Goal: Navigation & Orientation: Find specific page/section

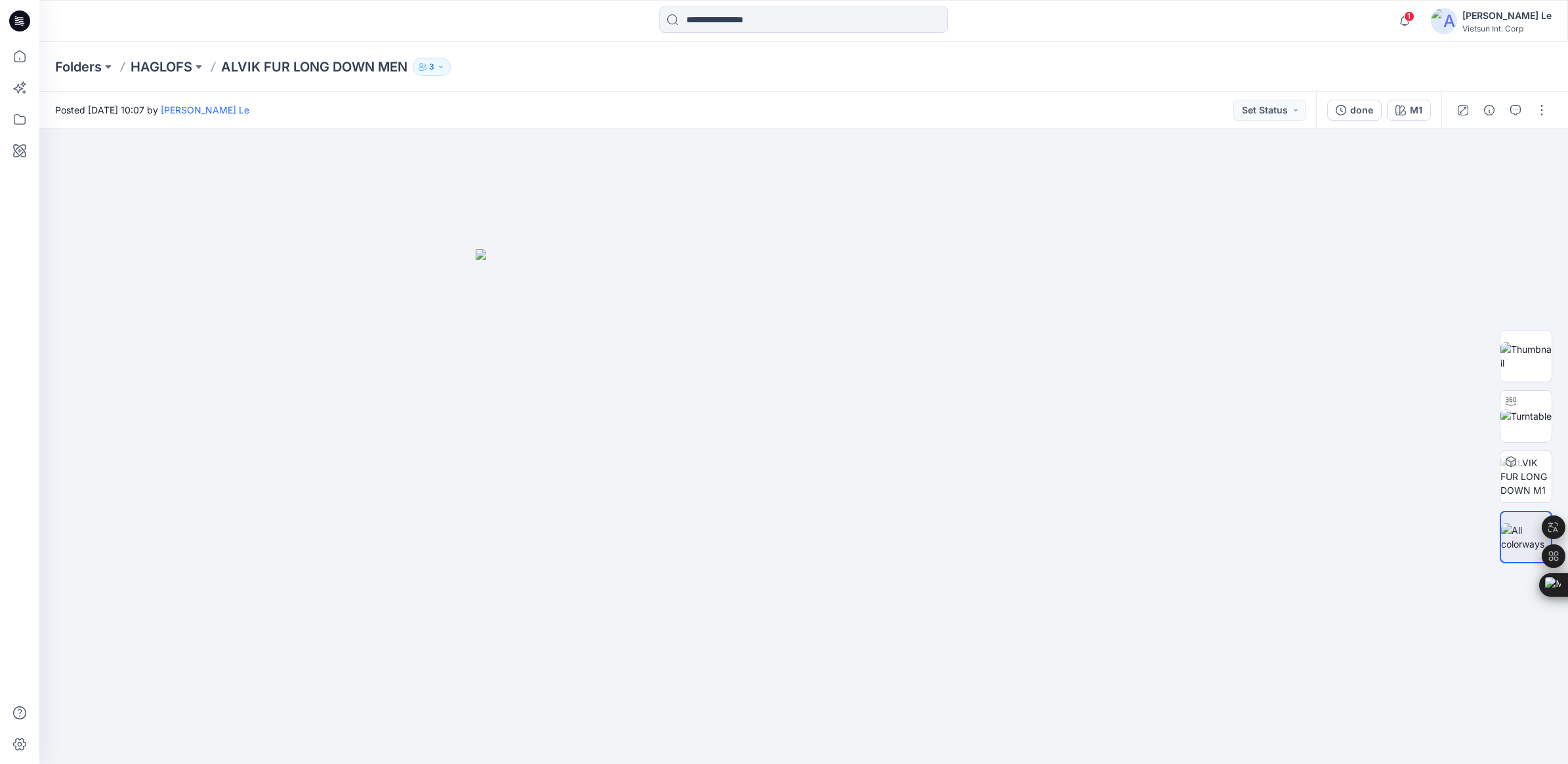
click at [92, 63] on p "Folders" at bounding box center [78, 67] width 46 height 18
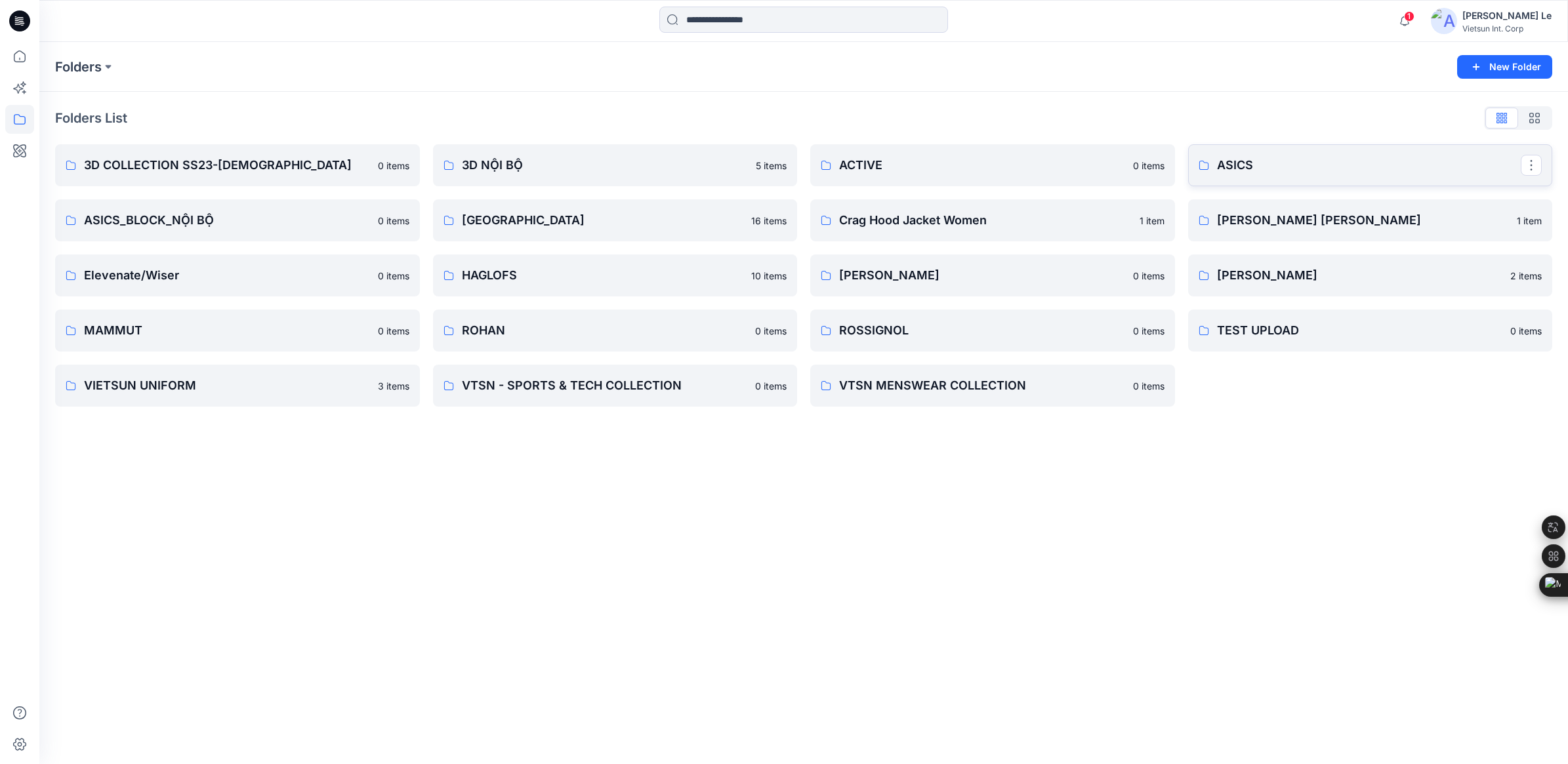
click at [1034, 171] on p "ASICS" at bounding box center [1369, 165] width 304 height 18
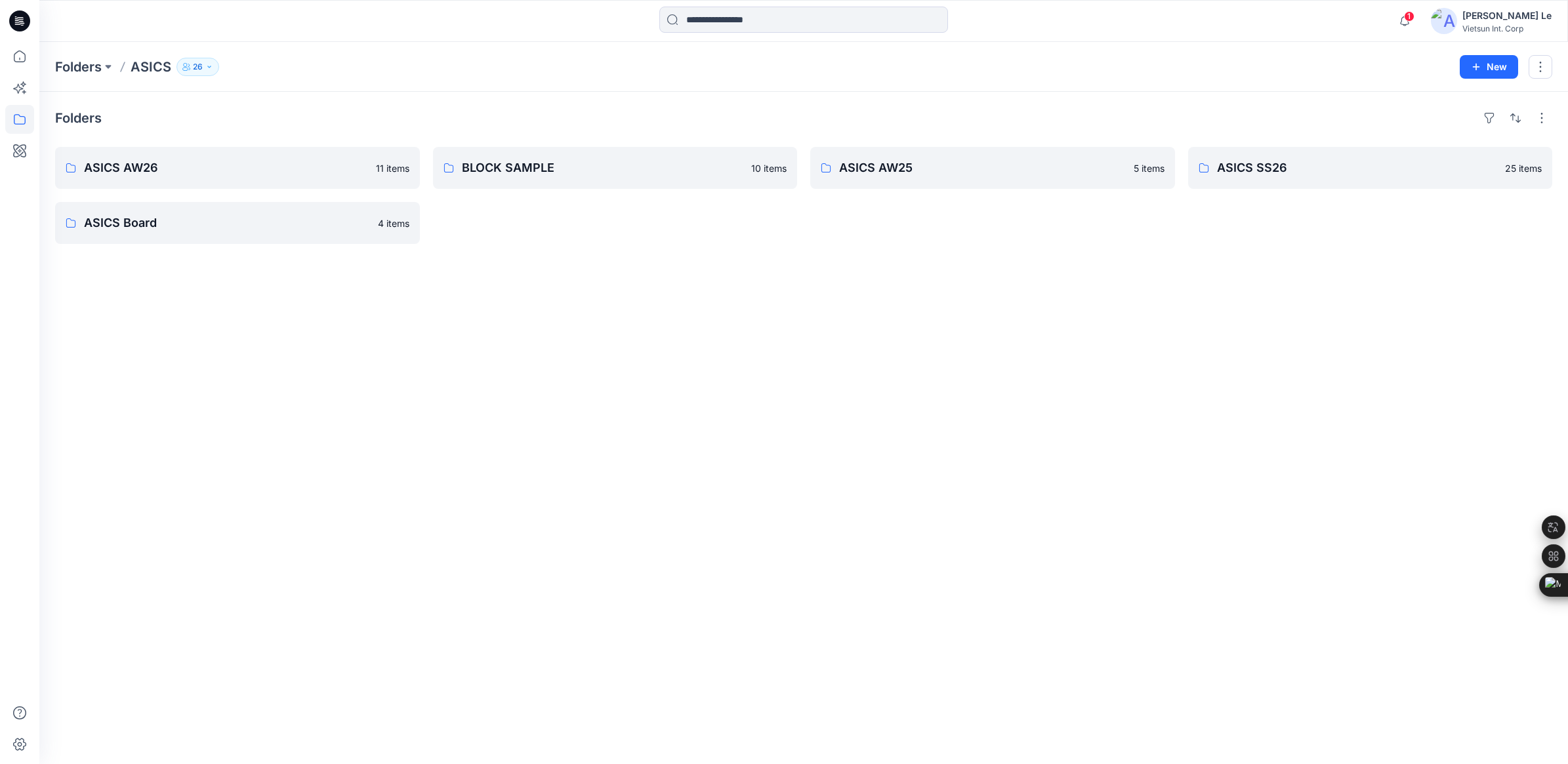
click at [911, 289] on div "Folders ASICS AW26 11 items ASICS Board 4 items BLOCK SAMPLE 10 items ASICS AW2…" at bounding box center [804, 427] width 1529 height 672
drag, startPoint x: 285, startPoint y: 294, endPoint x: 280, endPoint y: 284, distance: 11.2
click at [285, 294] on div "Folders ASICS AW26 11 items ASICS Board 4 items BLOCK SAMPLE 10 items ASICS AW2…" at bounding box center [804, 427] width 1529 height 672
click at [192, 170] on p "ASICS AW26" at bounding box center [236, 168] width 304 height 18
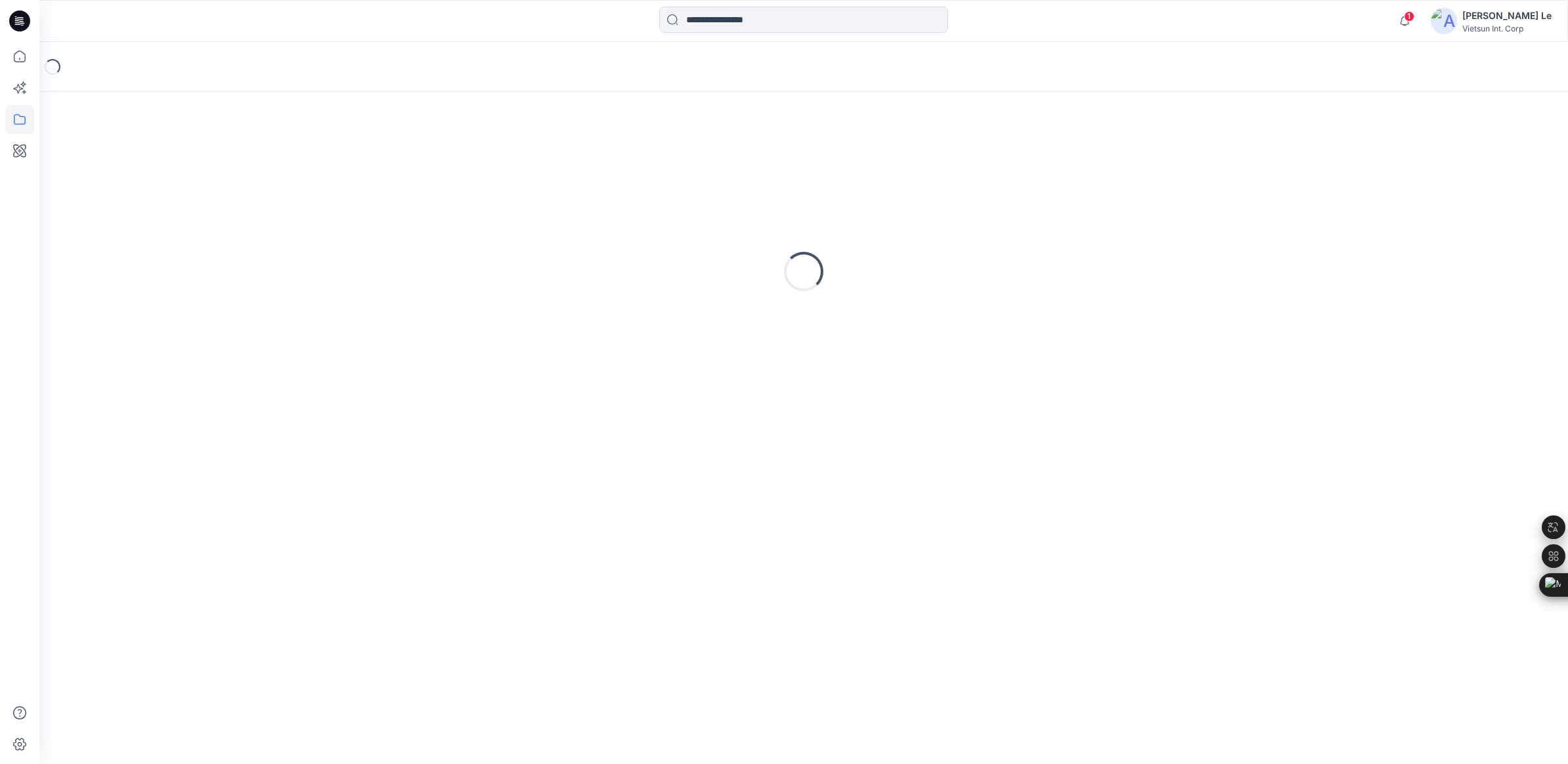
click at [192, 170] on div "Loading..." at bounding box center [803, 272] width 1497 height 328
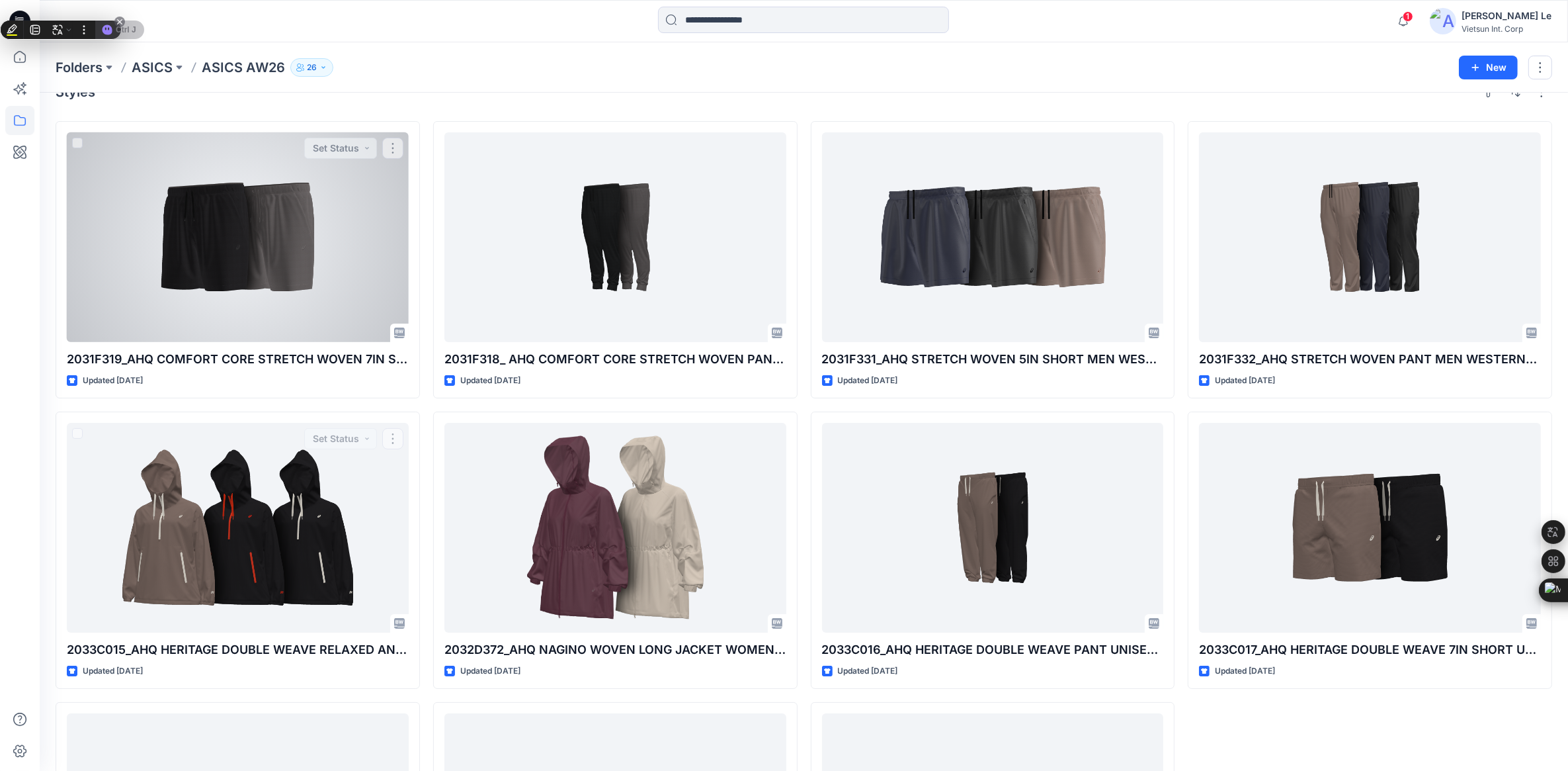
scroll to position [4, 0]
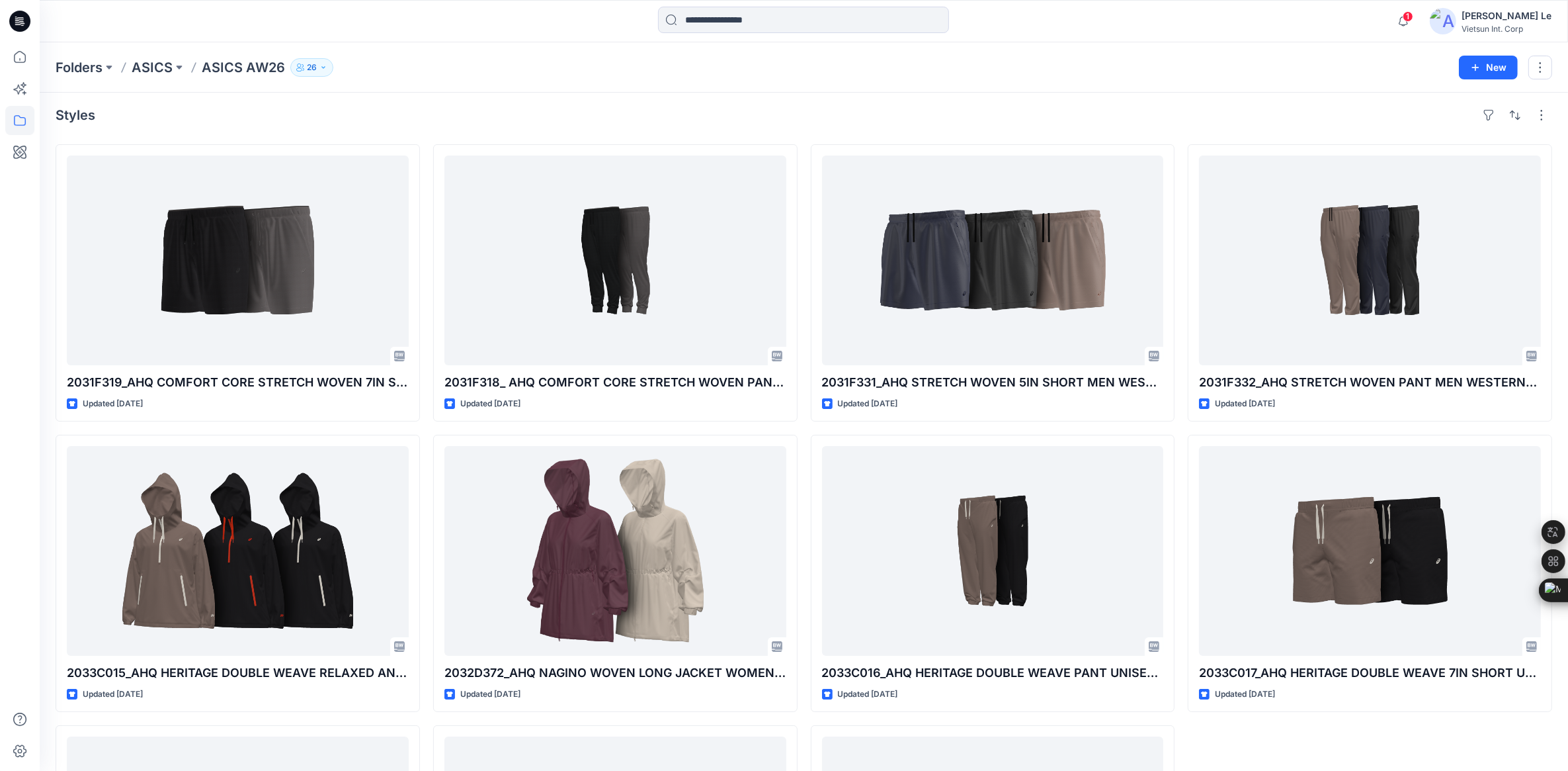
click at [72, 77] on div "Folders ASICS ASICS AW26 26 New" at bounding box center [804, 68] width 1528 height 50
click at [75, 70] on p "Folders" at bounding box center [79, 68] width 47 height 18
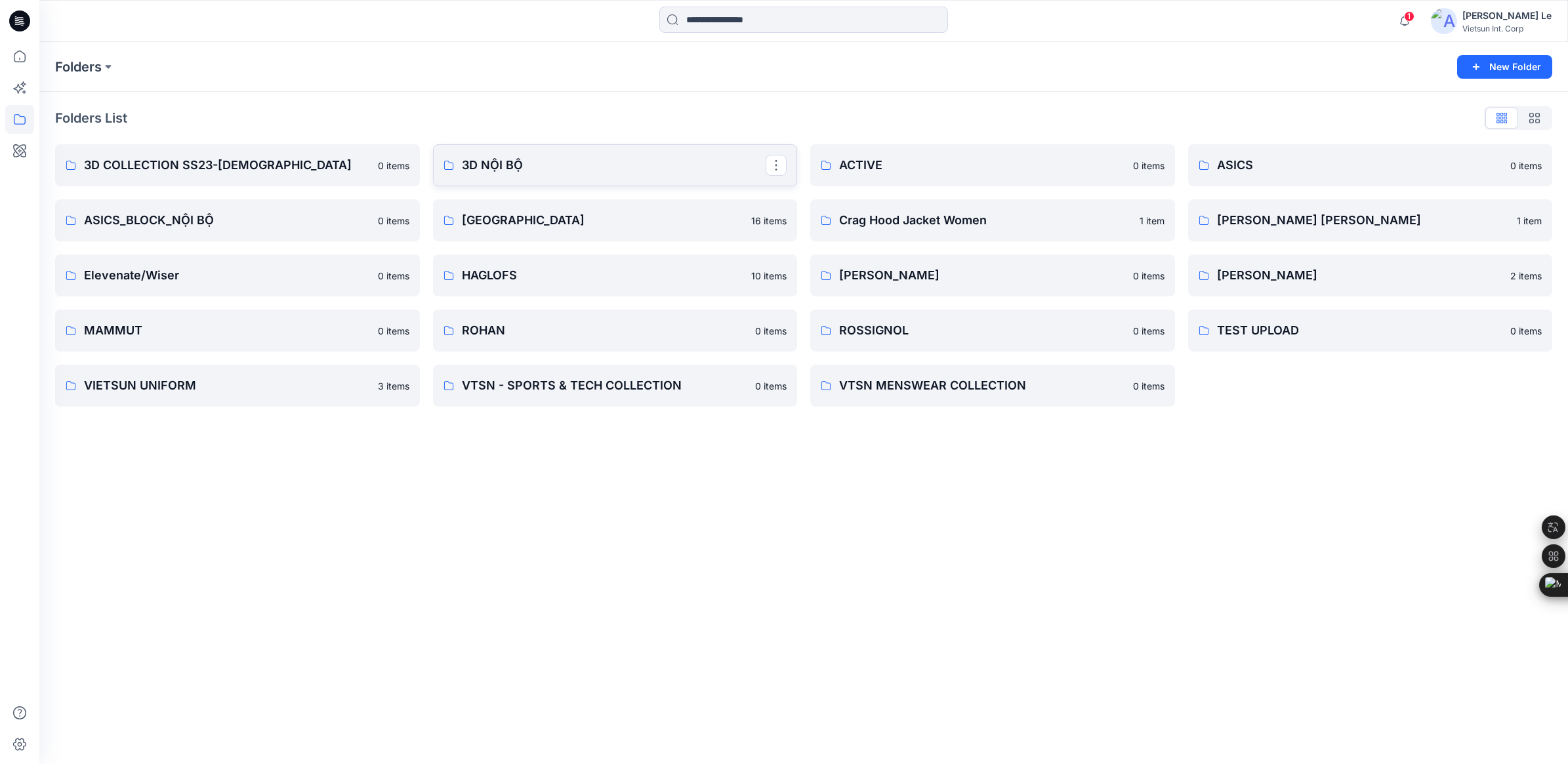
click at [549, 155] on link "3D NỘI BỘ" at bounding box center [616, 165] width 365 height 42
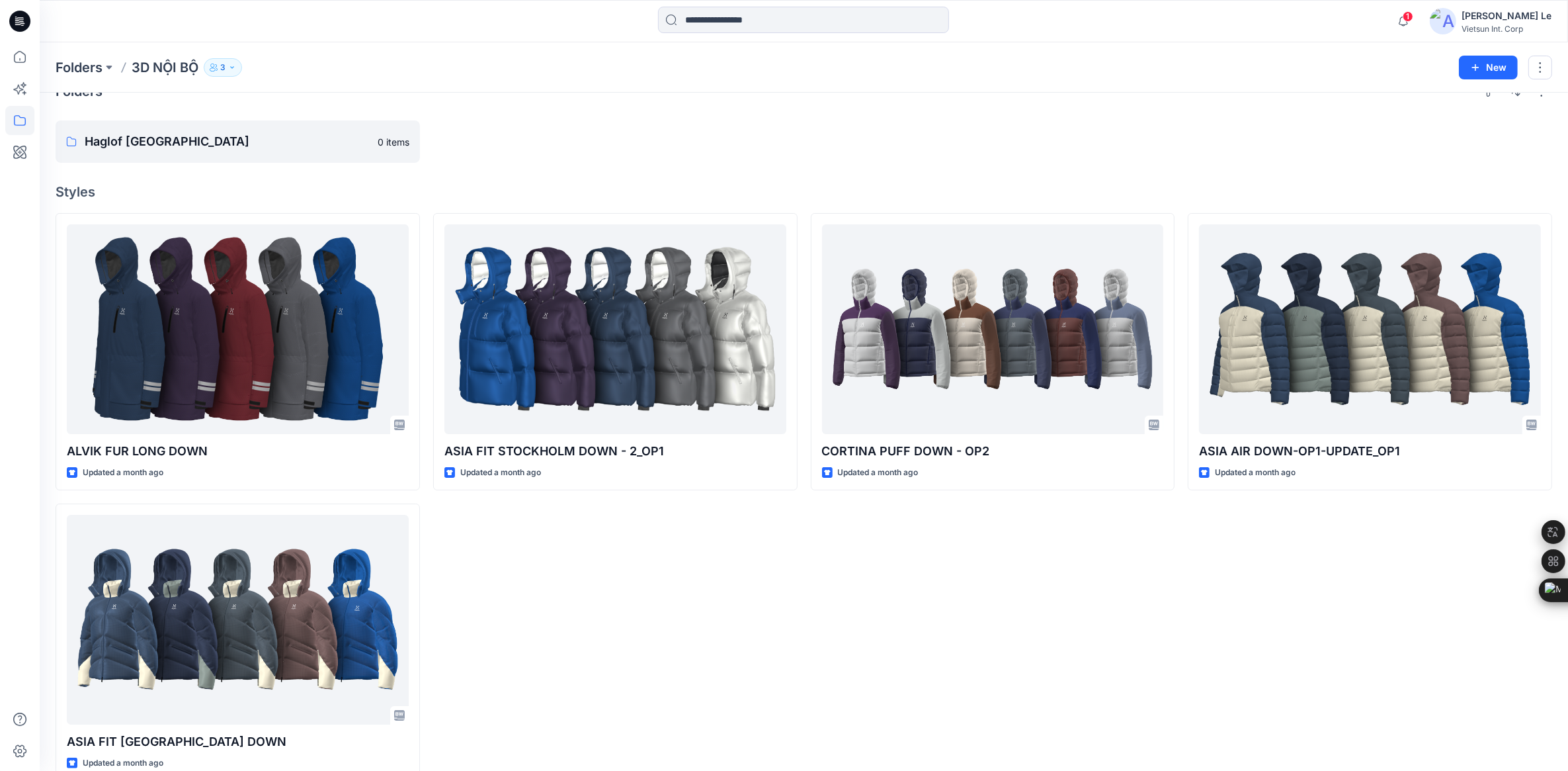
scroll to position [54, 0]
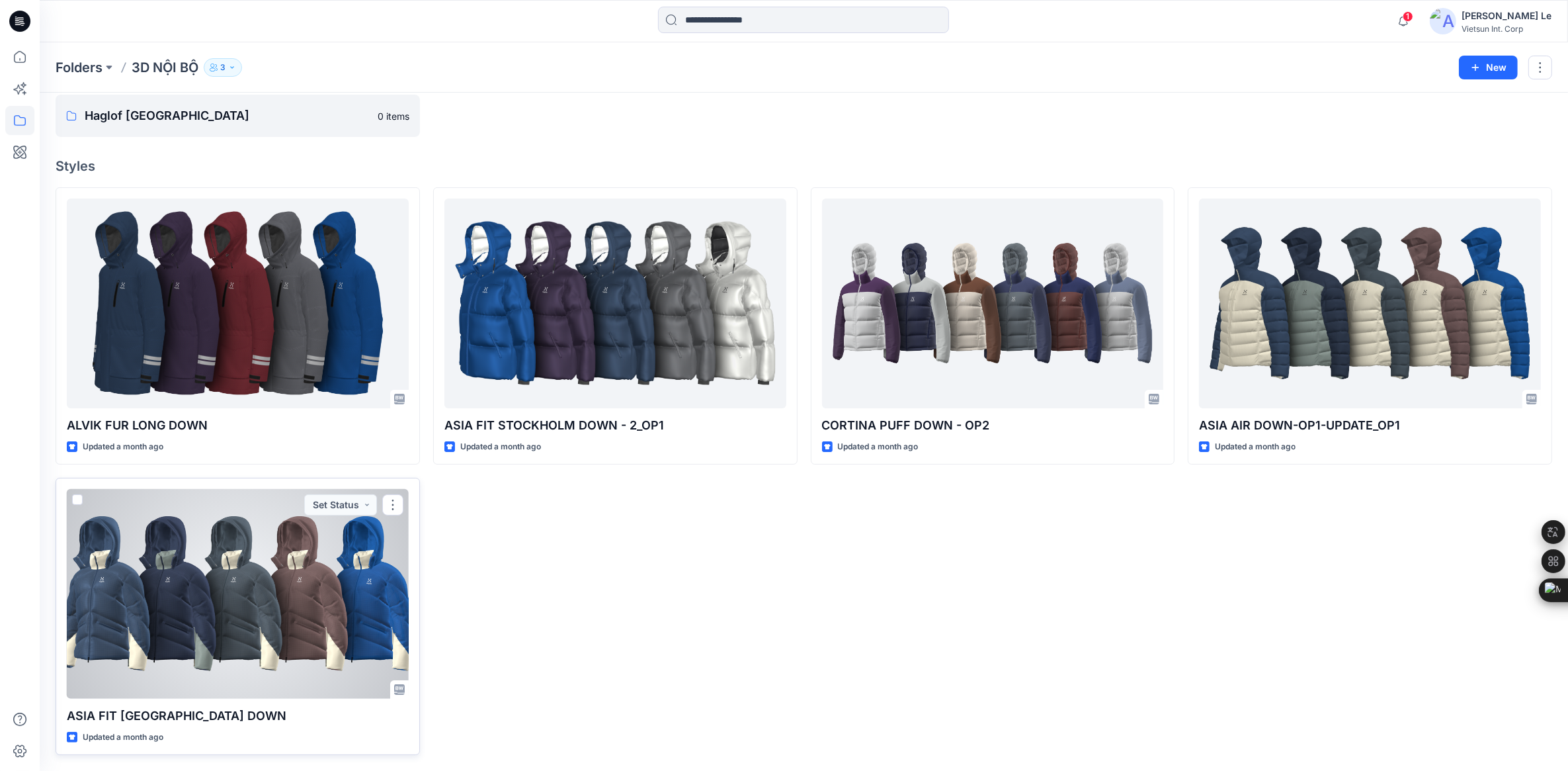
click at [275, 567] on div at bounding box center [237, 593] width 342 height 210
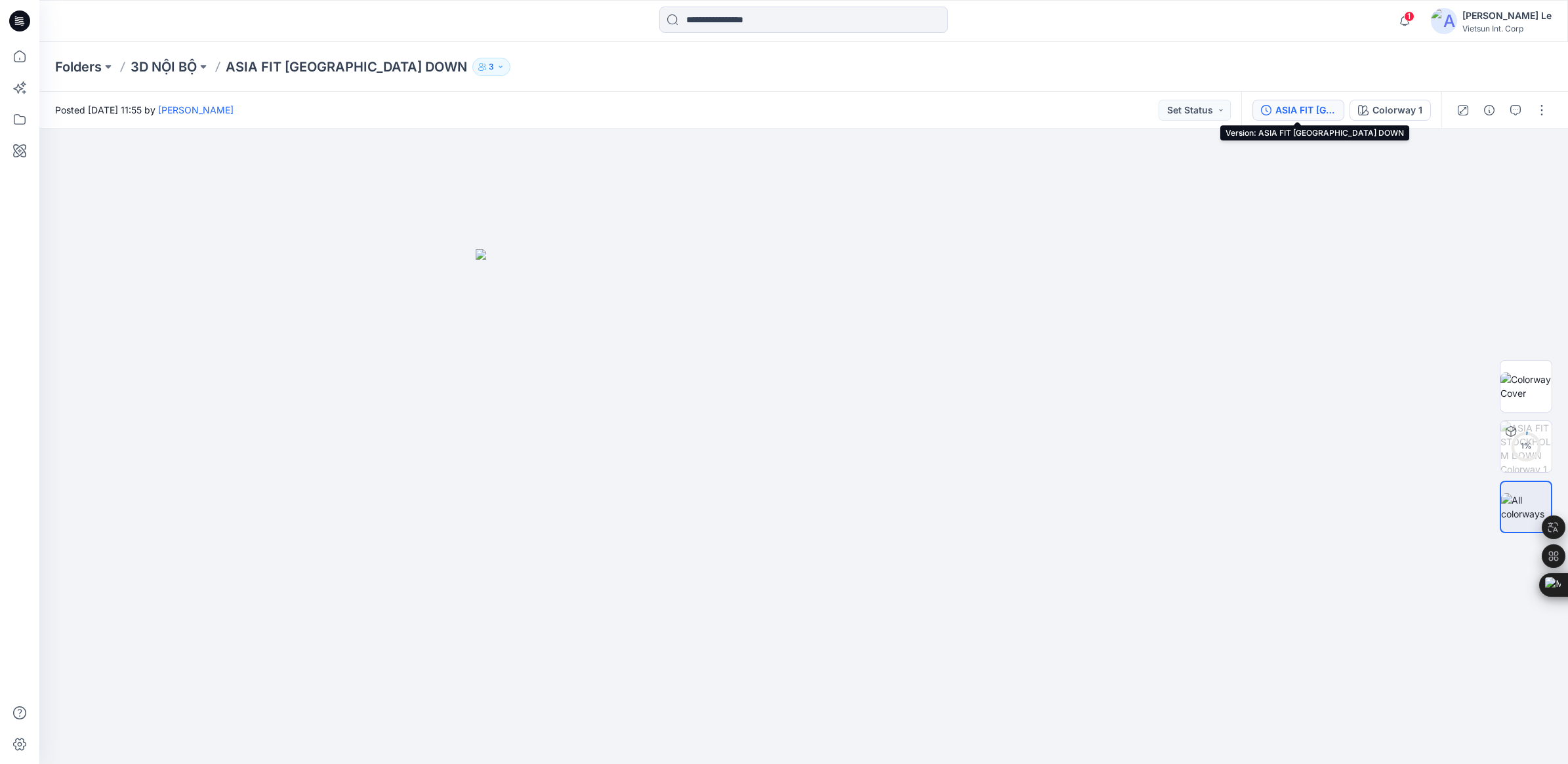
click at [1034, 107] on div "ASIA FIT [GEOGRAPHIC_DATA] DOWN" at bounding box center [1305, 110] width 61 height 14
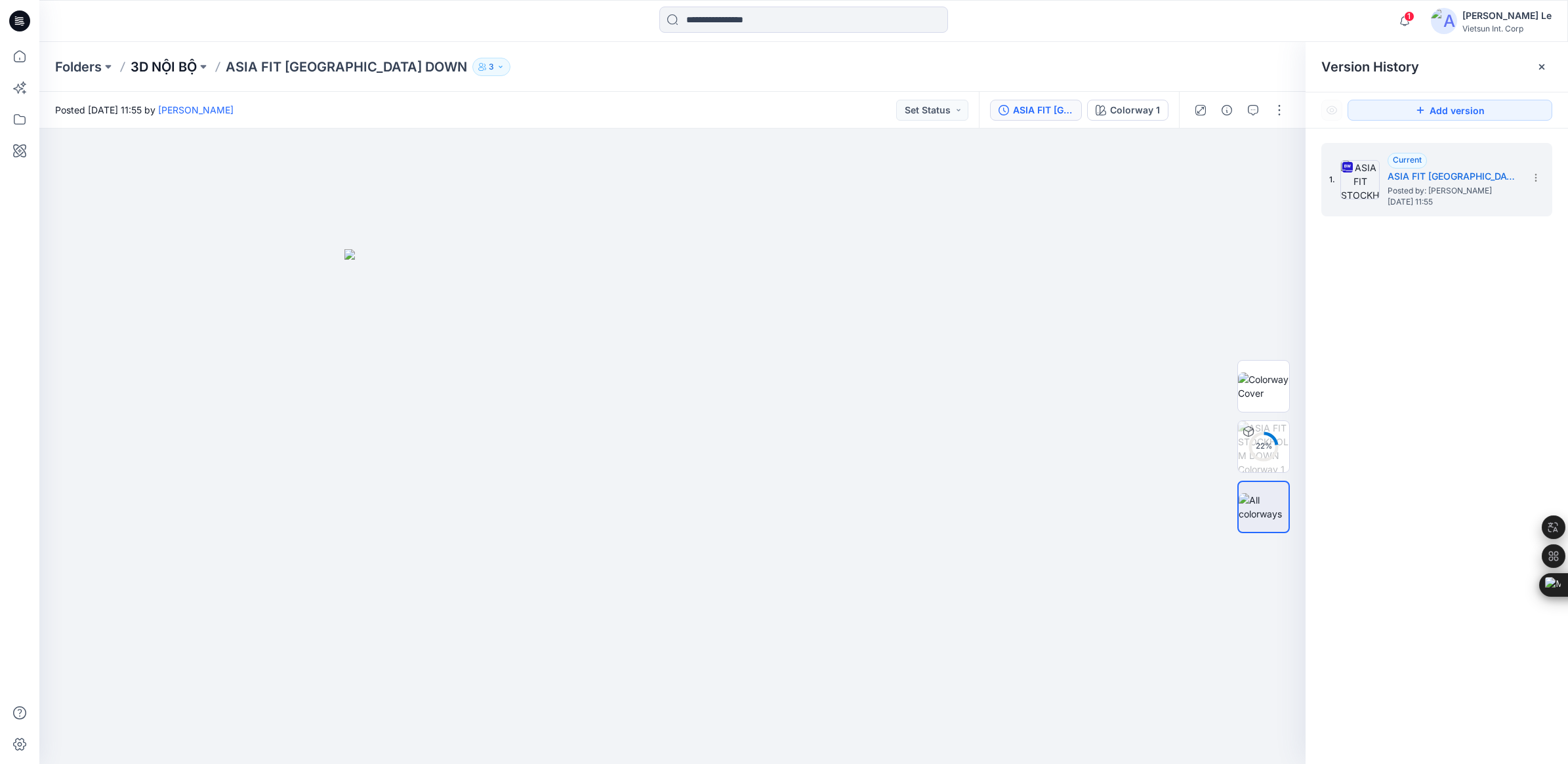
click at [156, 72] on p "3D NỘI BỘ" at bounding box center [163, 67] width 66 height 18
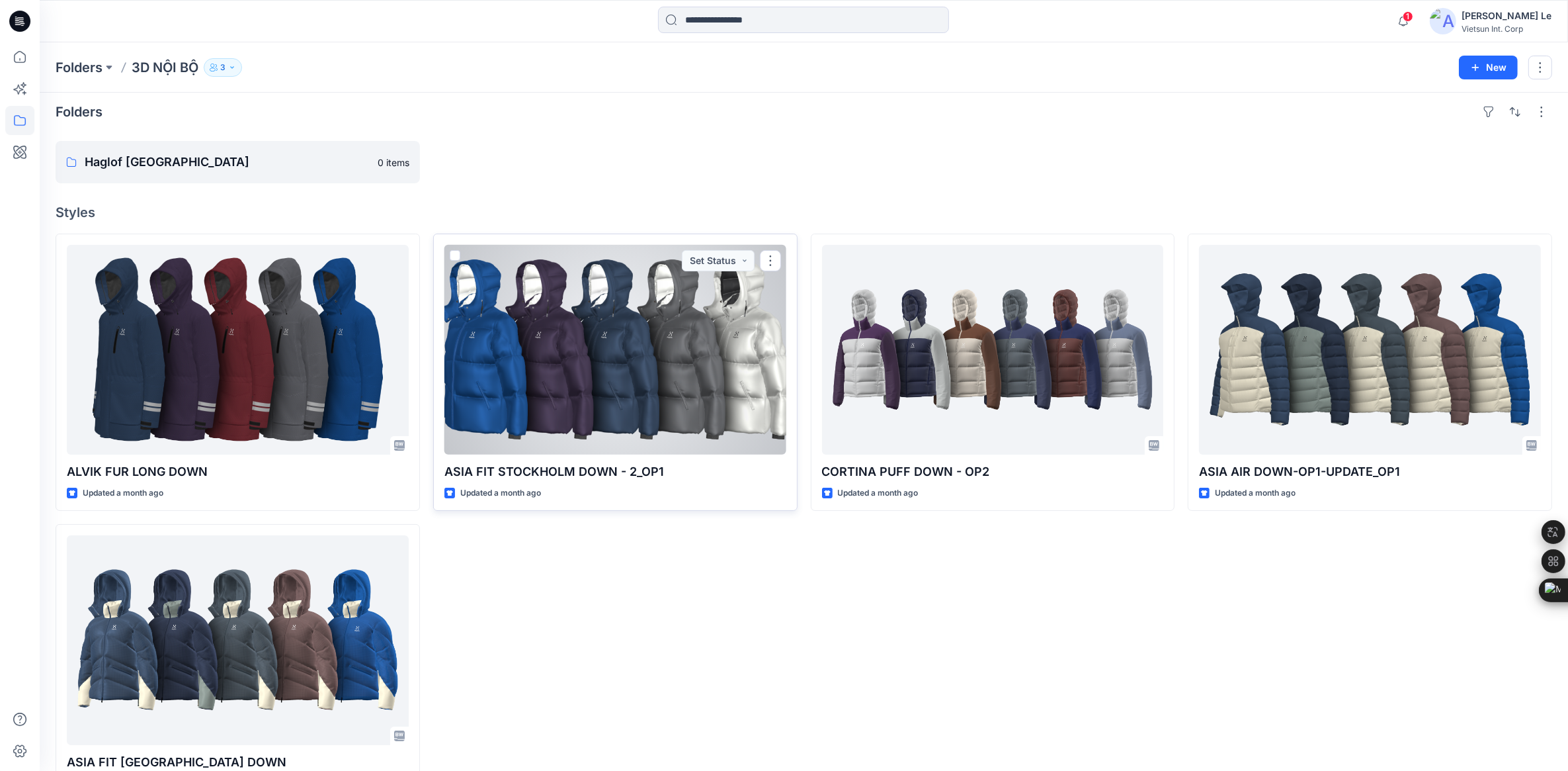
scroll to position [54, 0]
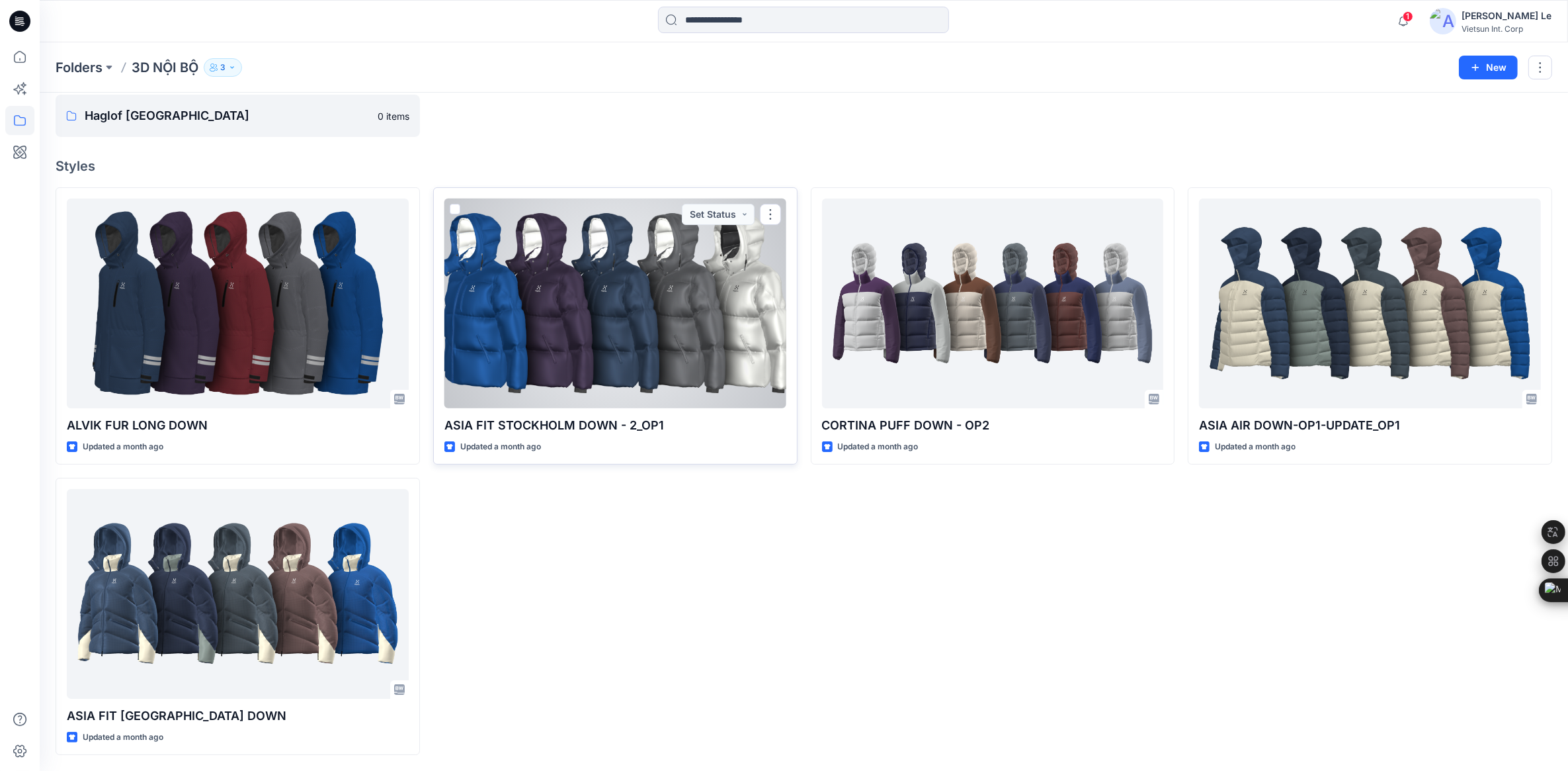
click at [706, 362] on div at bounding box center [615, 303] width 342 height 210
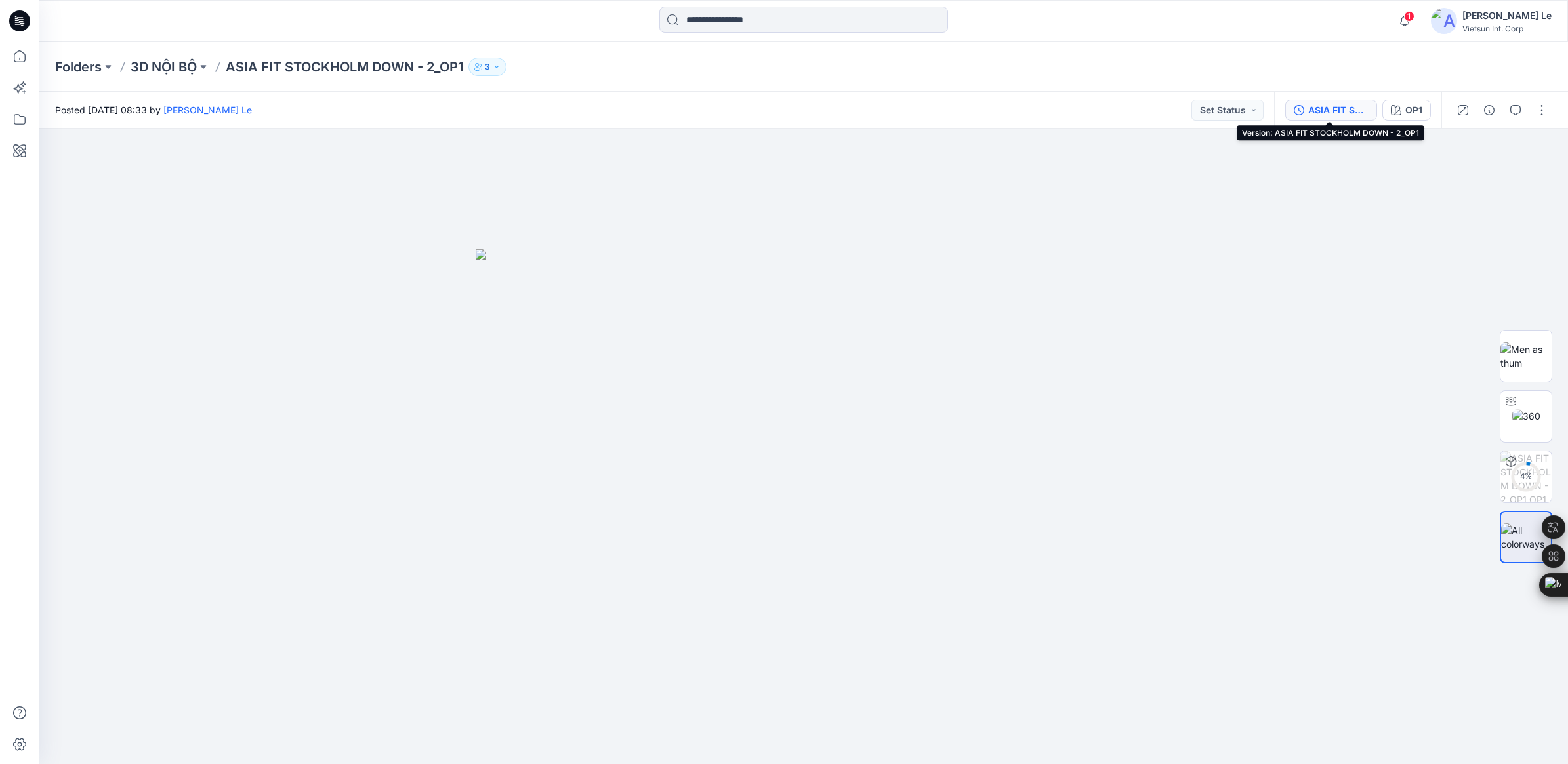
click at [1034, 108] on div "ASIA FIT STOCKHOLM DOWN - 2​_OP1" at bounding box center [1338, 110] width 61 height 14
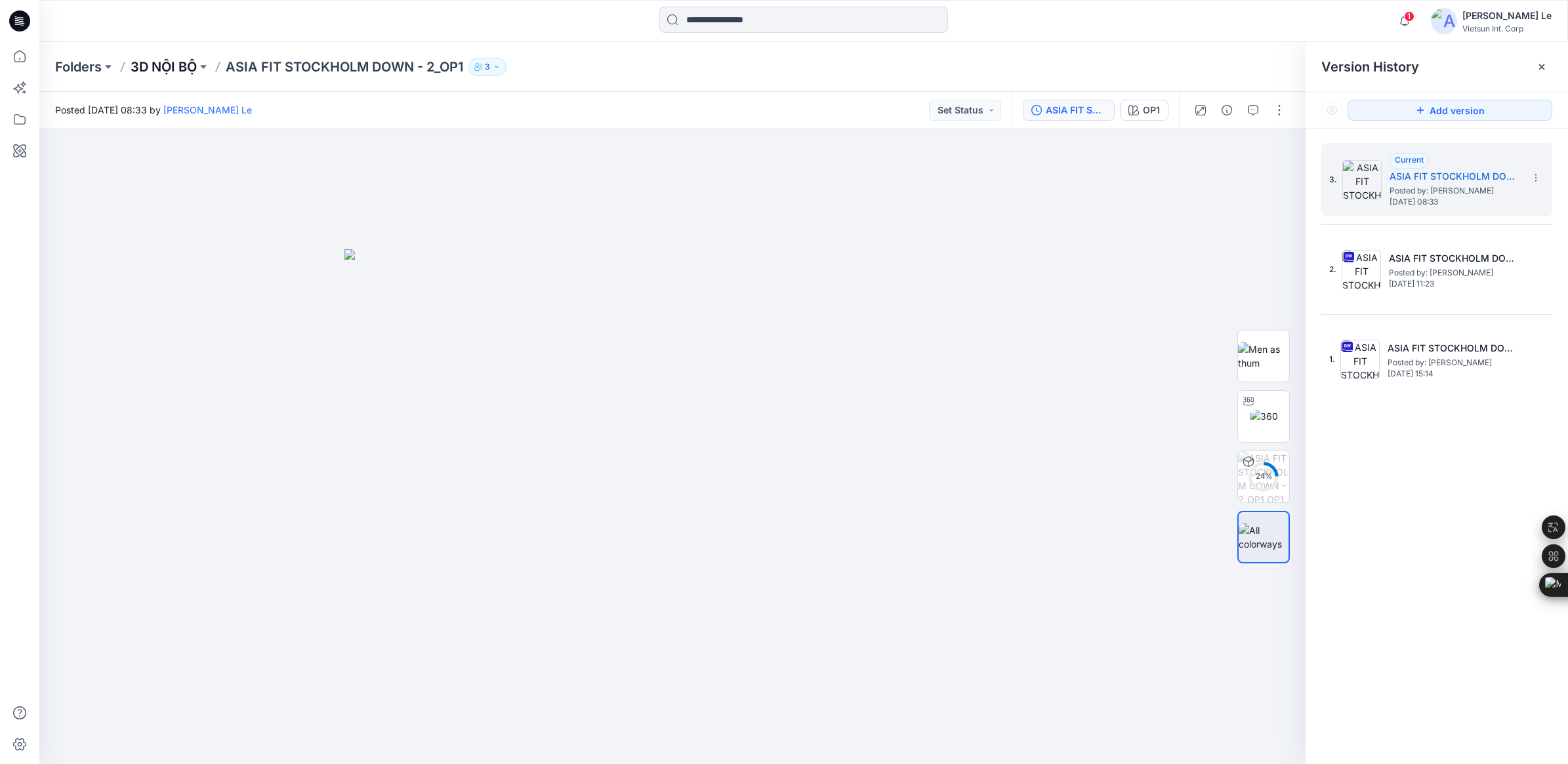
click at [164, 74] on p "3D NỘI BỘ" at bounding box center [163, 67] width 66 height 18
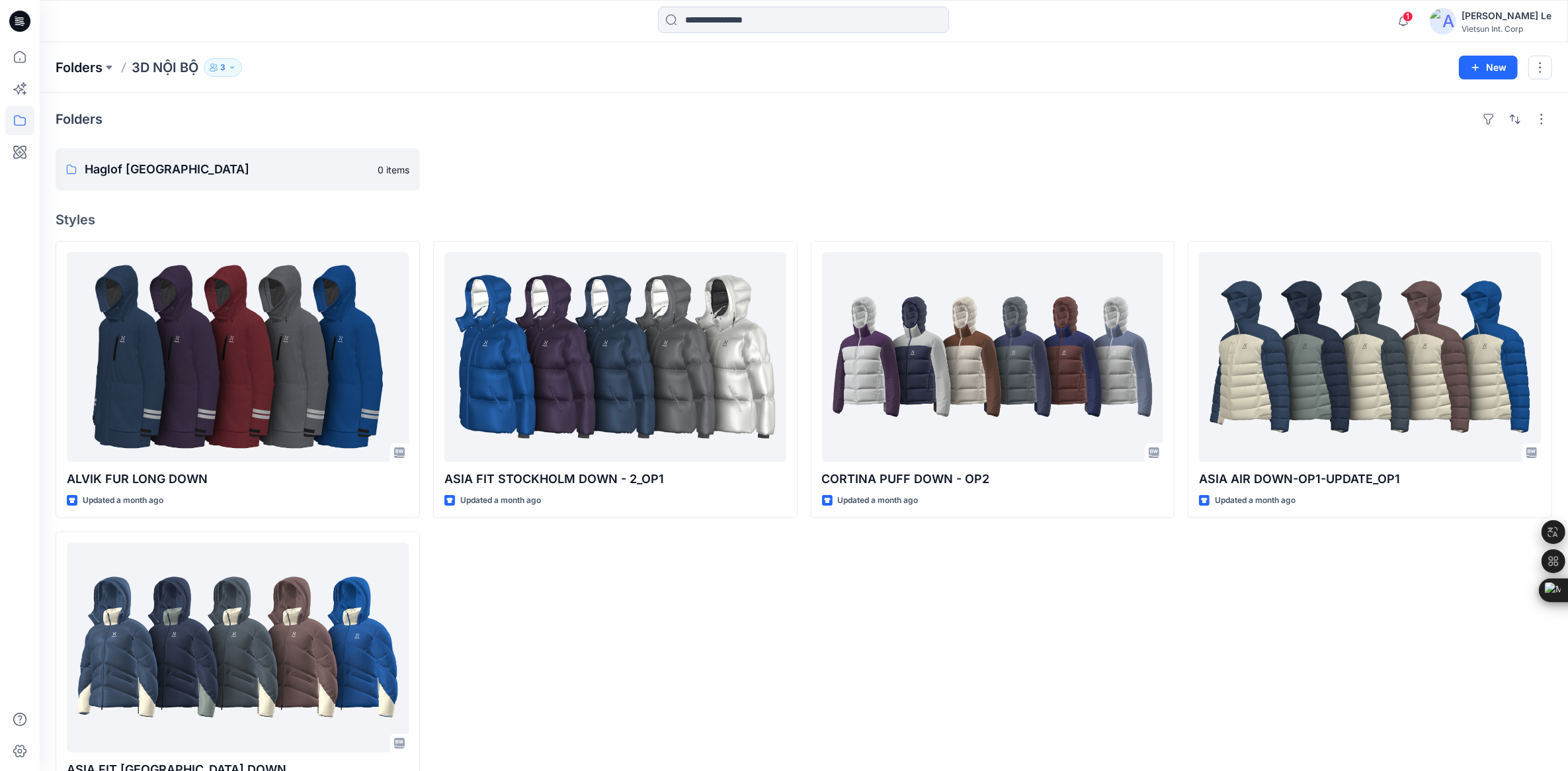
click at [82, 61] on p "Folders" at bounding box center [79, 68] width 47 height 18
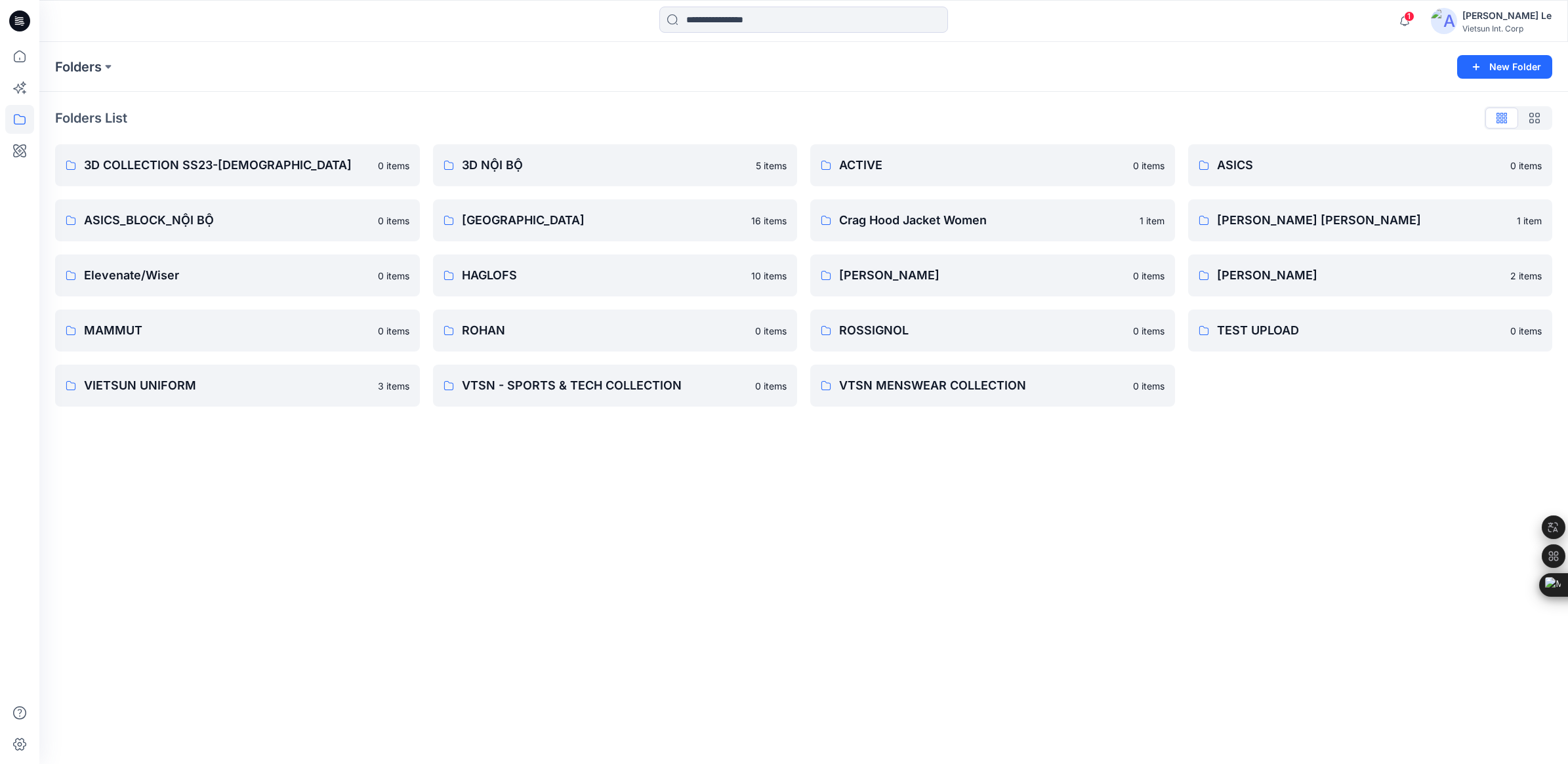
click at [916, 487] on div "Folders New Folder Folders List 3D COLLECTION SS23-[DEMOGRAPHIC_DATA] 0 items A…" at bounding box center [804, 403] width 1529 height 722
click at [1034, 284] on p "[PERSON_NAME]" at bounding box center [1369, 275] width 304 height 18
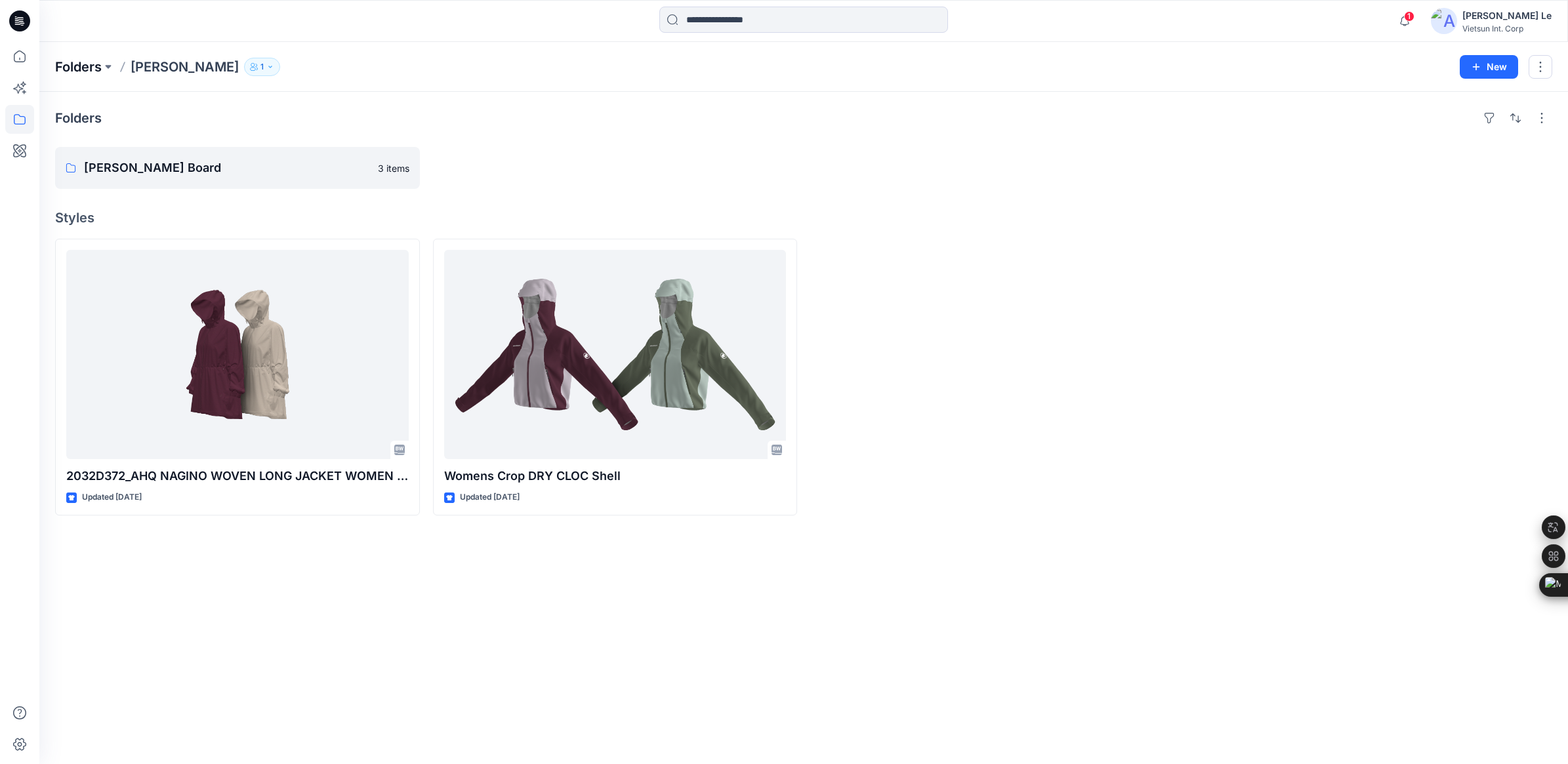
click at [77, 63] on p "Folders" at bounding box center [78, 67] width 46 height 18
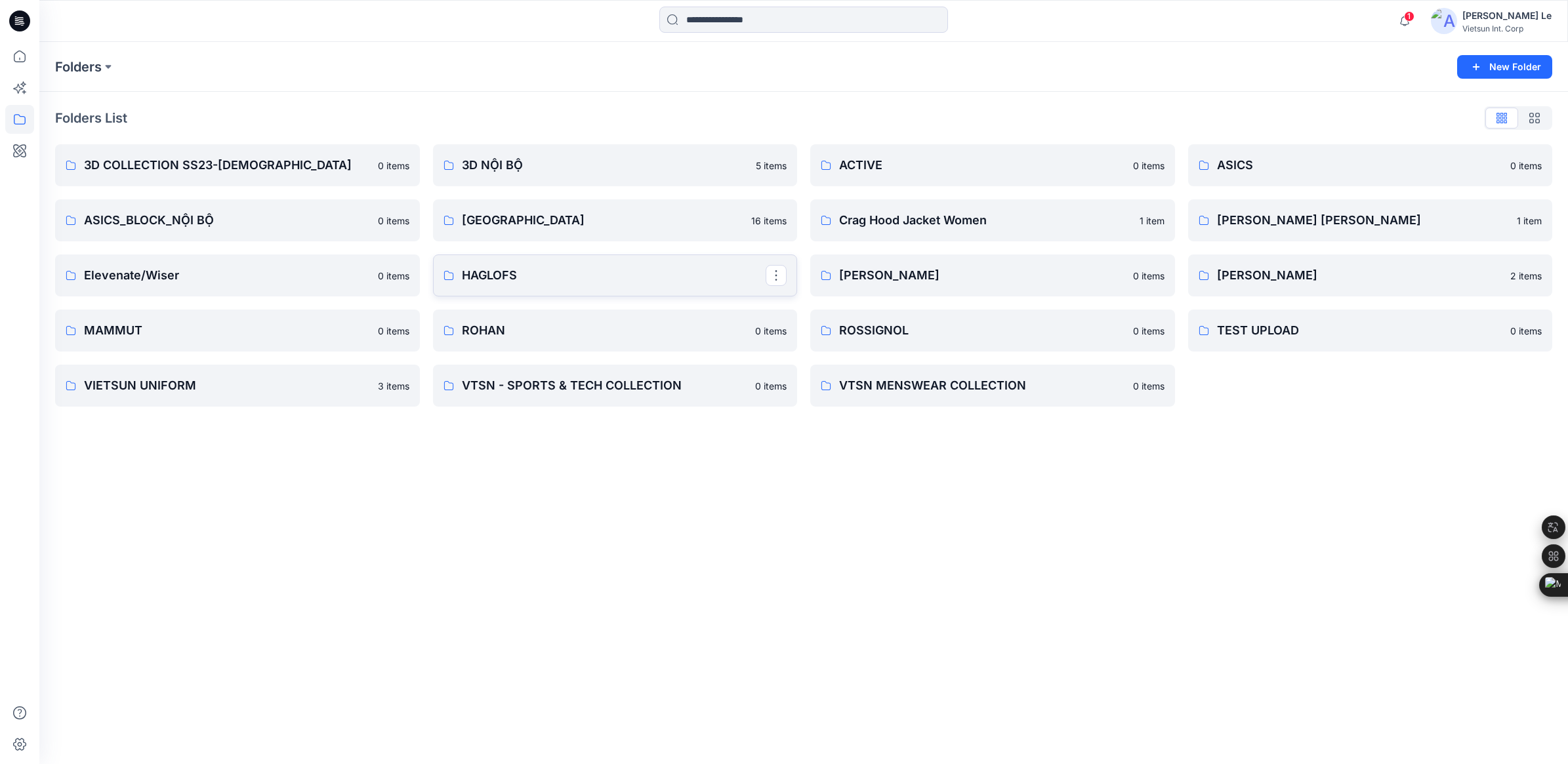
click at [559, 280] on p "HAGLOFS" at bounding box center [614, 275] width 304 height 18
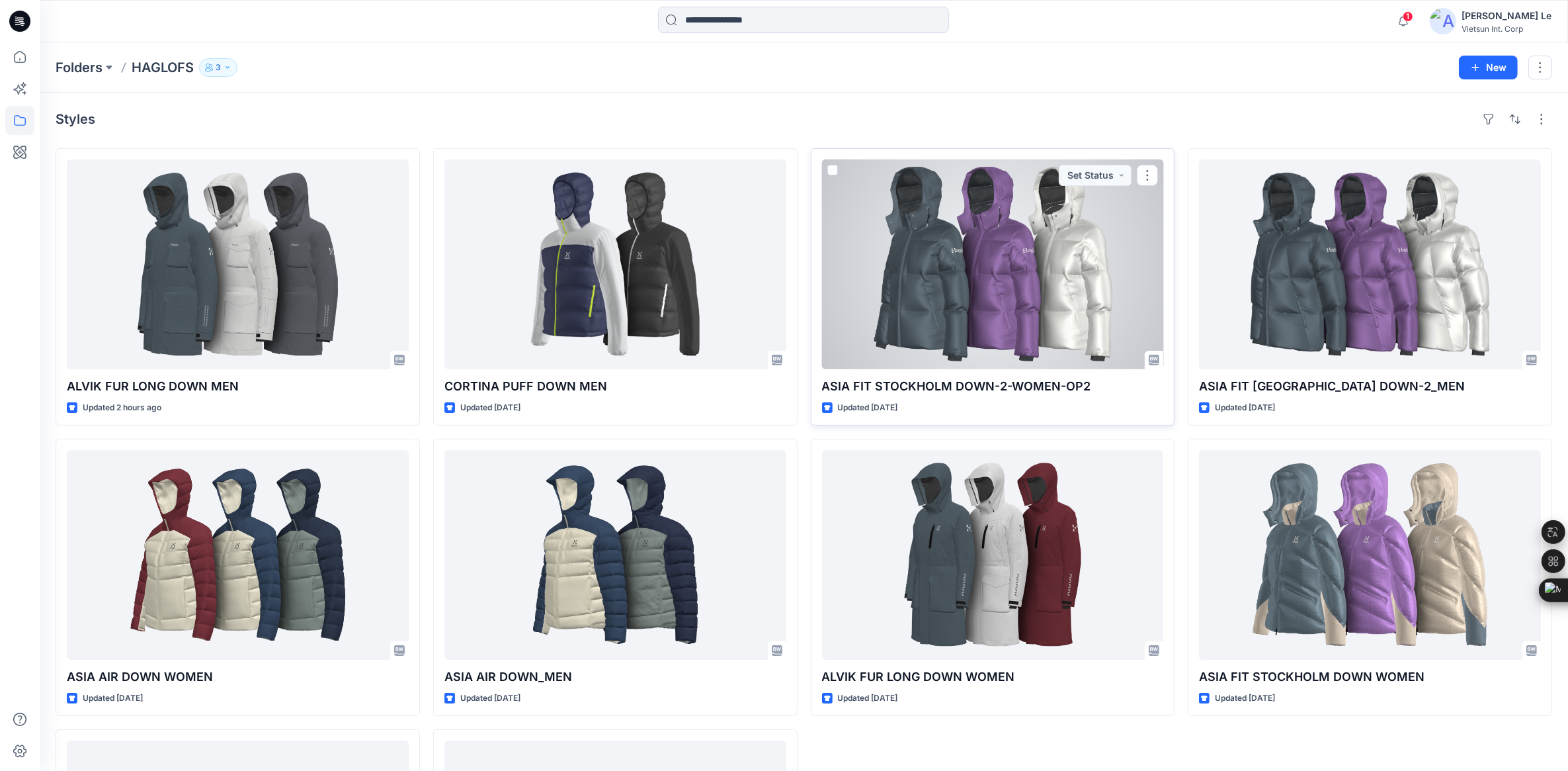
click at [998, 313] on div at bounding box center [993, 264] width 342 height 210
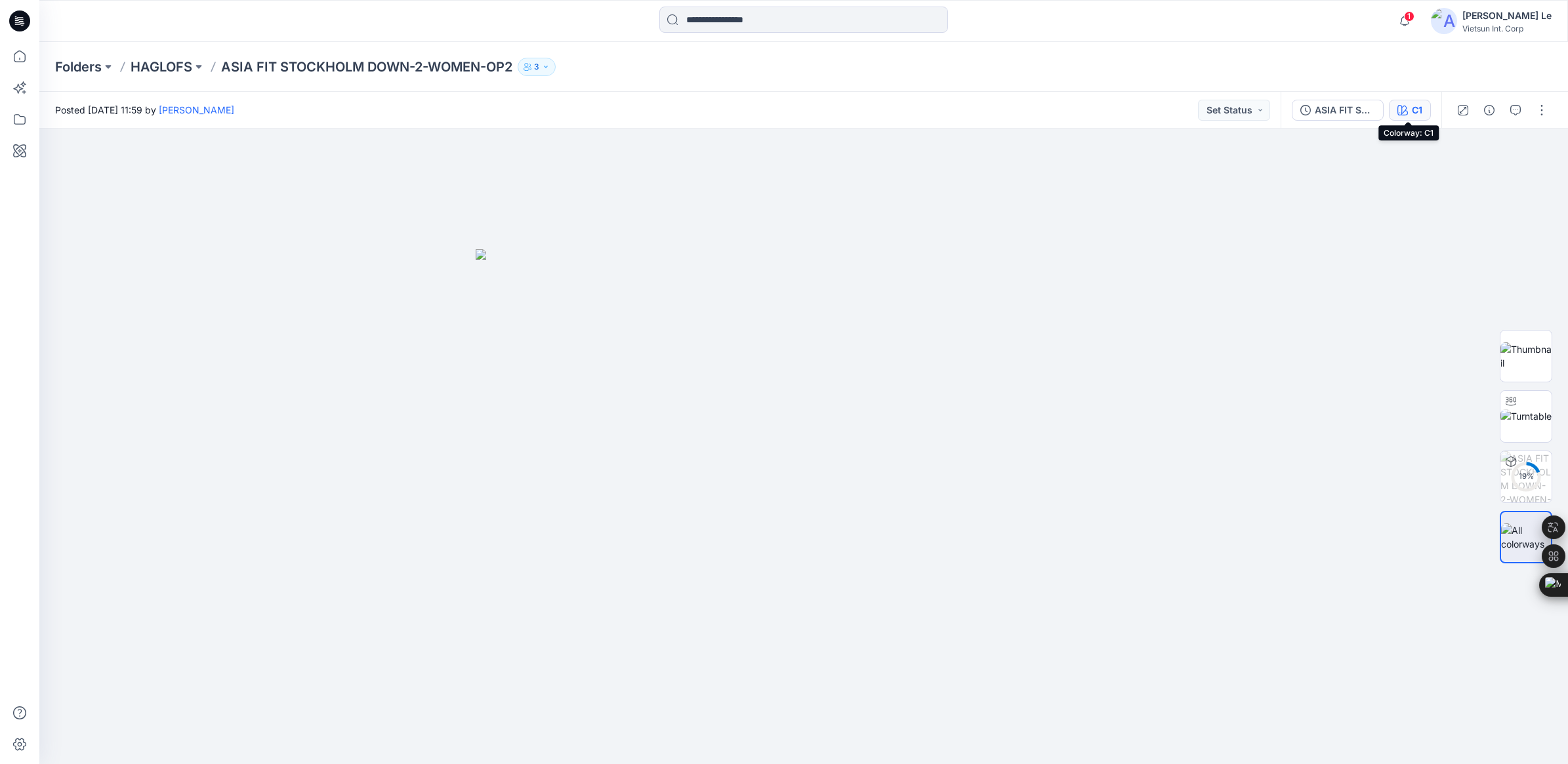
click at [1034, 108] on button "C1" at bounding box center [1410, 111] width 42 height 21
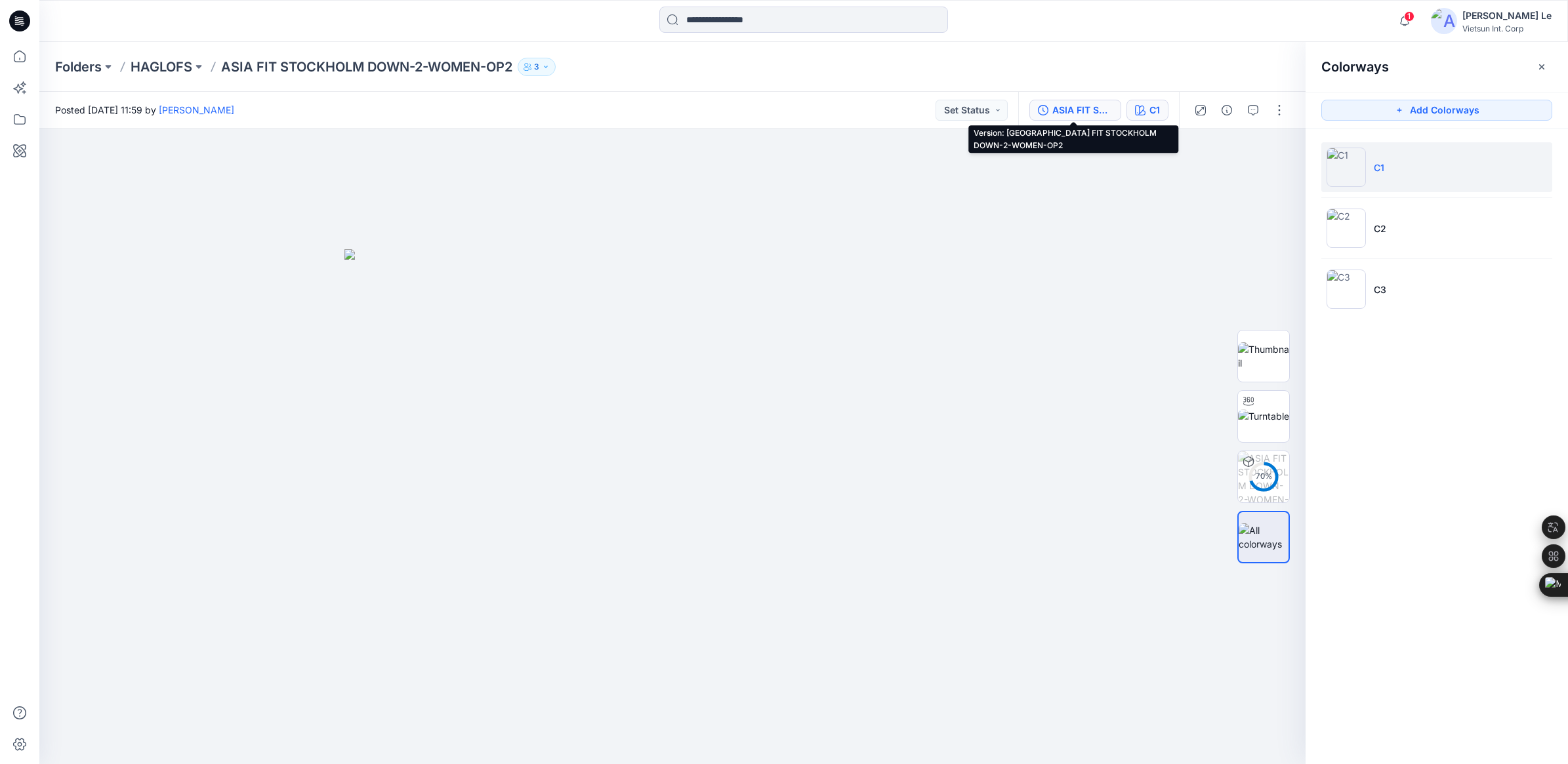
click at [1034, 109] on div "ASIA FIT STOCKHOLM DOWN-2-WOMEN-OP2" at bounding box center [1083, 110] width 61 height 14
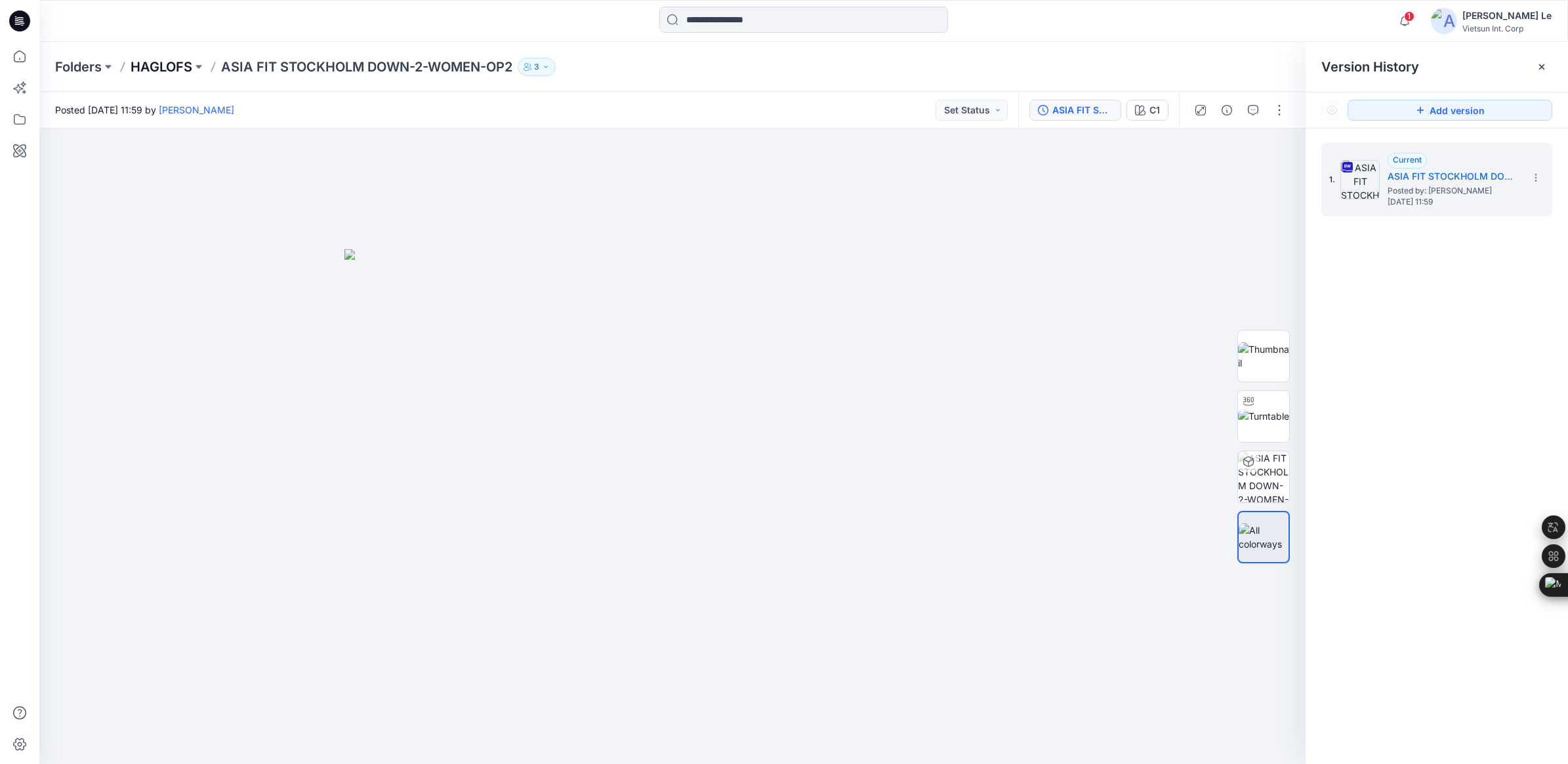
click at [151, 62] on p "HAGLOFS" at bounding box center [161, 67] width 62 height 18
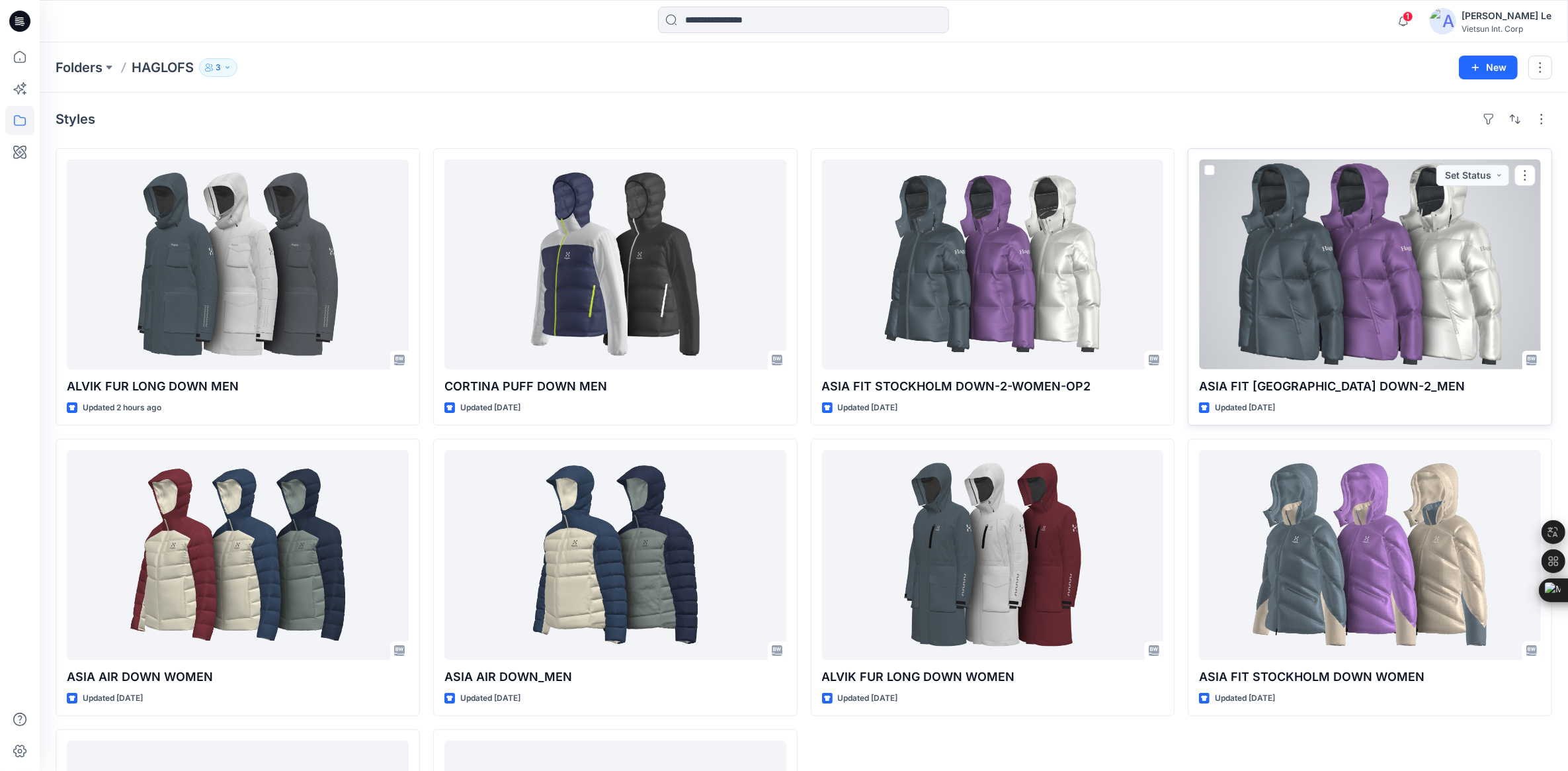
click at [1042, 258] on div at bounding box center [1369, 264] width 342 height 210
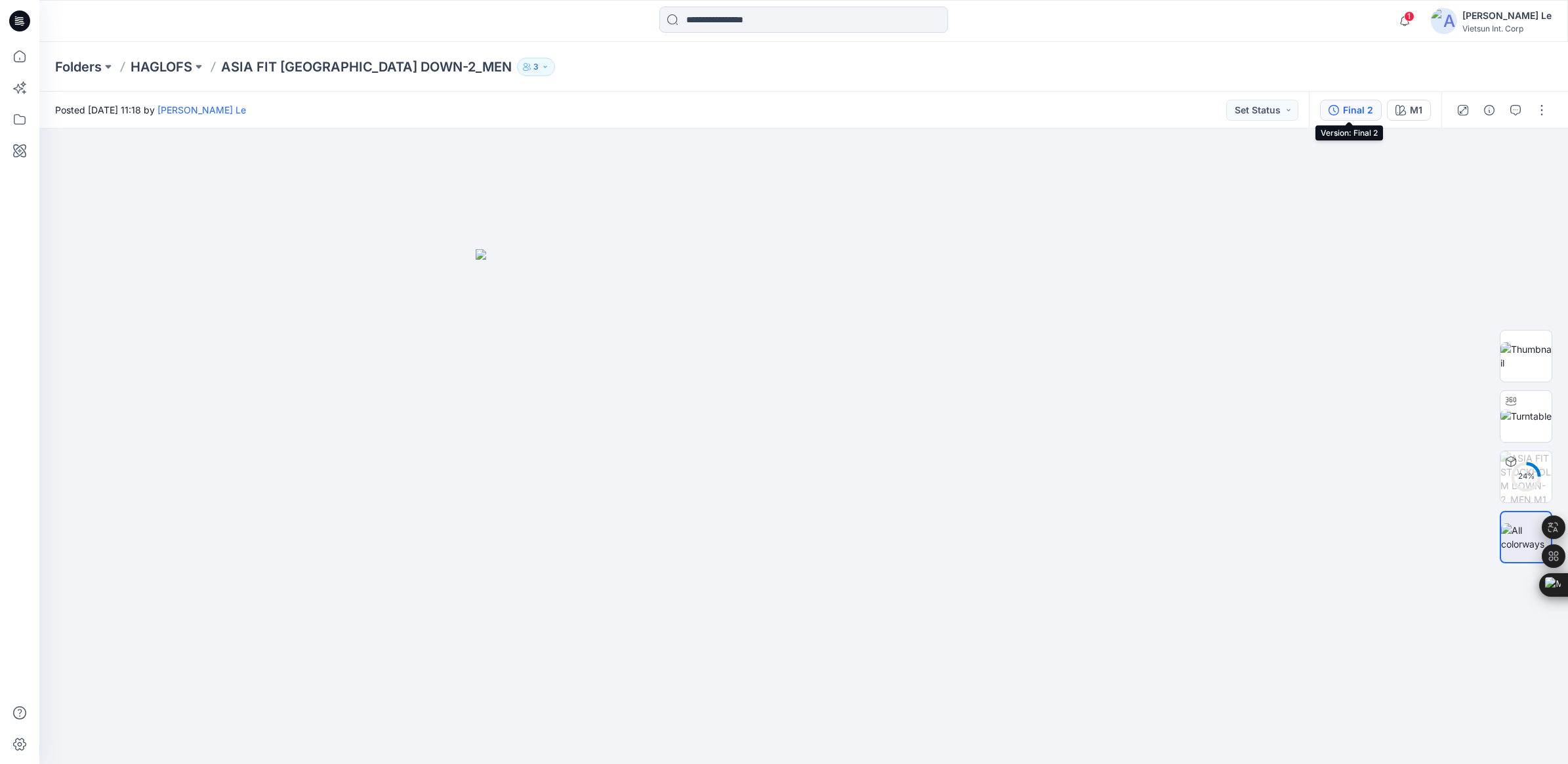
click at [1034, 106] on div "Final 2" at bounding box center [1357, 110] width 30 height 14
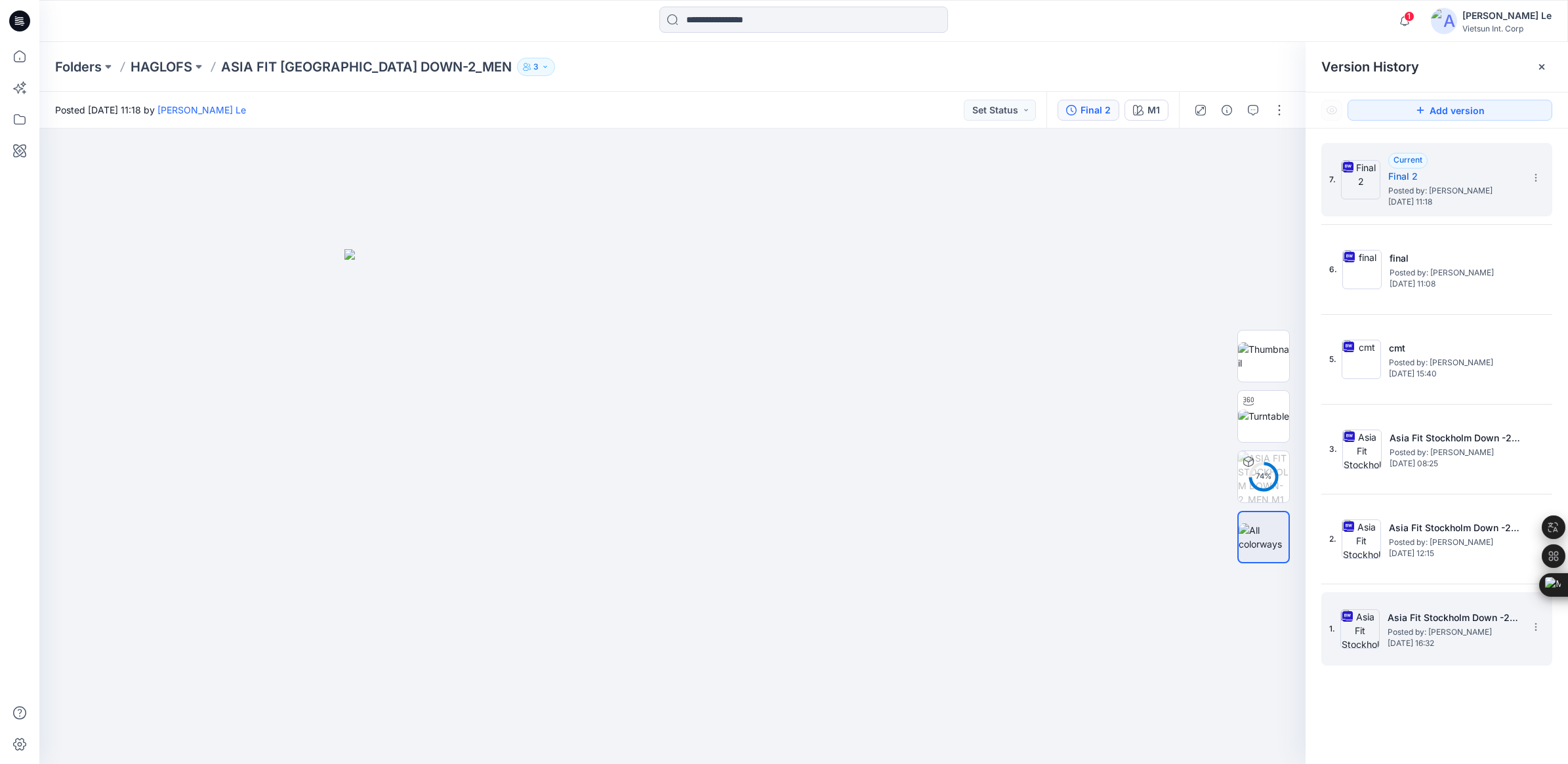
click at [1034, 570] on span "Posted by: [PERSON_NAME]" at bounding box center [1453, 632] width 131 height 13
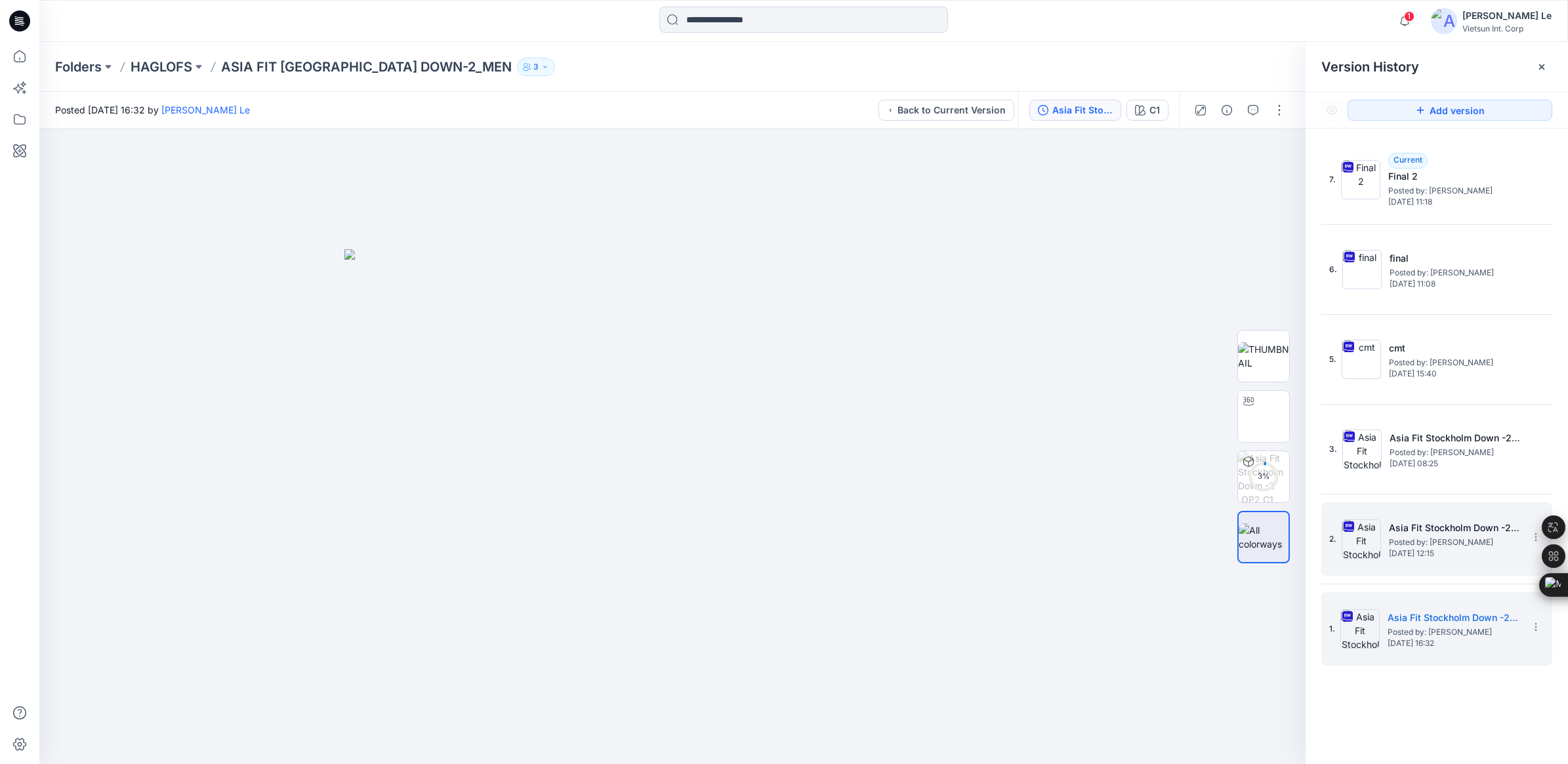
click at [1034, 549] on span "[DATE] 12:15" at bounding box center [1454, 553] width 131 height 9
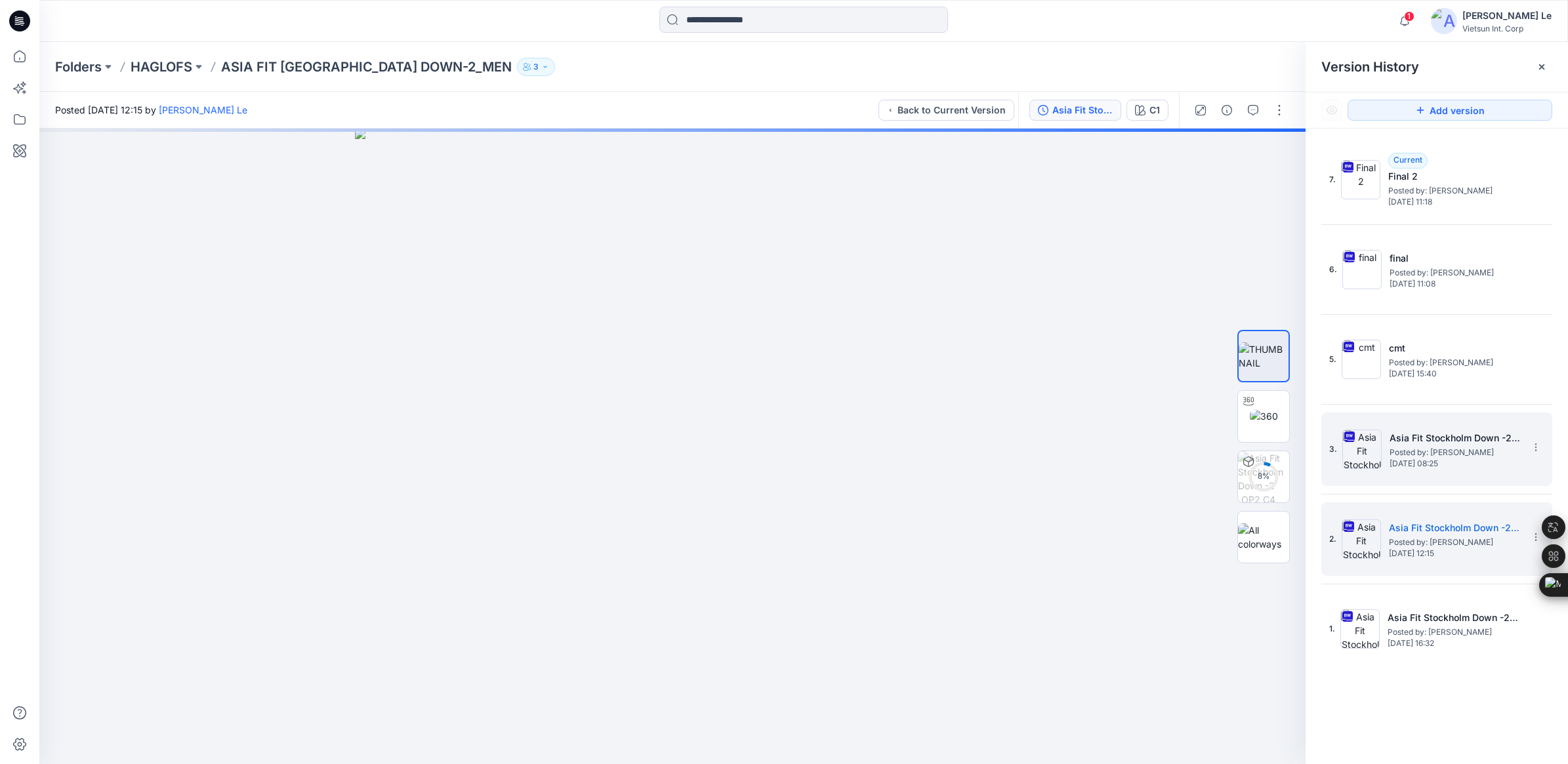
click at [1034, 444] on h5 "Asia Fit Stockholm Down -2​_OP2" at bounding box center [1455, 438] width 131 height 15
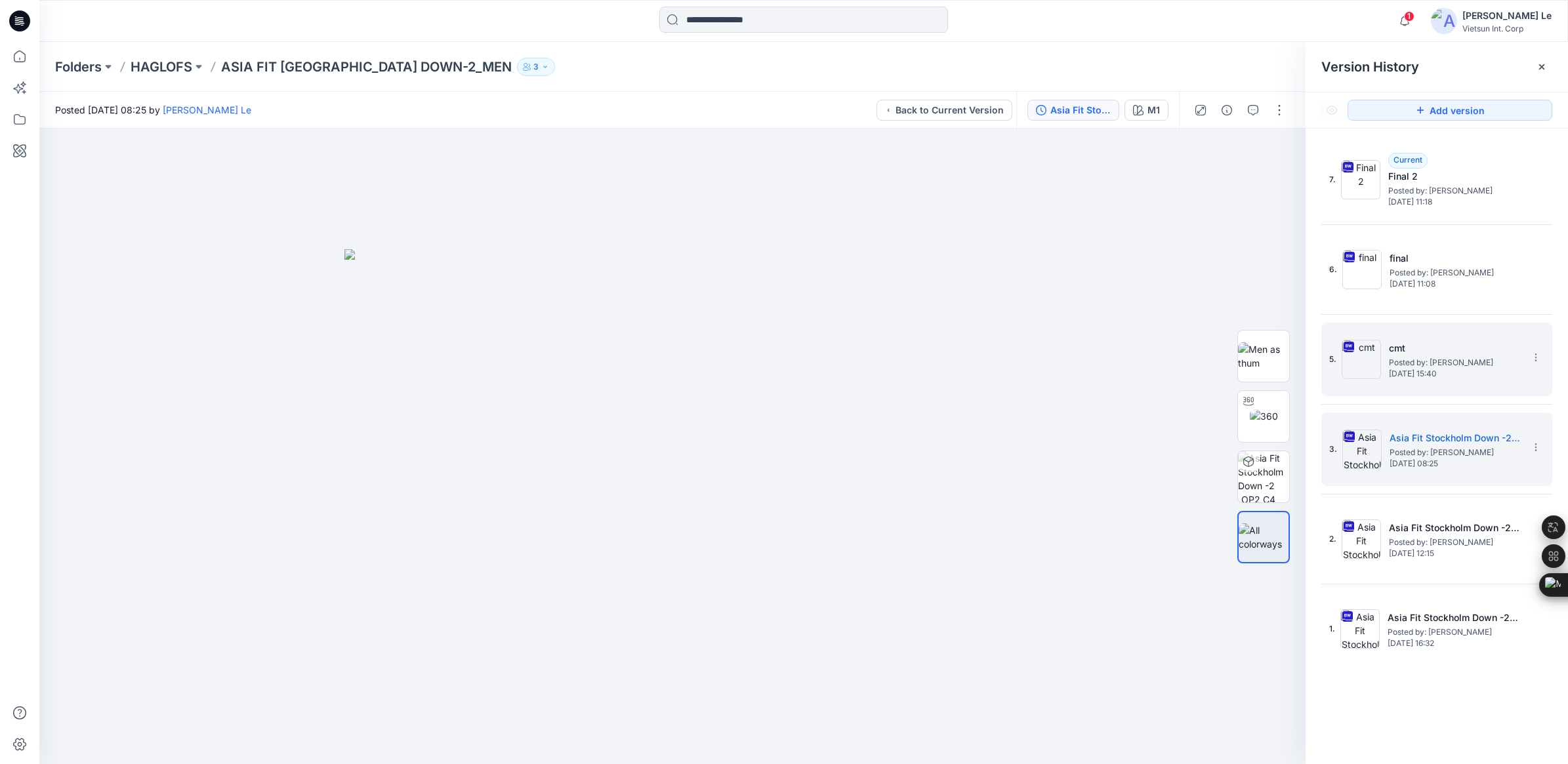
click at [1034, 361] on div "5. cmt Posted by: [PERSON_NAME] Le [DATE] 15:40" at bounding box center [1427, 359] width 197 height 63
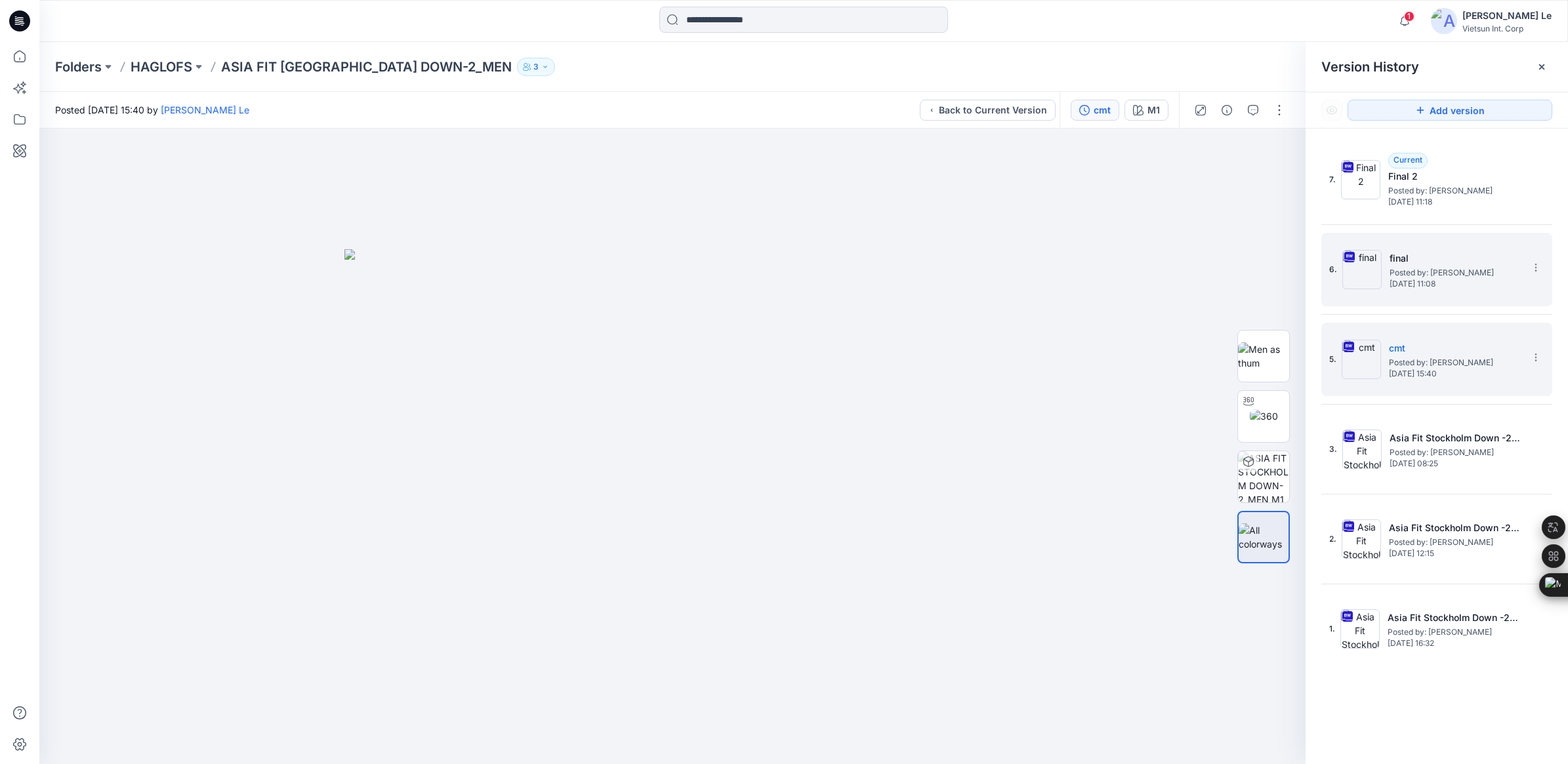
click at [1034, 276] on span "Posted by: [PERSON_NAME]" at bounding box center [1455, 273] width 131 height 13
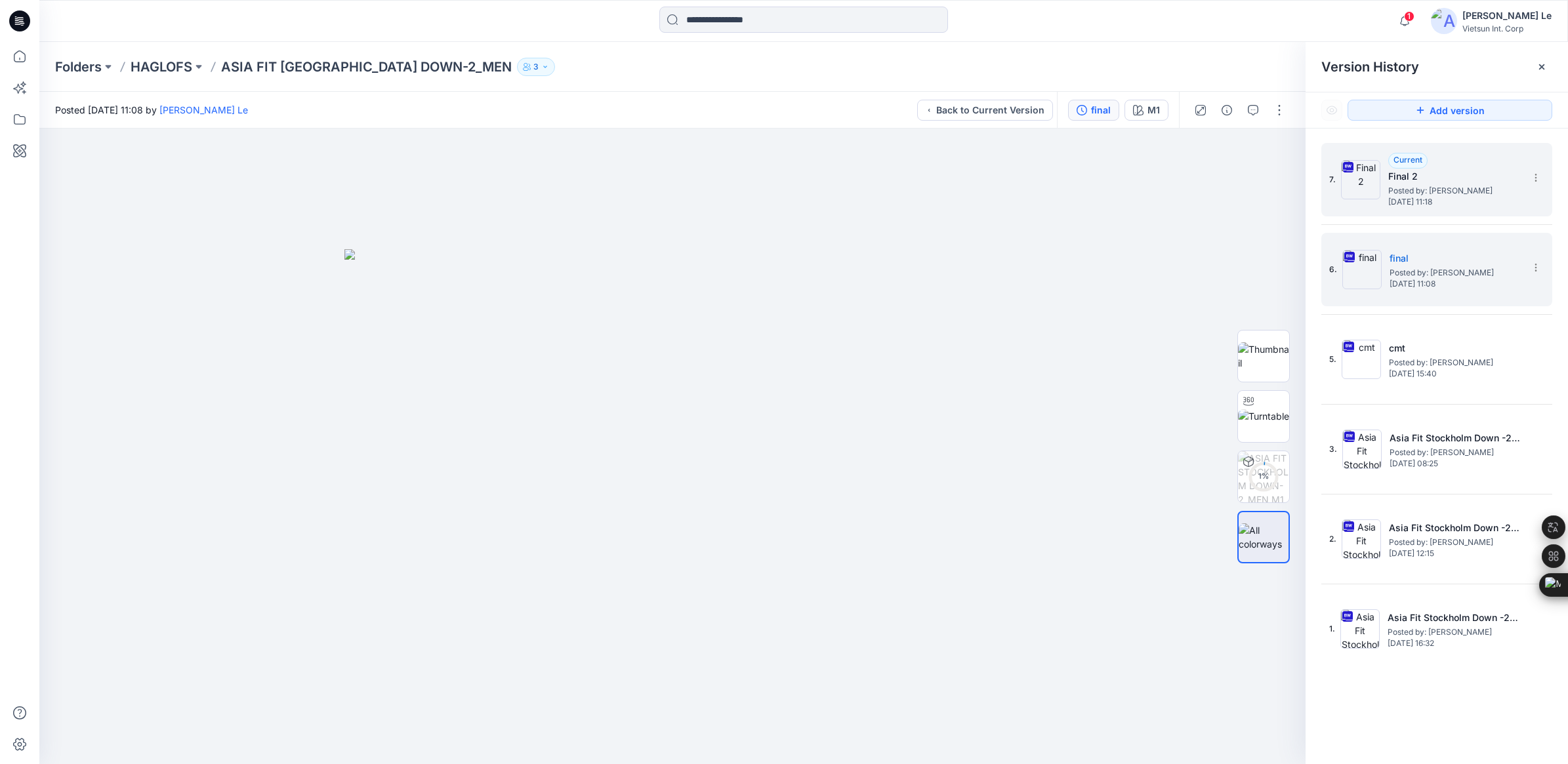
click at [1034, 182] on h5 "Final 2" at bounding box center [1453, 176] width 131 height 15
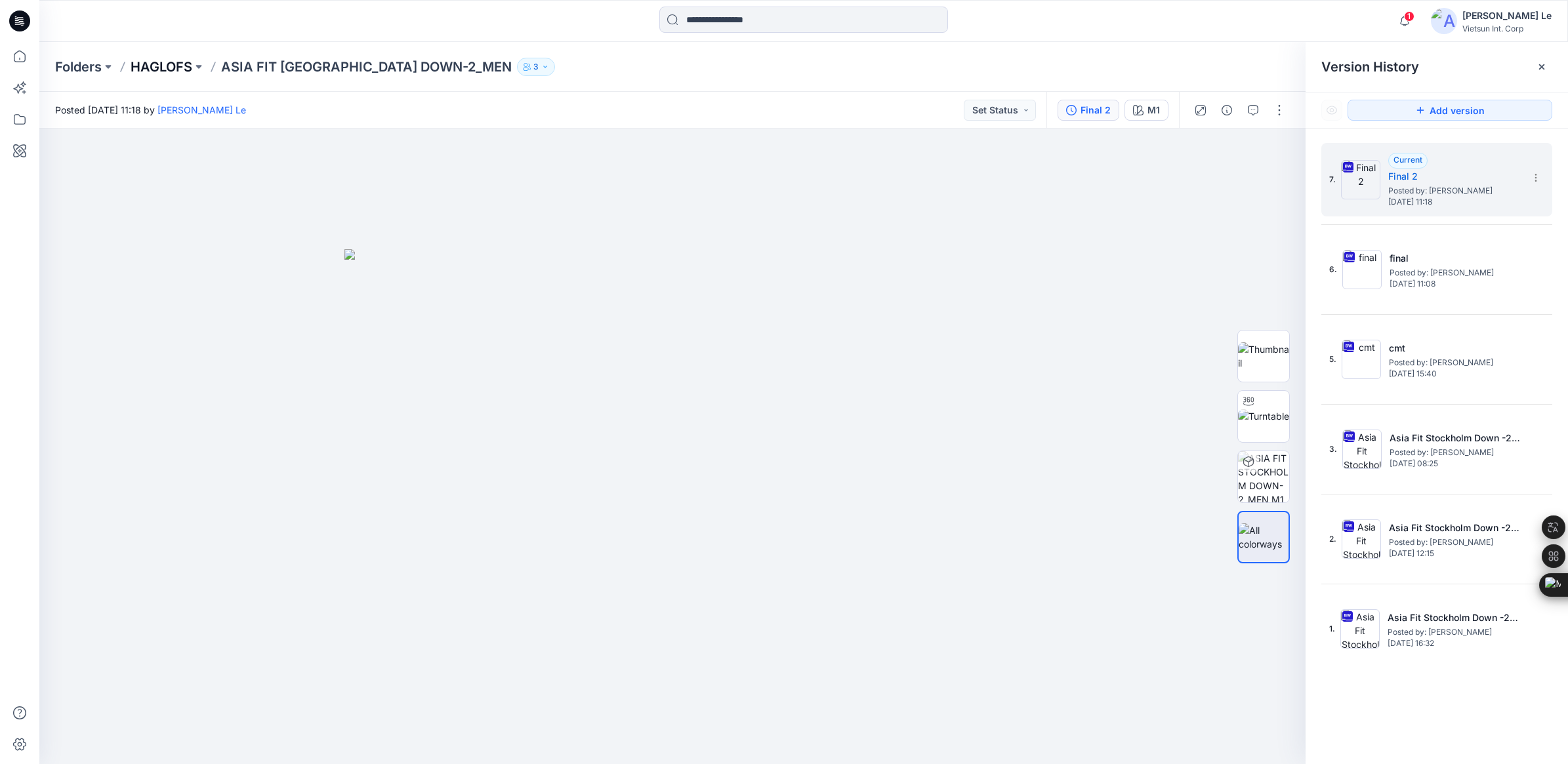
click at [151, 62] on p "HAGLOFS" at bounding box center [161, 67] width 62 height 18
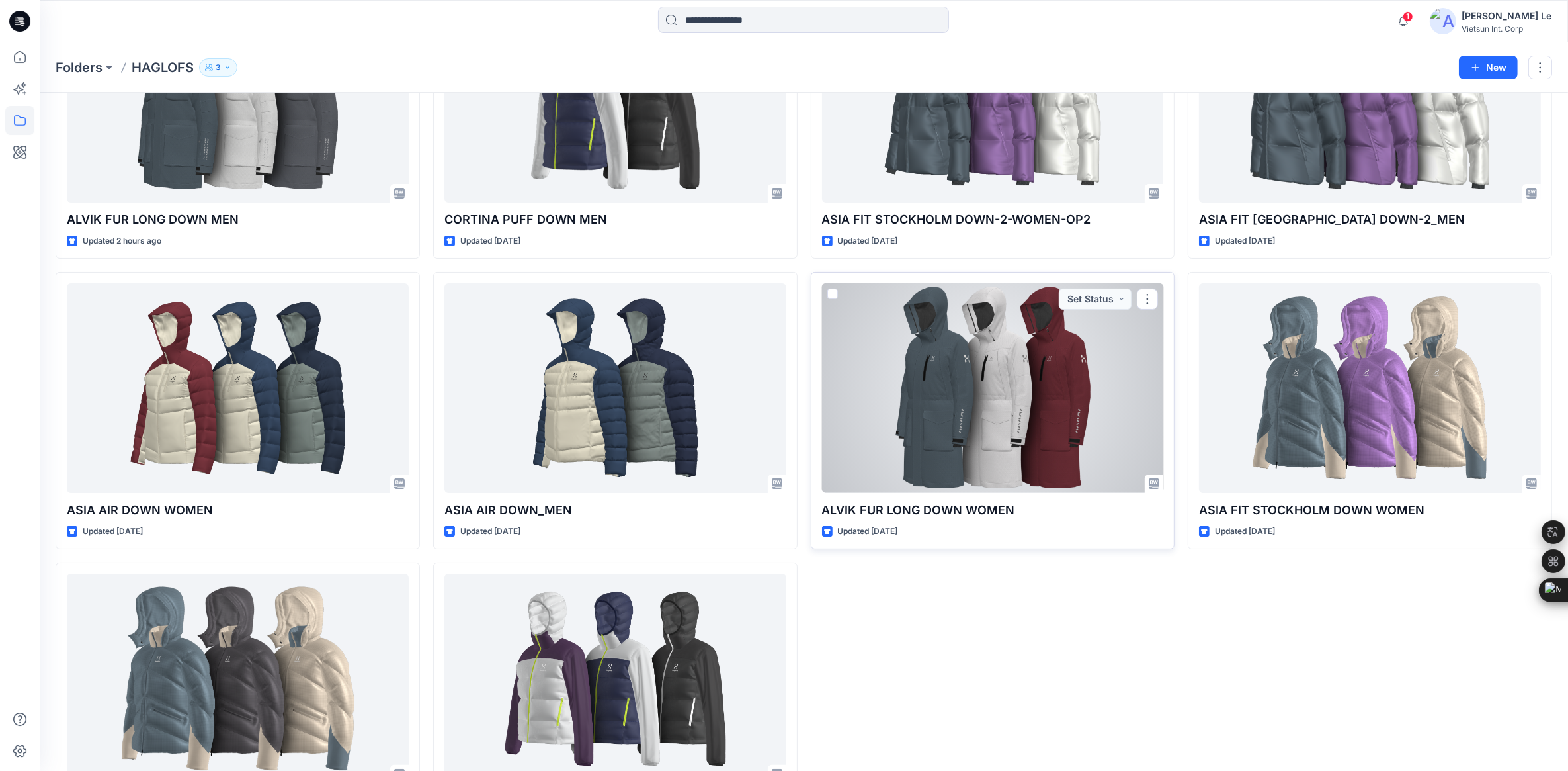
scroll to position [248, 0]
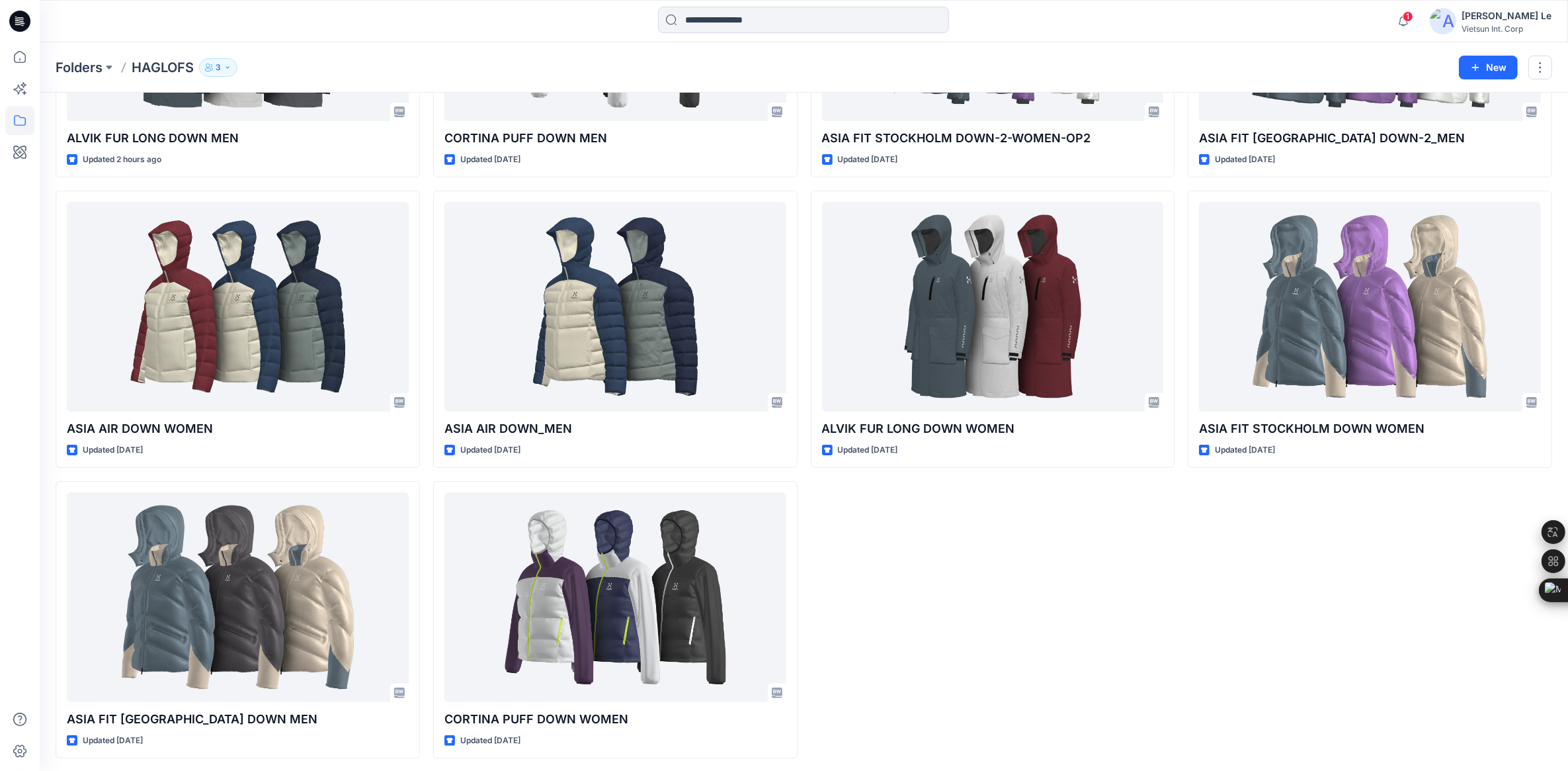
click at [964, 576] on div "ASIA FIT [GEOGRAPHIC_DATA] DOWN-2-WOMEN-OP2 Updated [DATE] ALVIK FUR LONG DOWN …" at bounding box center [993, 329] width 364 height 858
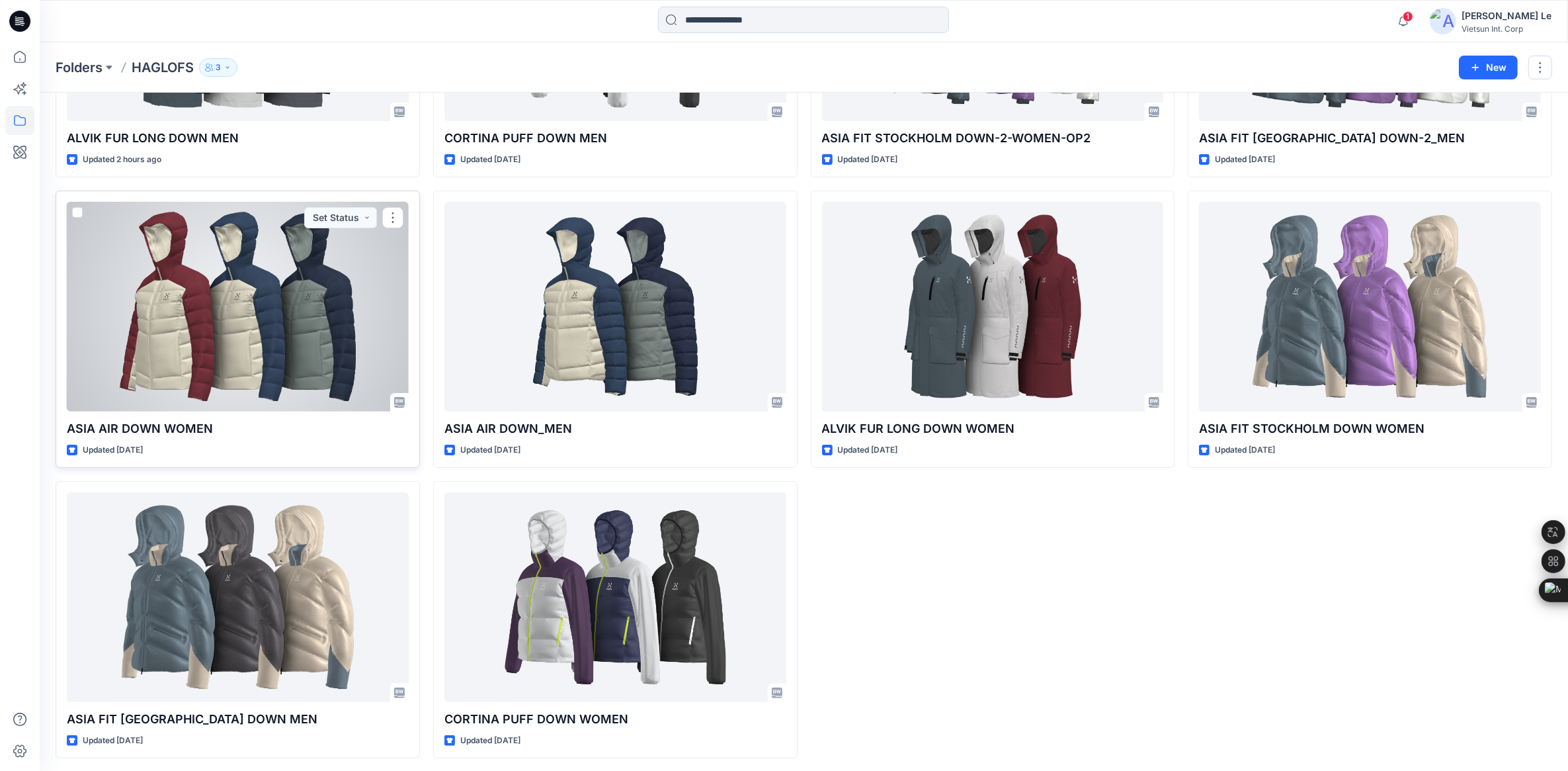
click at [204, 271] on div at bounding box center [237, 306] width 342 height 210
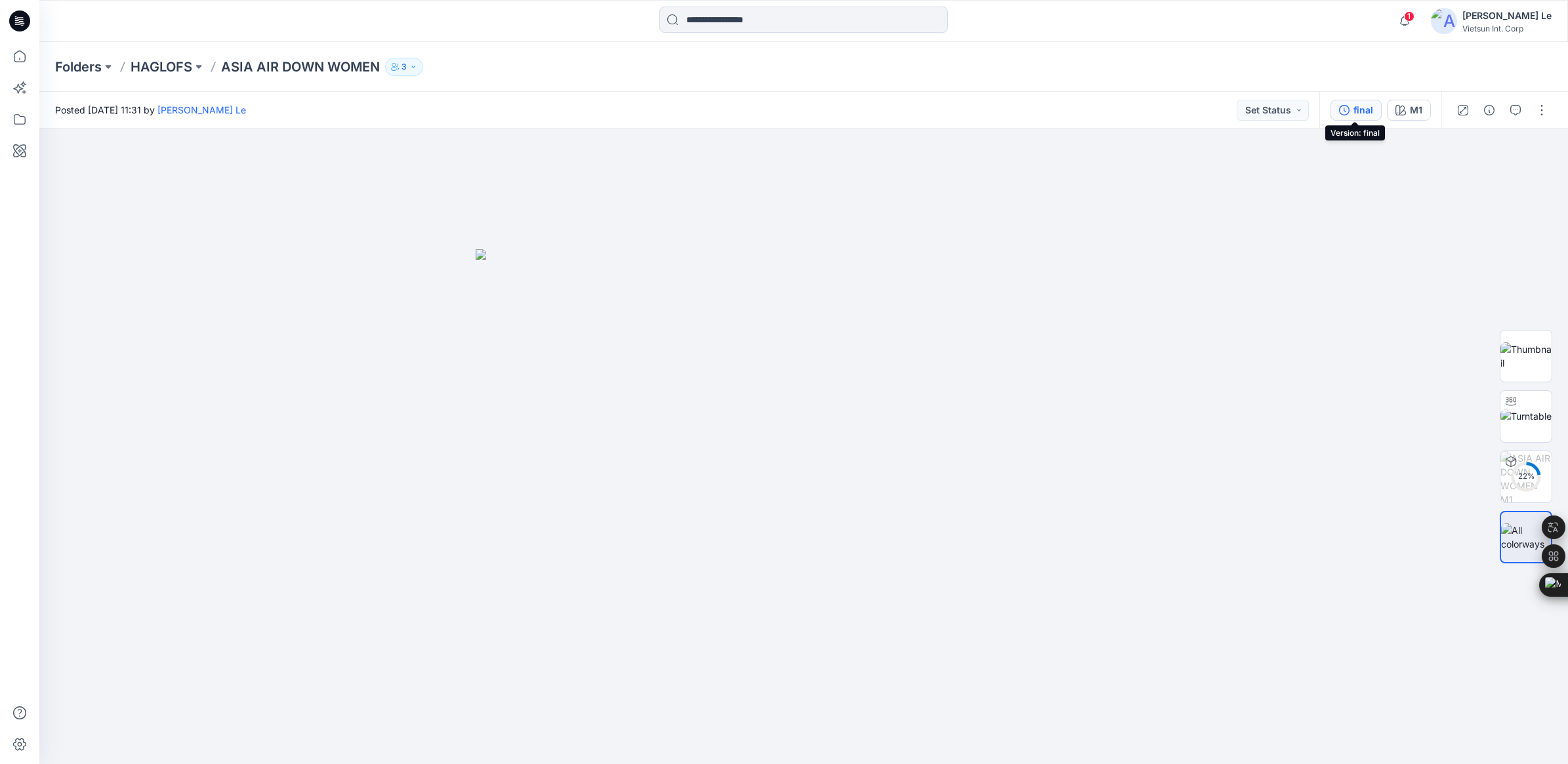
click at [1034, 106] on div "final" at bounding box center [1363, 110] width 20 height 14
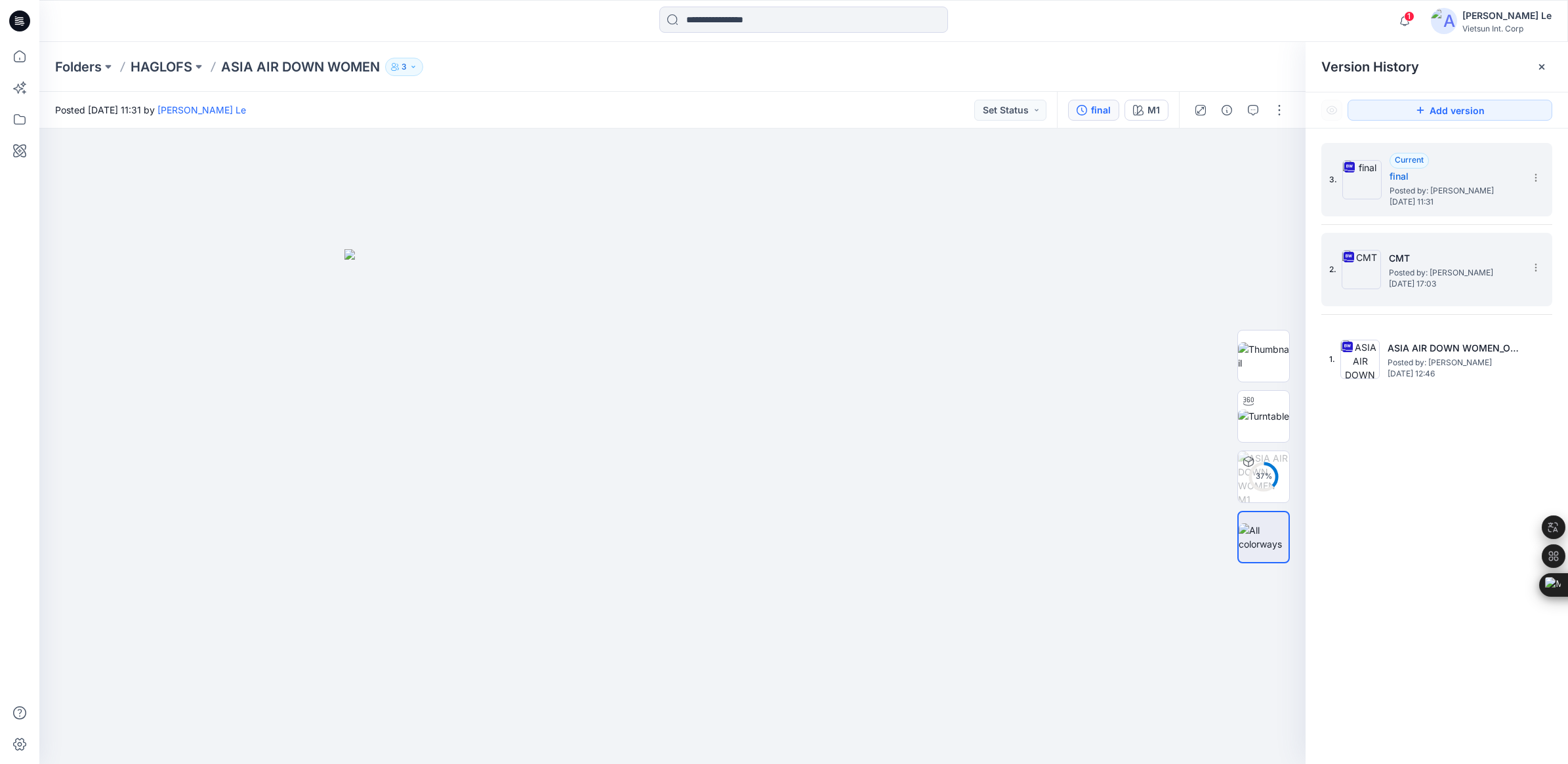
click at [1034, 277] on span "Posted by: [PERSON_NAME]" at bounding box center [1454, 273] width 131 height 13
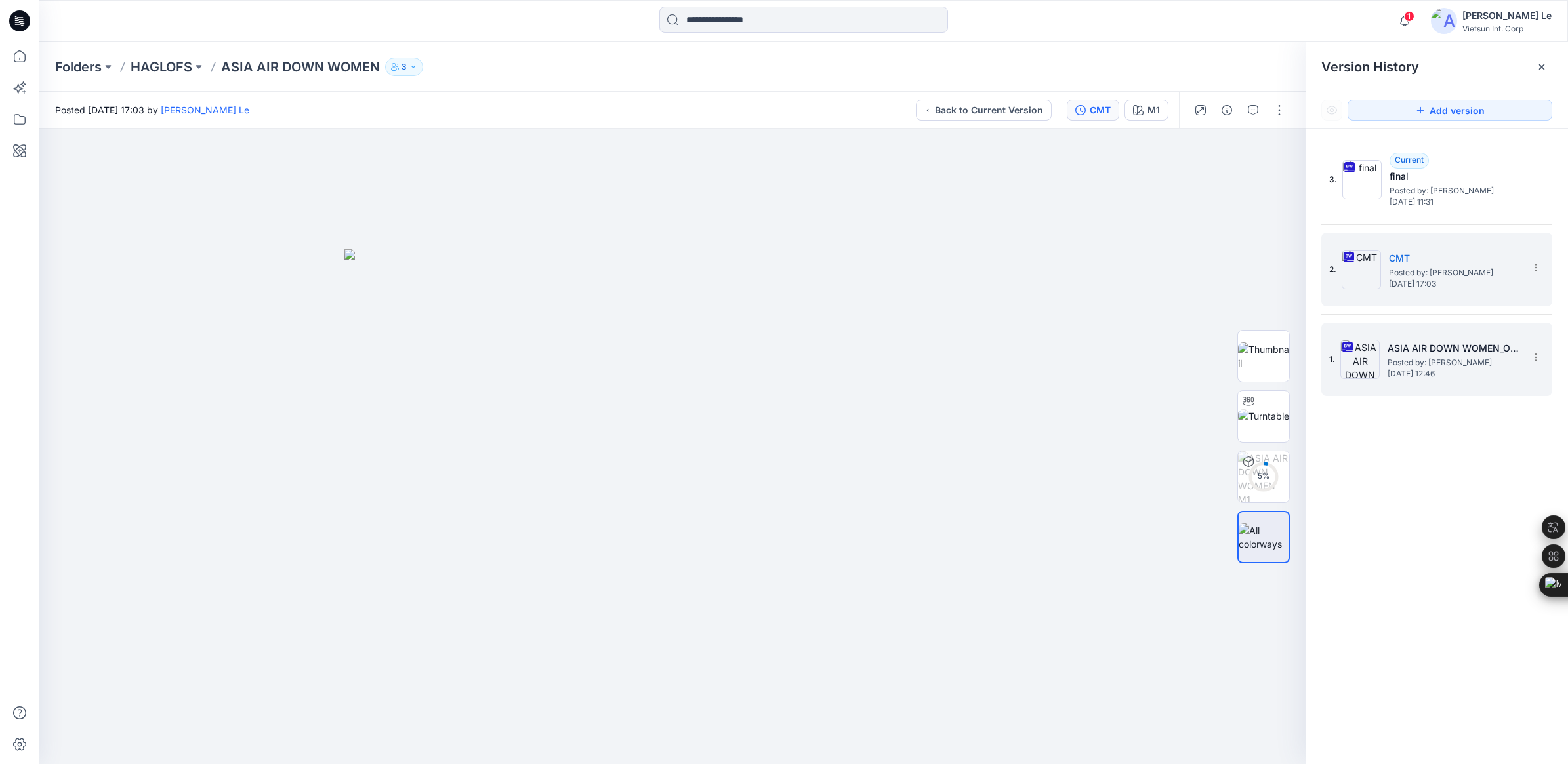
click at [1034, 365] on span "Posted by: [PERSON_NAME]" at bounding box center [1453, 363] width 131 height 13
click at [1034, 283] on span "[DATE] 17:03" at bounding box center [1454, 284] width 131 height 9
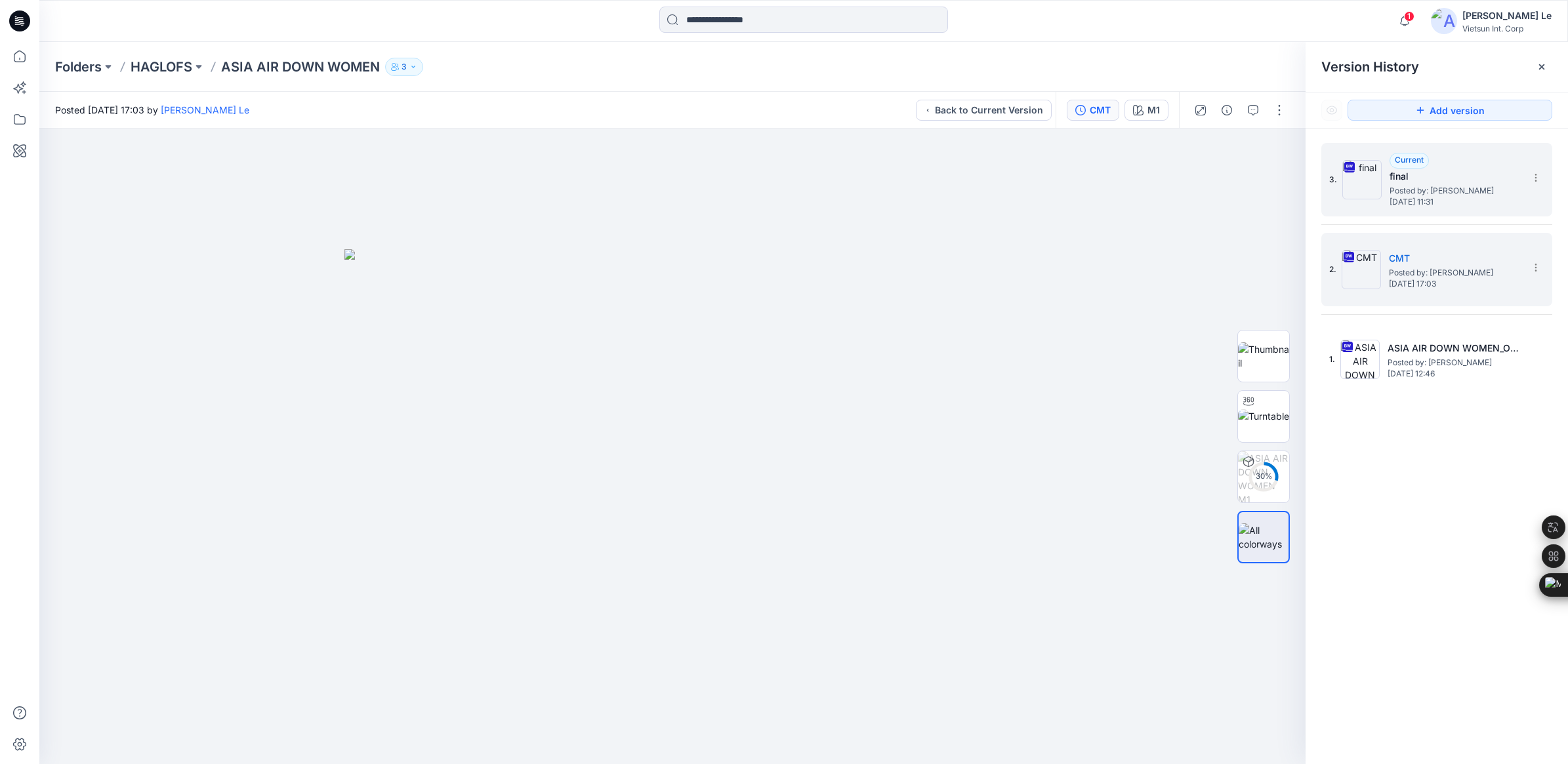
click at [1034, 184] on span "Posted by: [PERSON_NAME]" at bounding box center [1455, 191] width 131 height 13
click at [159, 64] on p "HAGLOFS" at bounding box center [161, 67] width 62 height 18
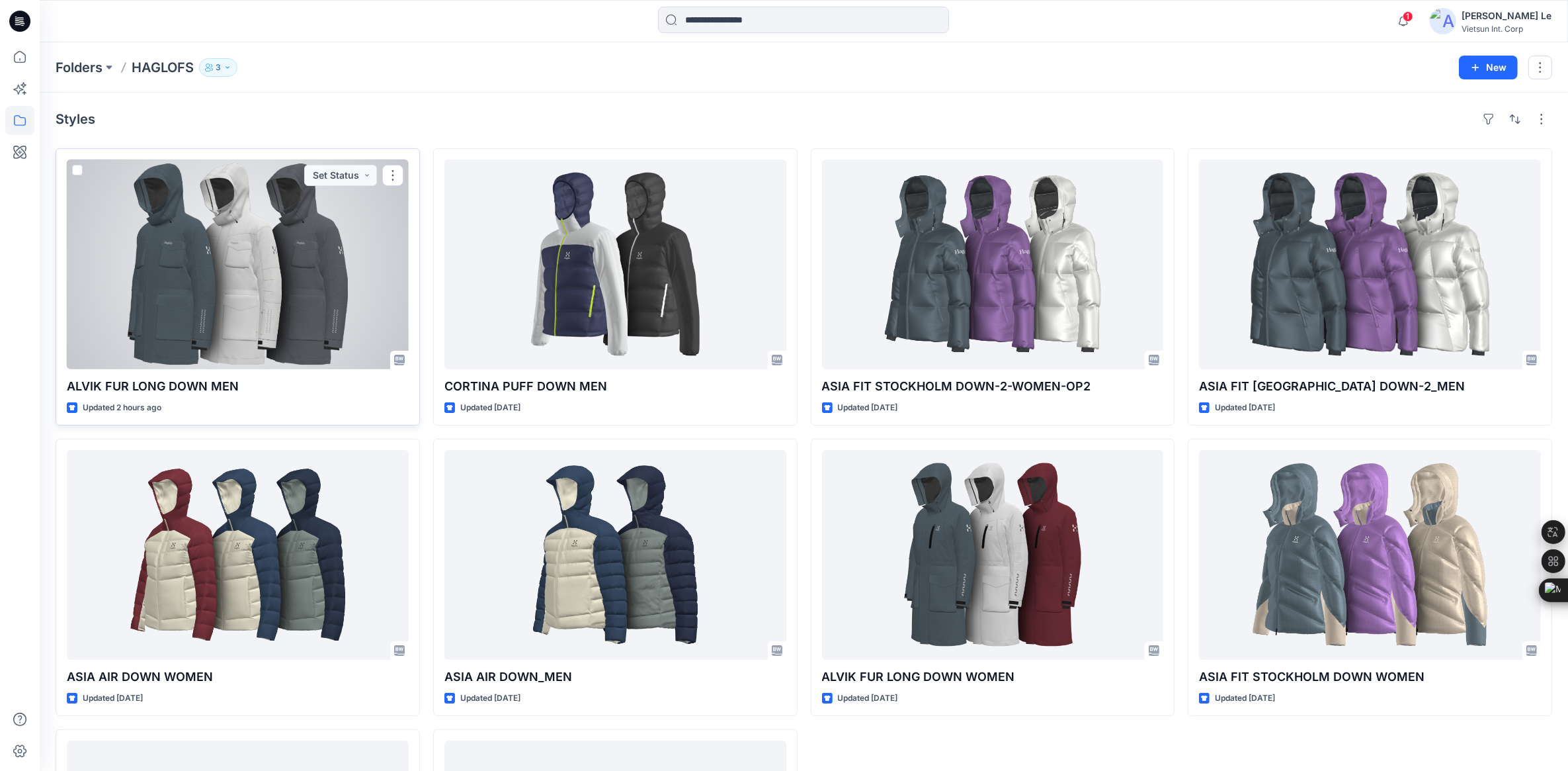
click at [198, 276] on div at bounding box center [237, 264] width 342 height 210
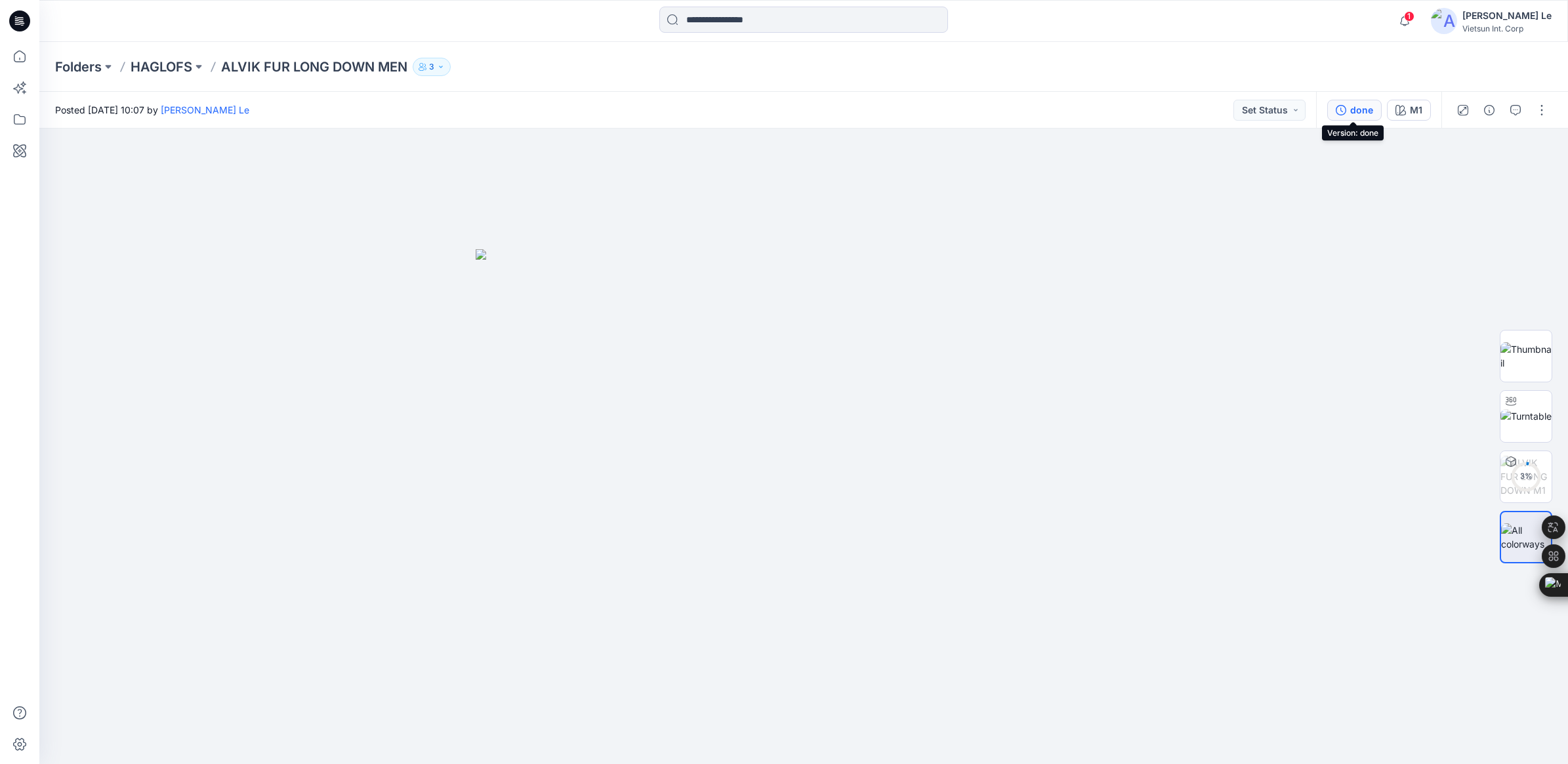
click at [1034, 105] on div "done" at bounding box center [1361, 110] width 23 height 14
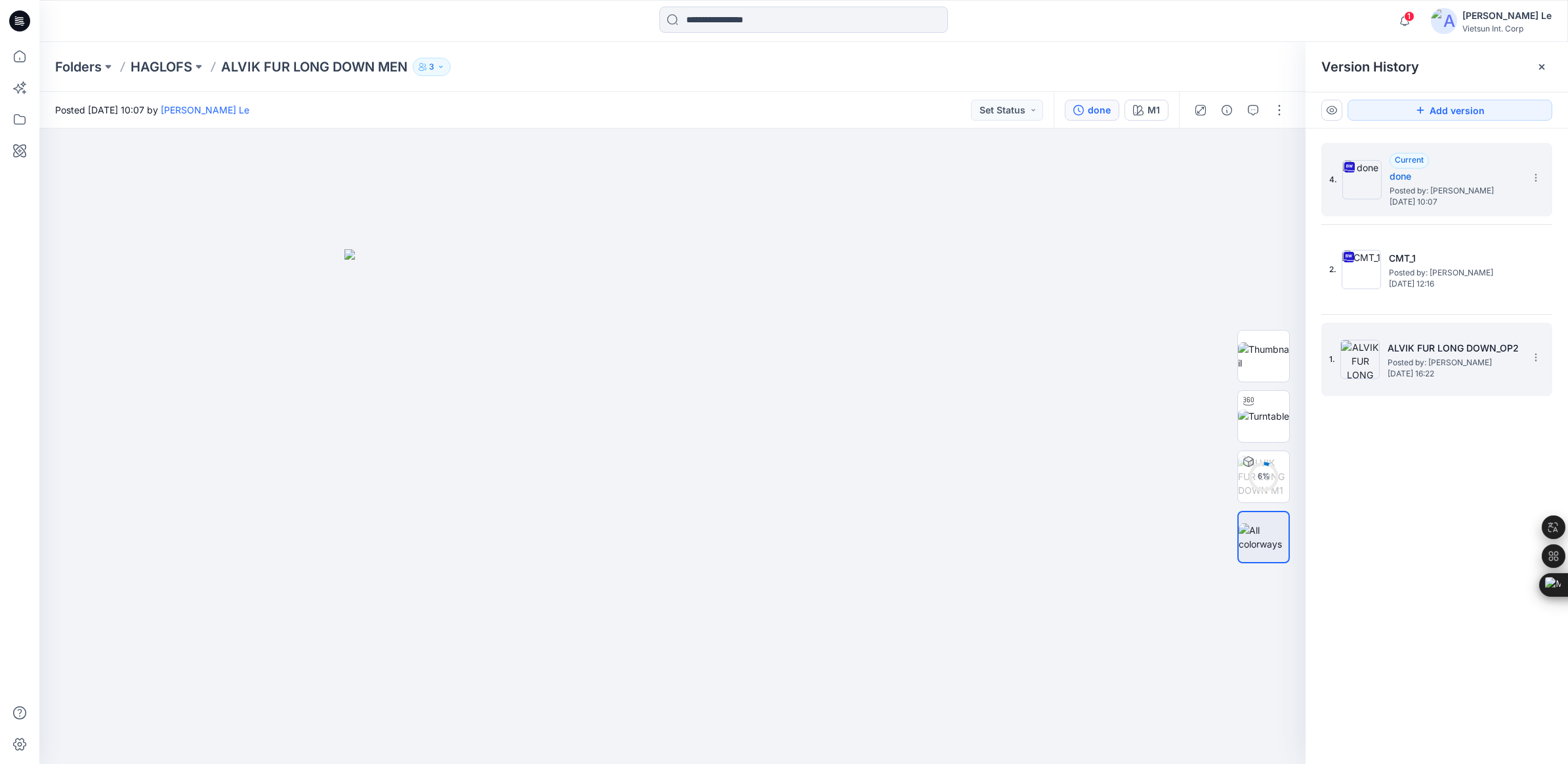
click at [1034, 368] on span "Posted by: [PERSON_NAME]" at bounding box center [1453, 363] width 131 height 13
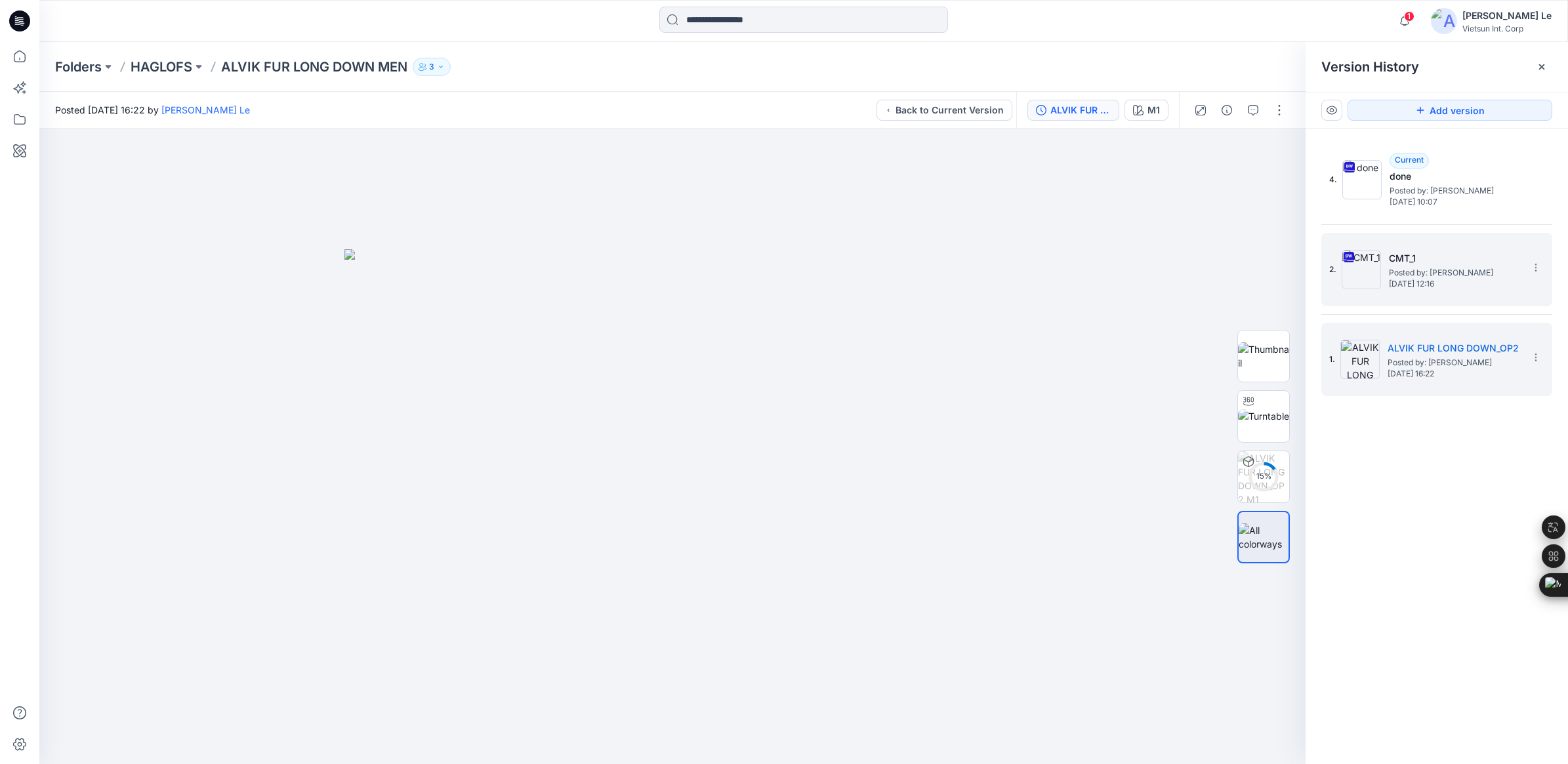
click at [1034, 266] on span "Posted by: [PERSON_NAME]" at bounding box center [1454, 273] width 131 height 13
click at [1034, 351] on h5 "ALVIK FUR LONG DOWN_OP2" at bounding box center [1453, 348] width 131 height 15
click at [164, 65] on p "HAGLOFS" at bounding box center [161, 67] width 62 height 18
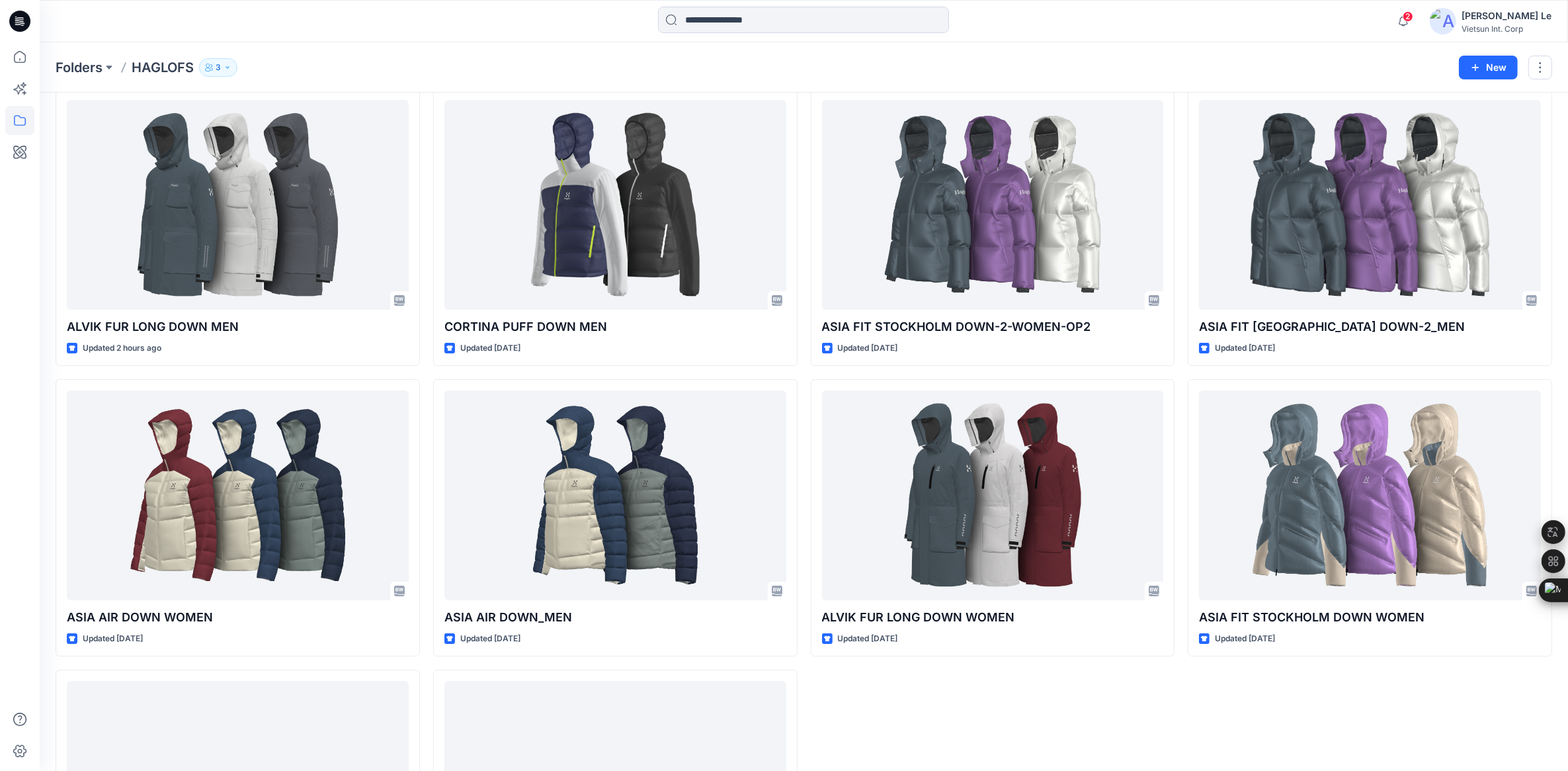
scroll to position [82, 0]
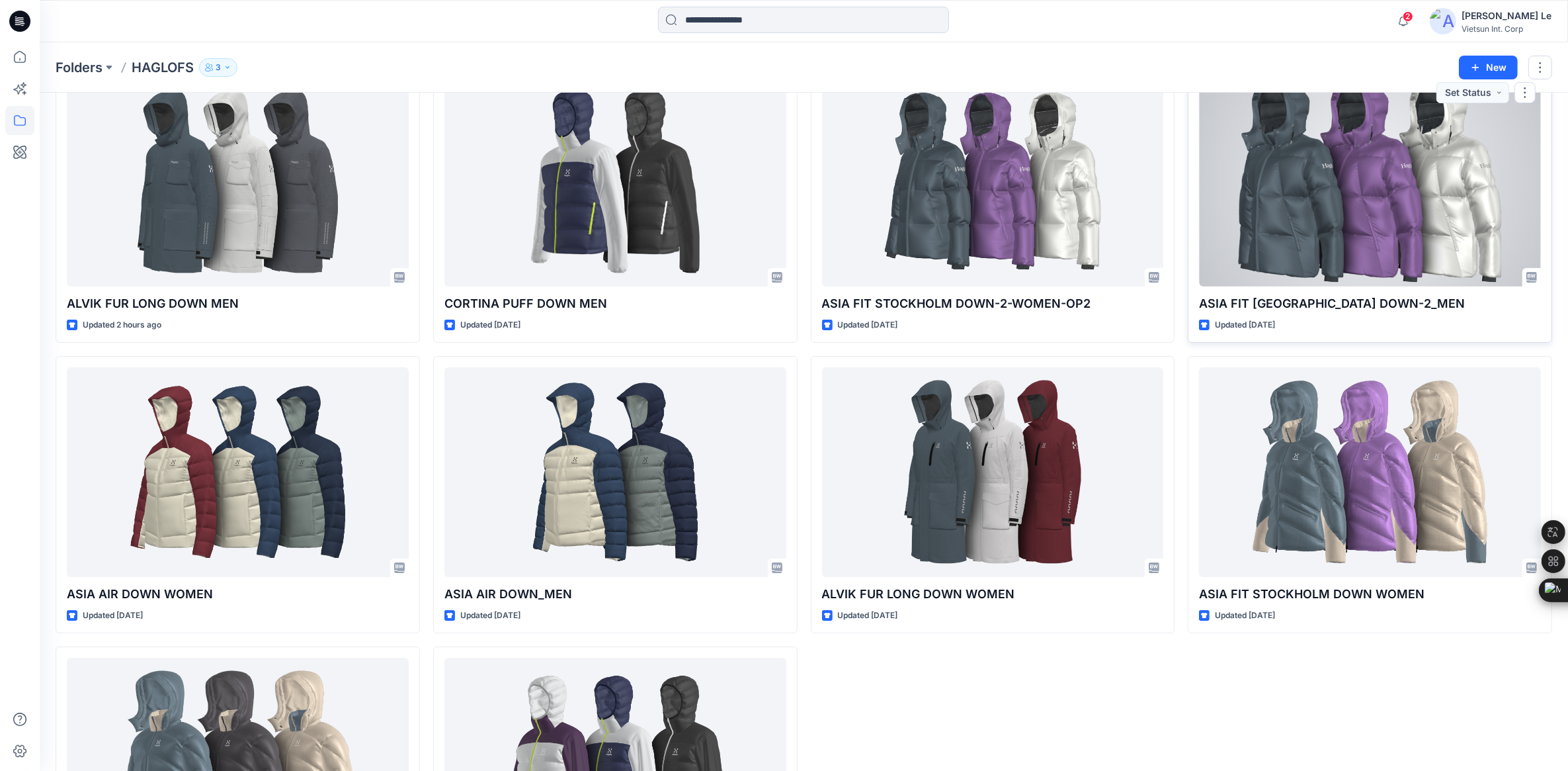
click at [1042, 154] on div at bounding box center [1369, 181] width 342 height 210
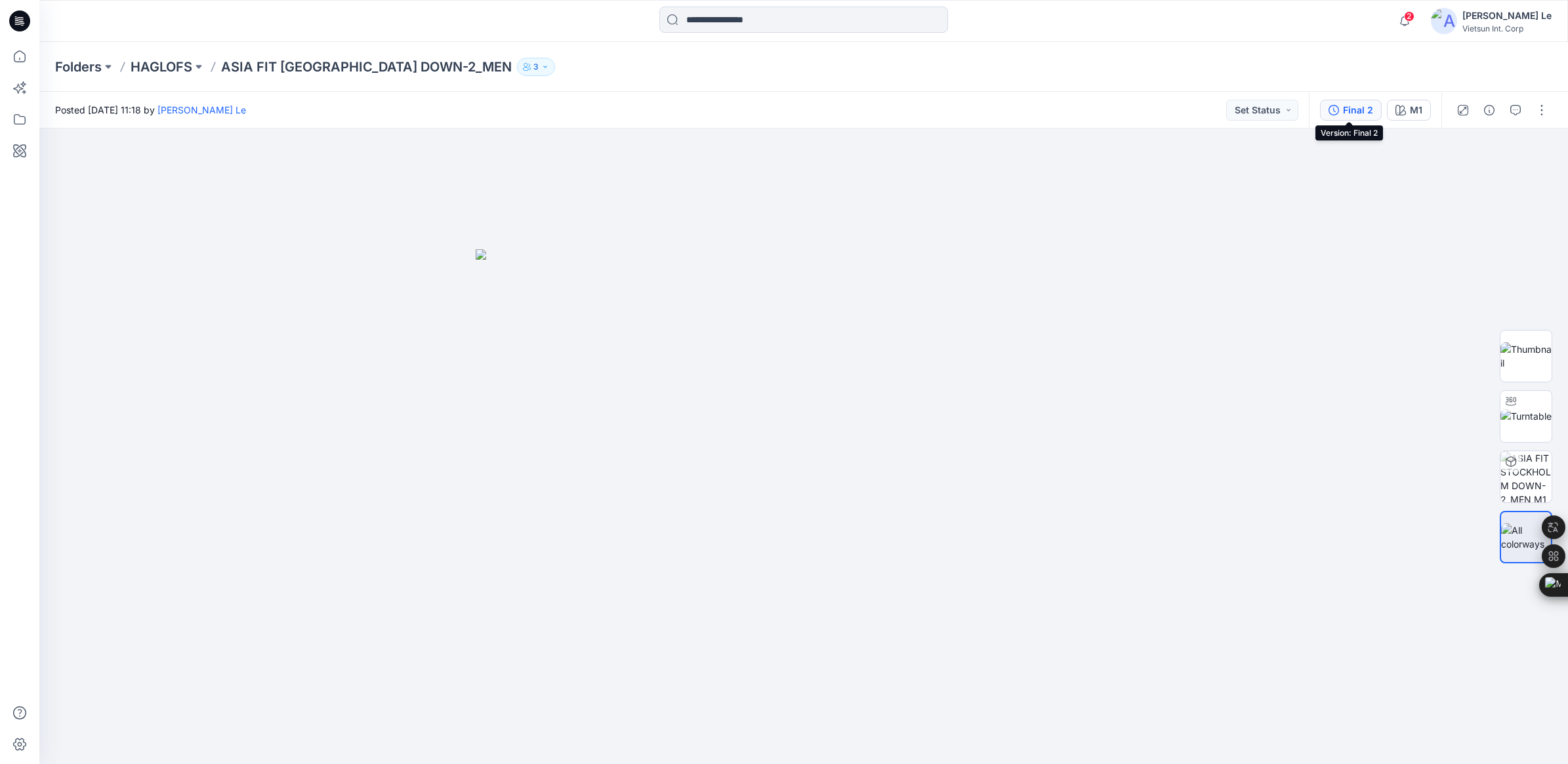
click at [1034, 106] on div "Final 2" at bounding box center [1357, 110] width 30 height 14
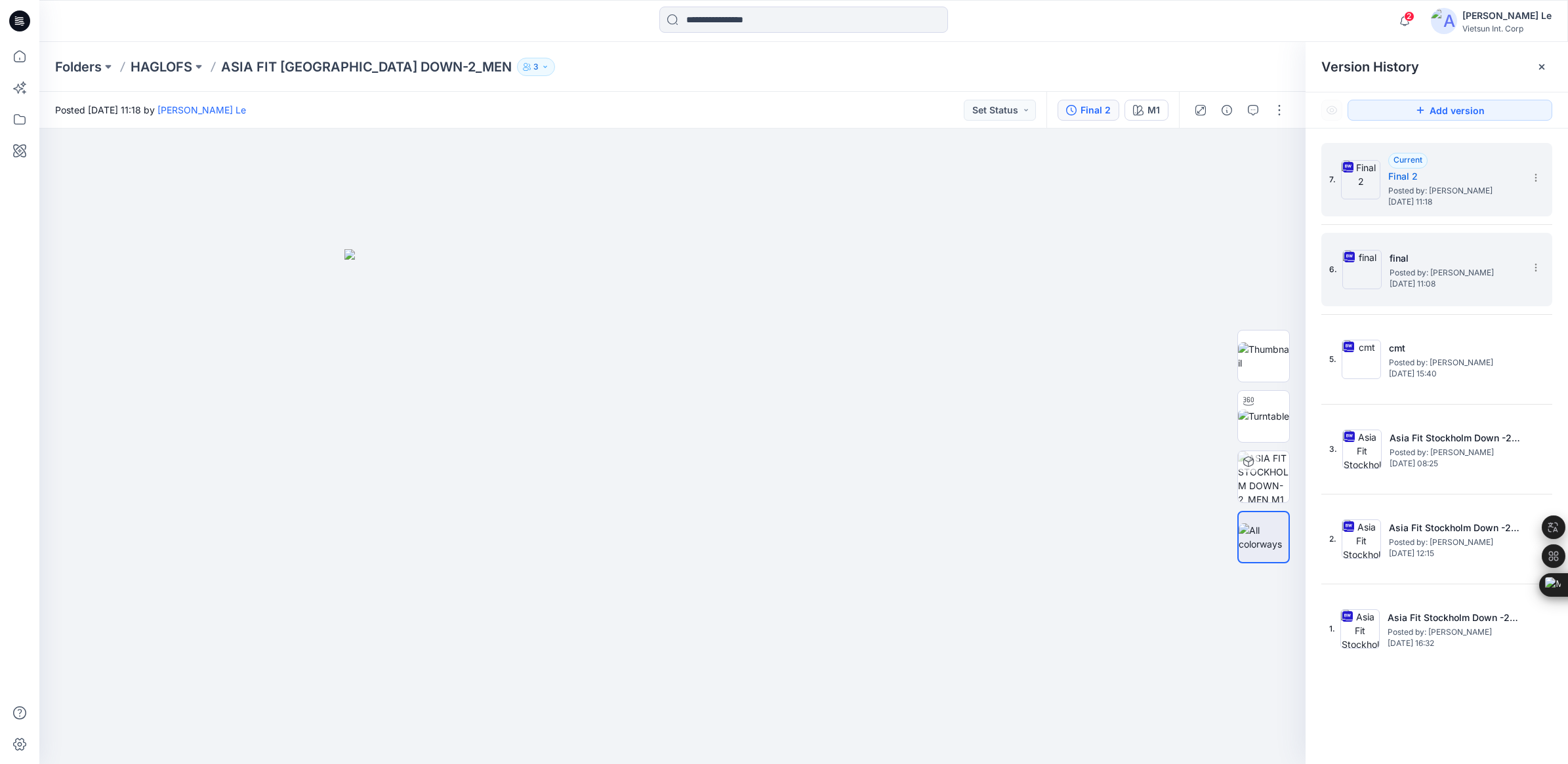
click at [1034, 263] on h5 "final" at bounding box center [1455, 258] width 131 height 15
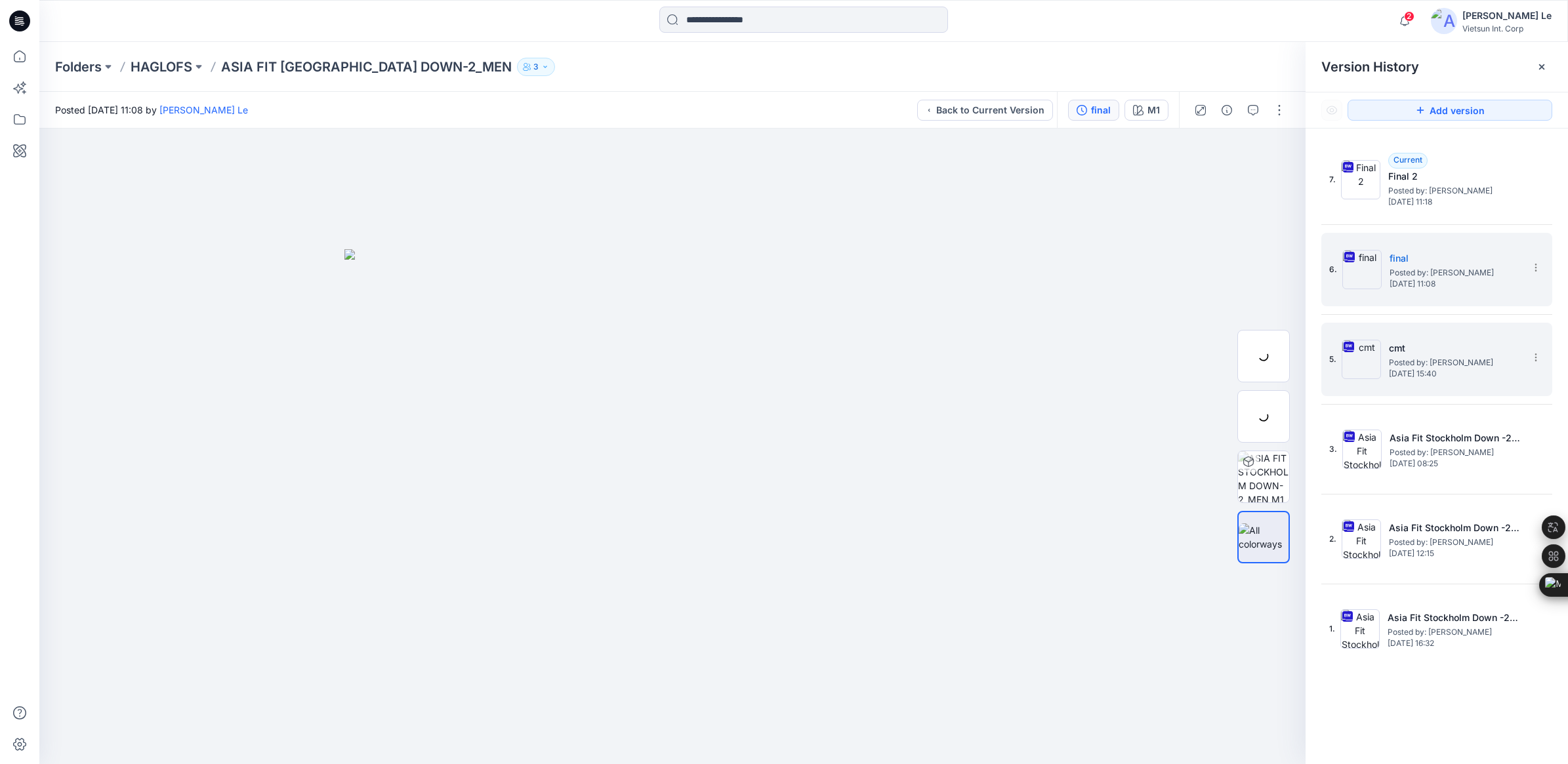
click at [1034, 358] on span "Posted by: [PERSON_NAME]" at bounding box center [1454, 363] width 131 height 13
click at [1034, 349] on h5 "cmt" at bounding box center [1454, 348] width 131 height 15
click at [1034, 270] on span "Posted by: [PERSON_NAME]" at bounding box center [1455, 273] width 131 height 13
click at [1034, 342] on h5 "cmt" at bounding box center [1454, 348] width 131 height 15
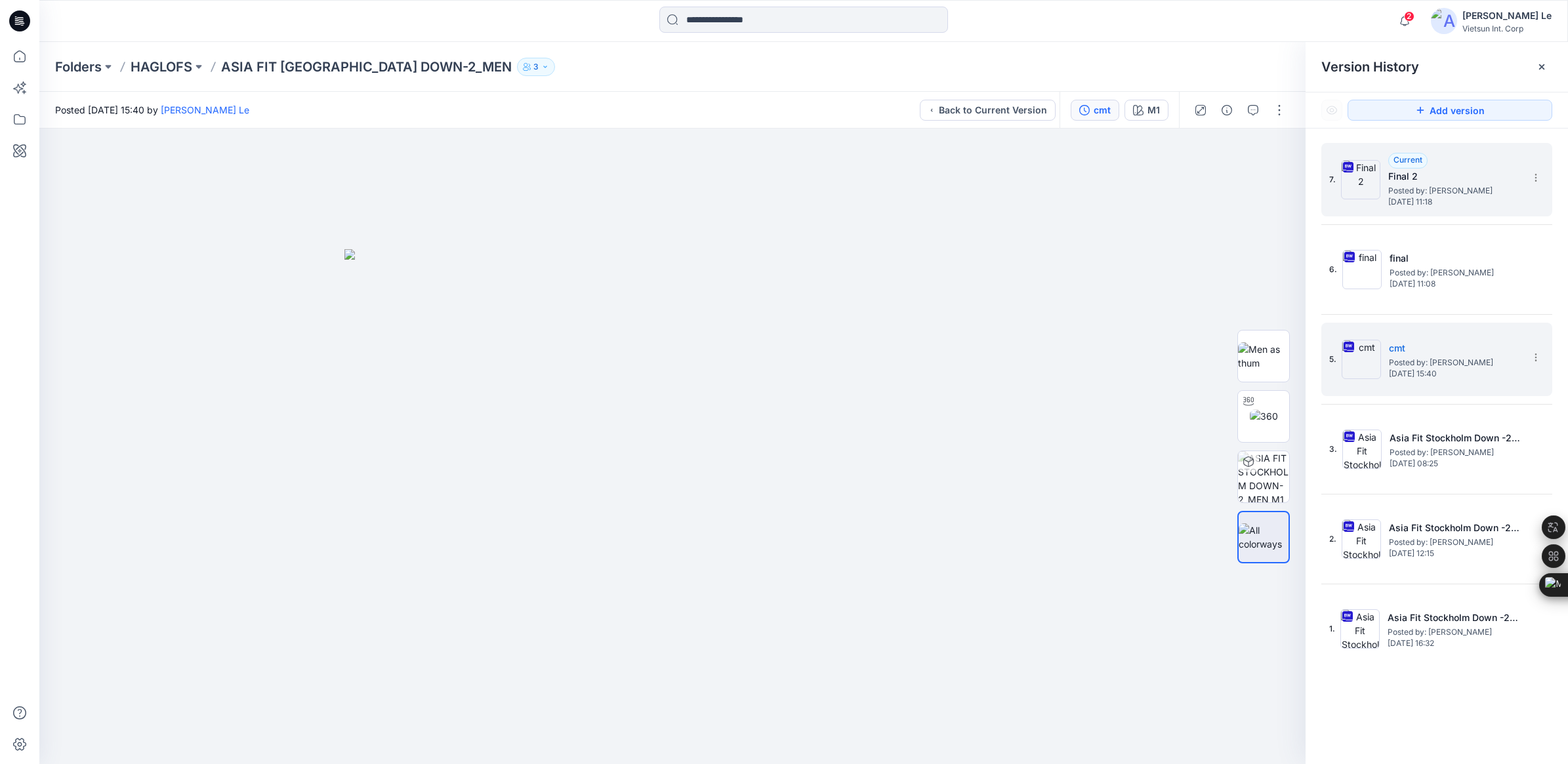
click at [1034, 180] on h5 "Final 2" at bounding box center [1453, 176] width 131 height 15
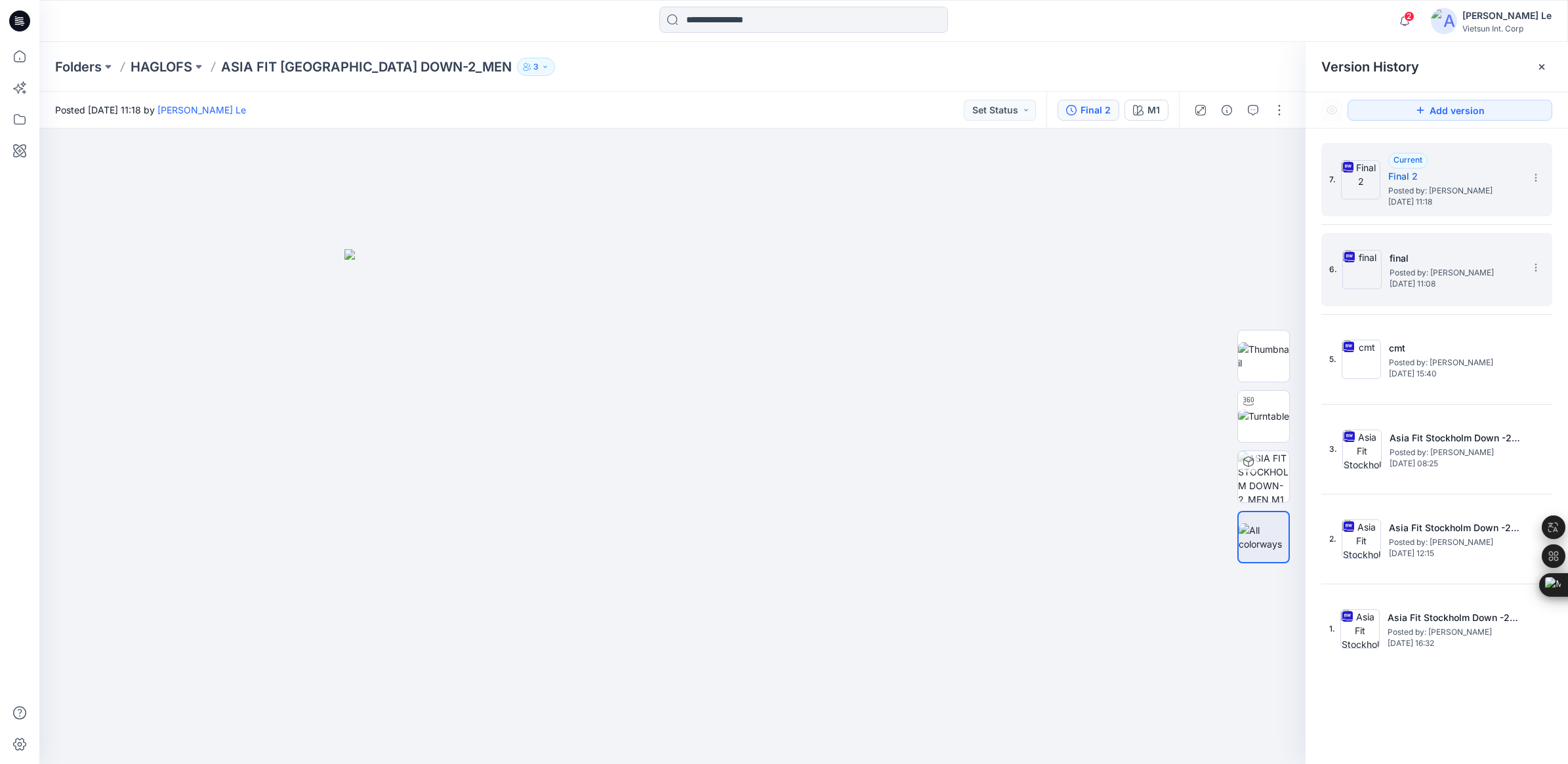
click at [1034, 283] on span "[DATE] 11:08" at bounding box center [1455, 284] width 131 height 9
click at [1034, 270] on section at bounding box center [1535, 267] width 21 height 21
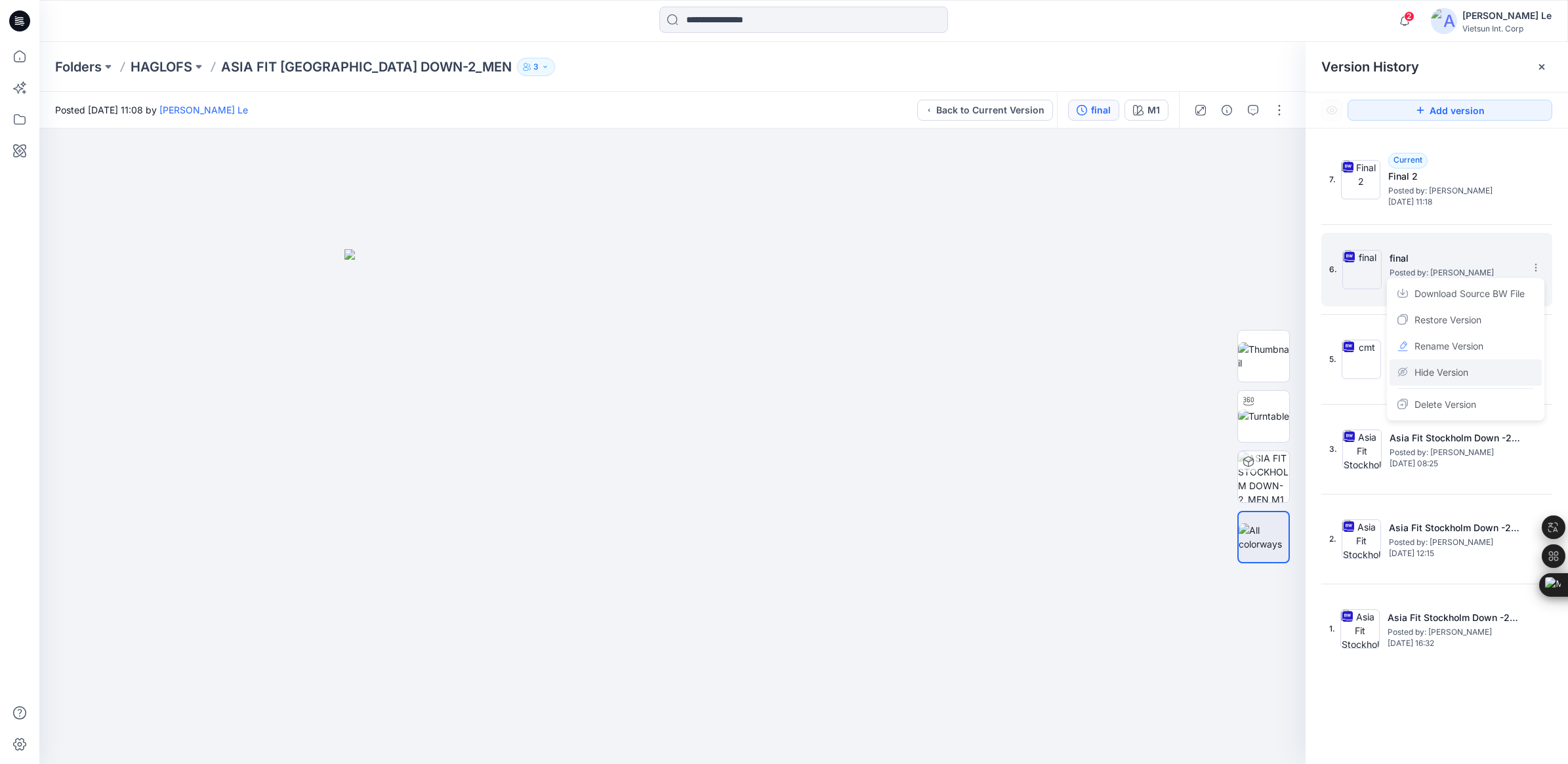
click at [1034, 372] on span "Hide Version" at bounding box center [1441, 372] width 54 height 15
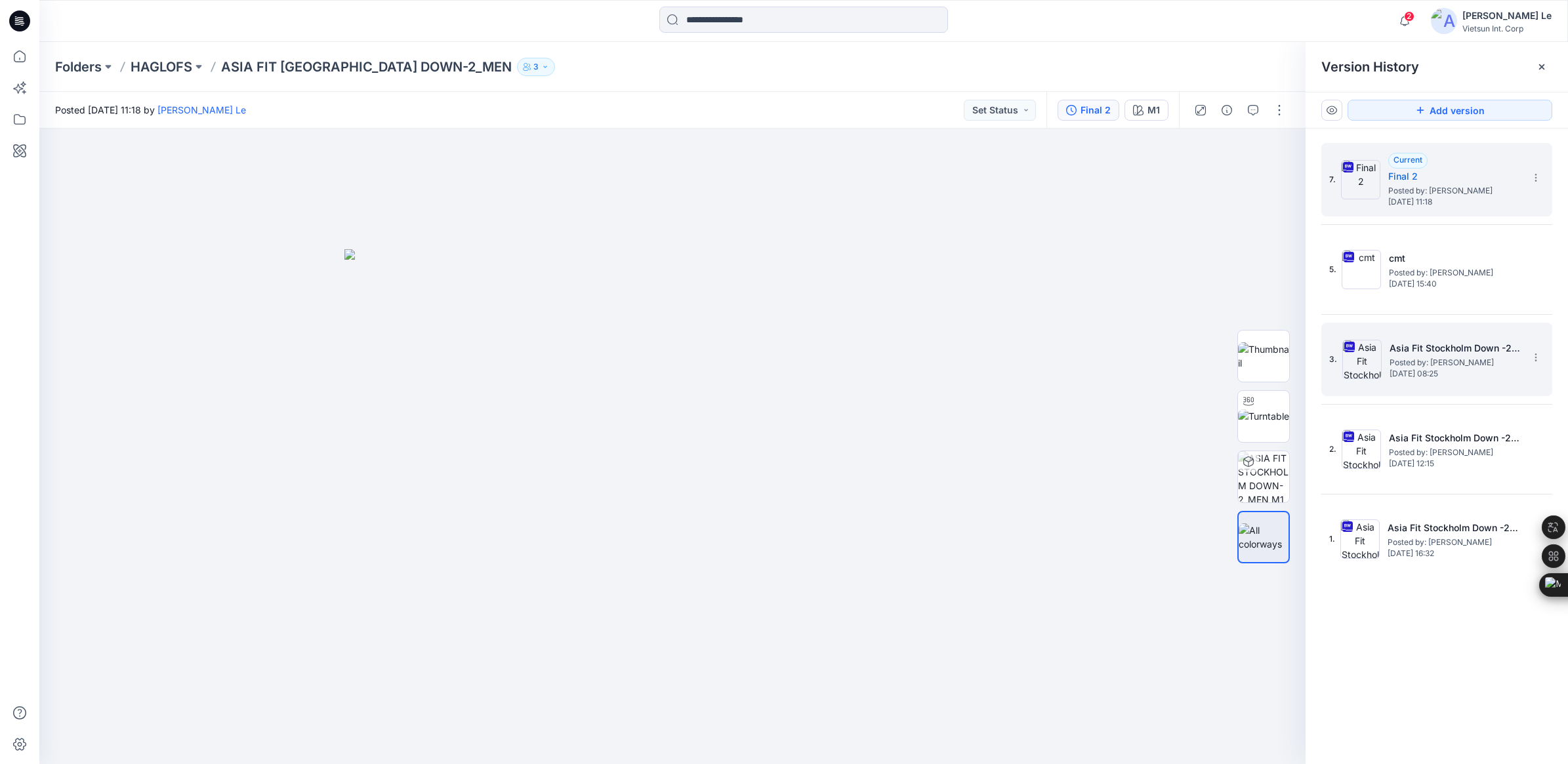
click at [1034, 338] on div "3. Asia Fit Stockholm Down -2​_OP2 Posted by: [PERSON_NAME] [DATE] 08:25" at bounding box center [1427, 359] width 197 height 63
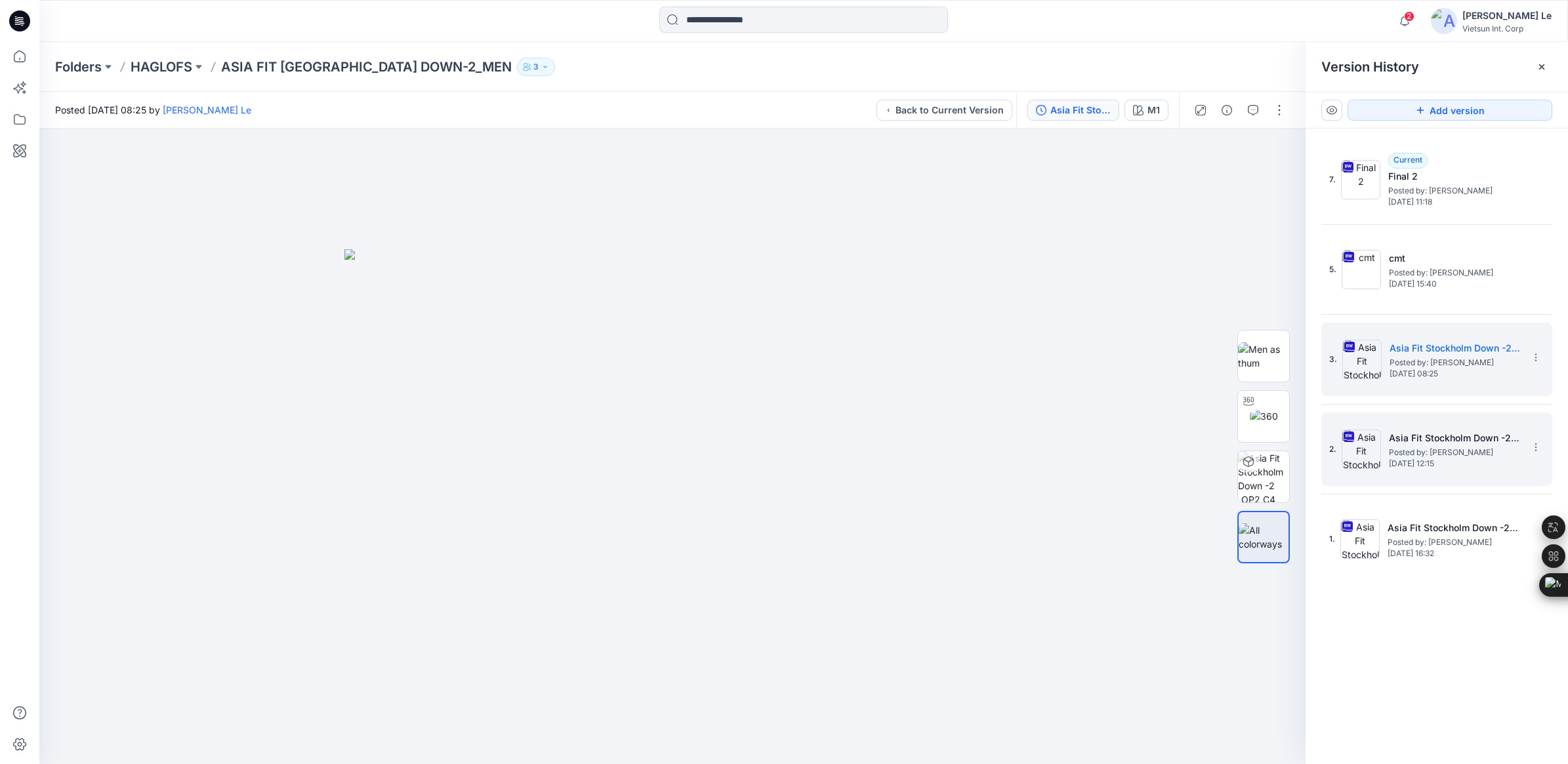
click at [1034, 434] on h5 "Asia Fit Stockholm Down -2​_OP2" at bounding box center [1454, 438] width 131 height 15
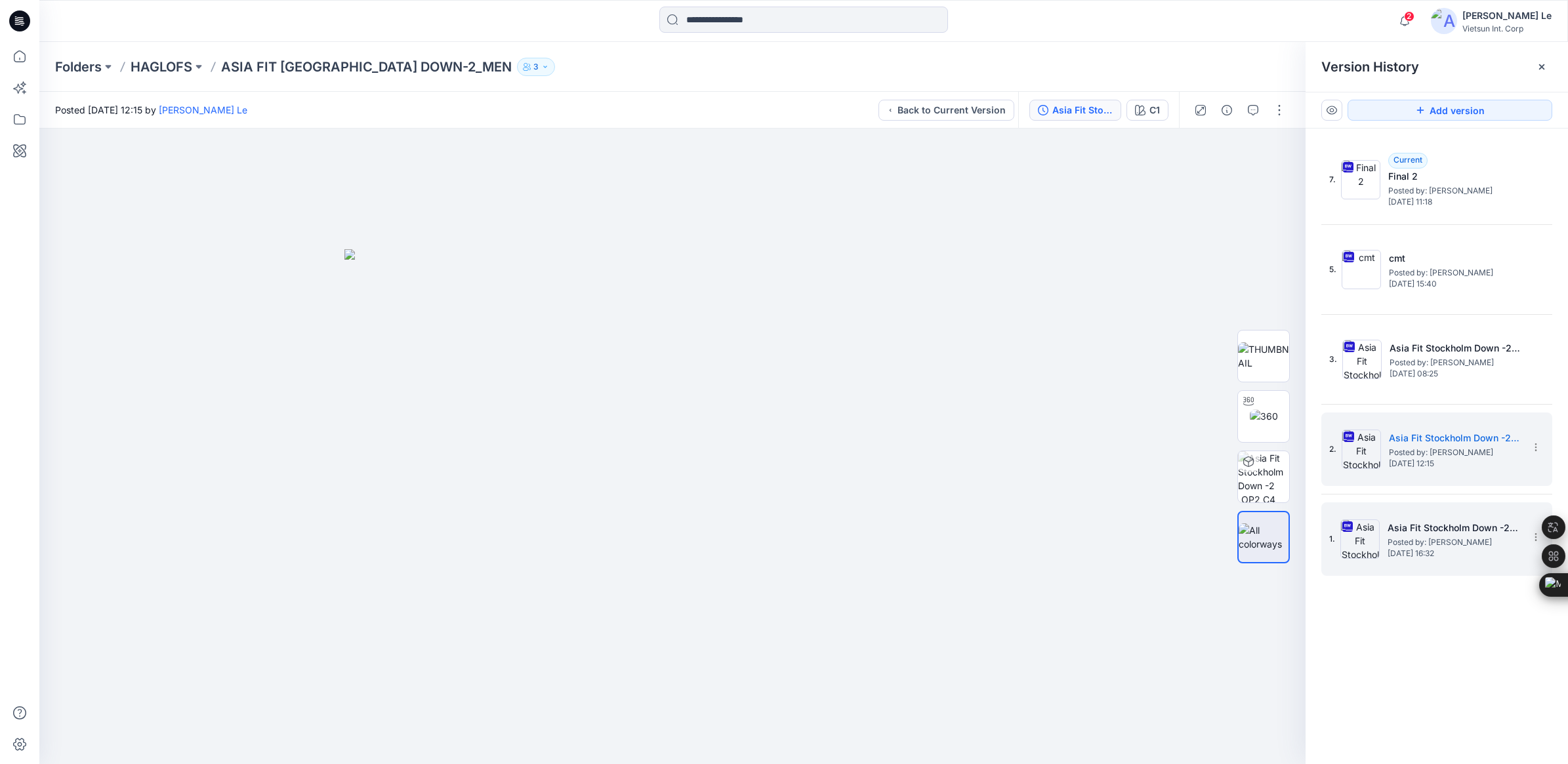
click at [1034, 513] on div "1. Asia Fit Stockholm Down -2​_OP2 Posted by: [PERSON_NAME] Le [DATE] 16:32" at bounding box center [1427, 539] width 197 height 63
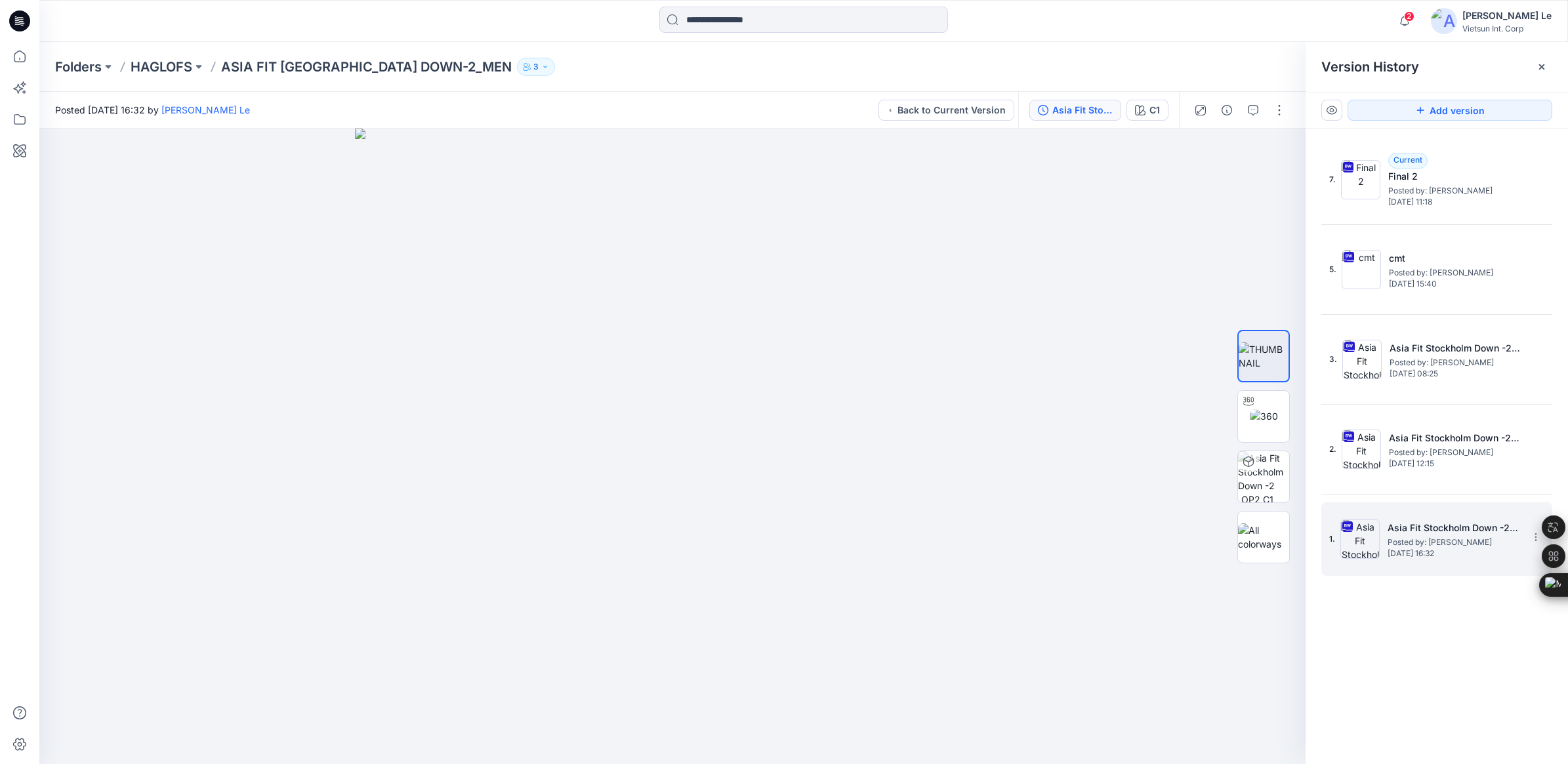
click at [1034, 532] on h5 "Asia Fit Stockholm Down -2​_OP2" at bounding box center [1453, 527] width 131 height 15
click at [1034, 456] on span "Posted by: [PERSON_NAME]" at bounding box center [1454, 452] width 131 height 13
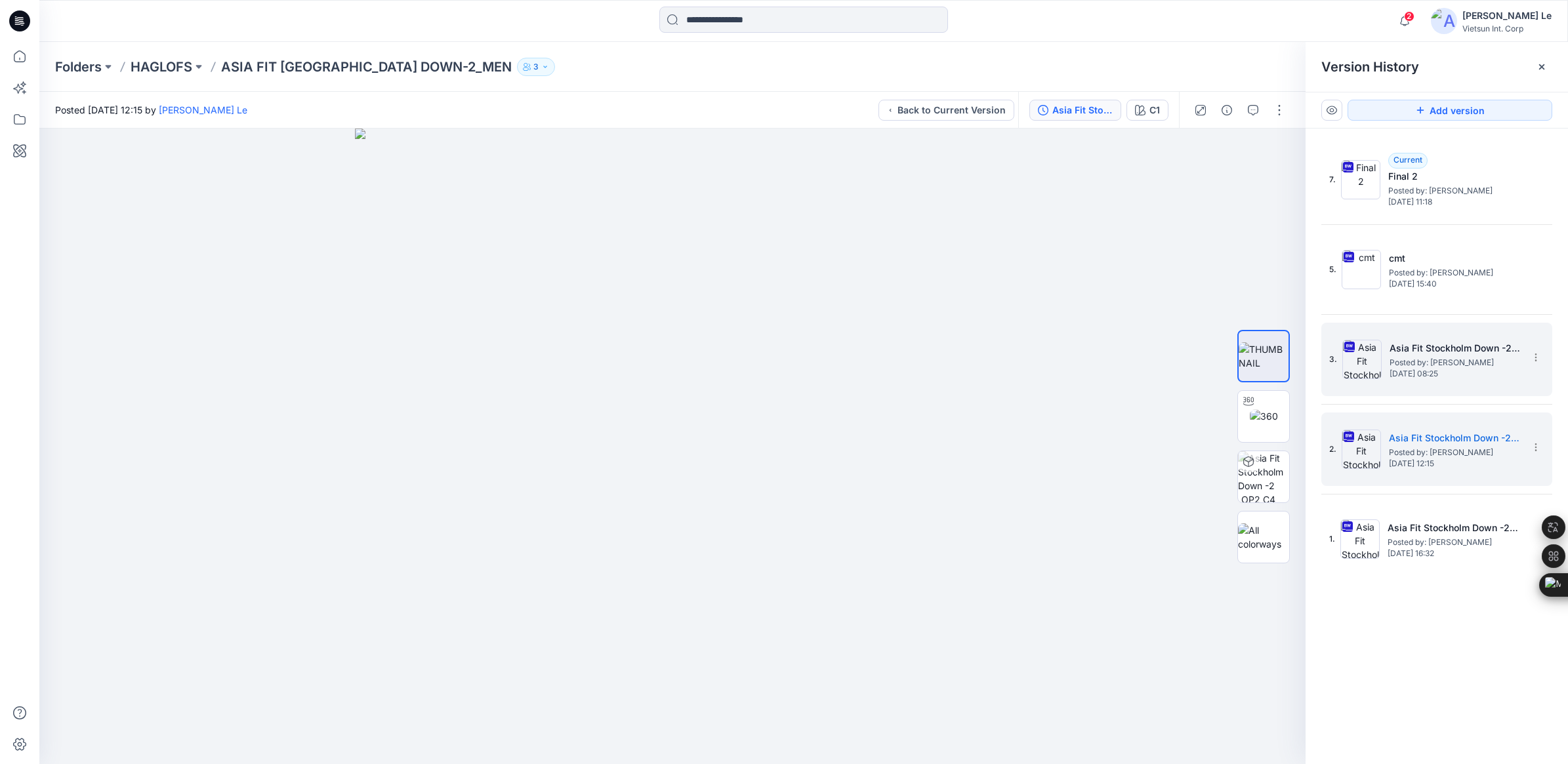
click at [1034, 353] on h5 "Asia Fit Stockholm Down -2​_OP2" at bounding box center [1455, 348] width 131 height 15
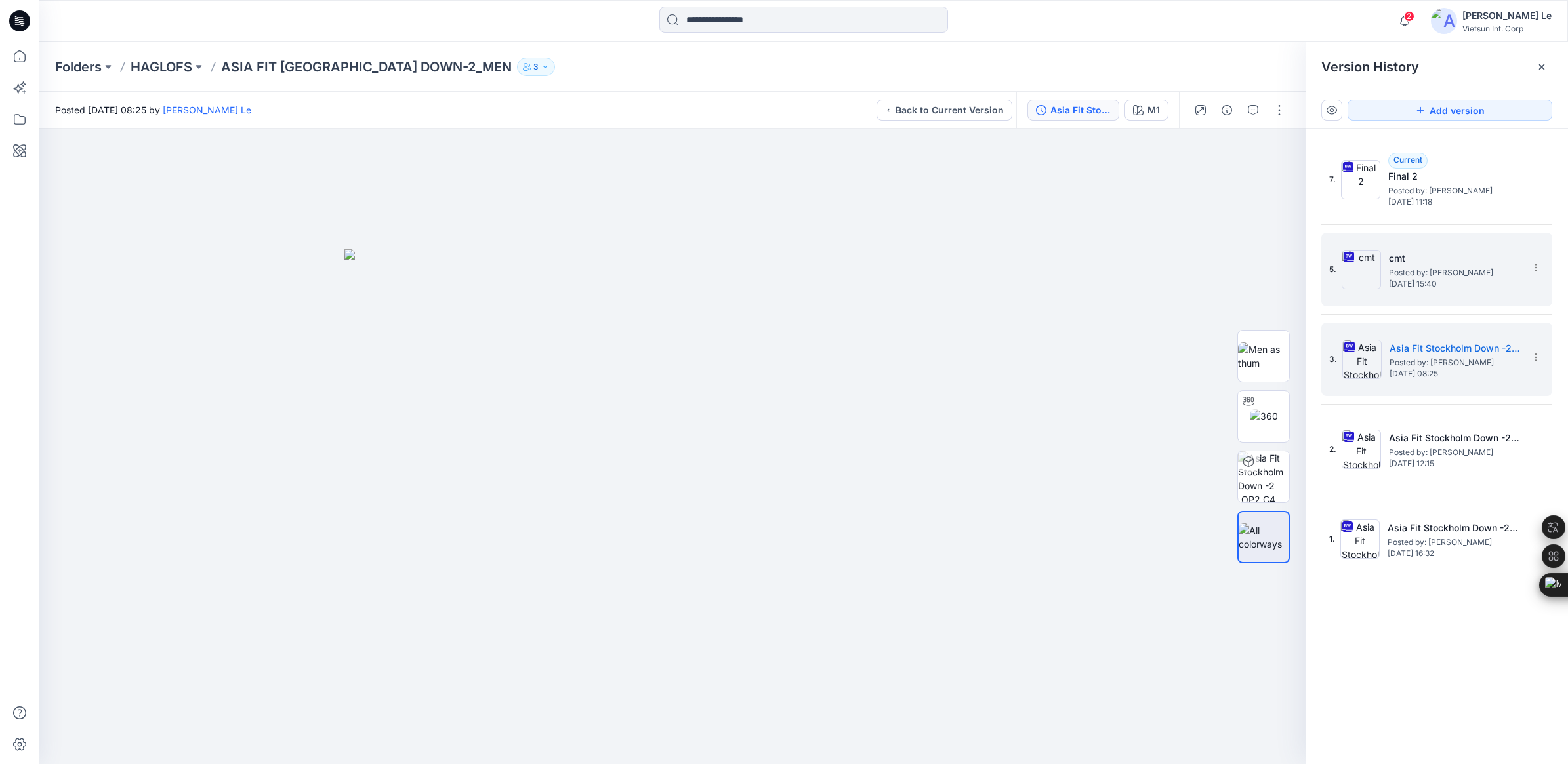
click at [1034, 273] on span "Posted by: [PERSON_NAME]" at bounding box center [1454, 273] width 131 height 13
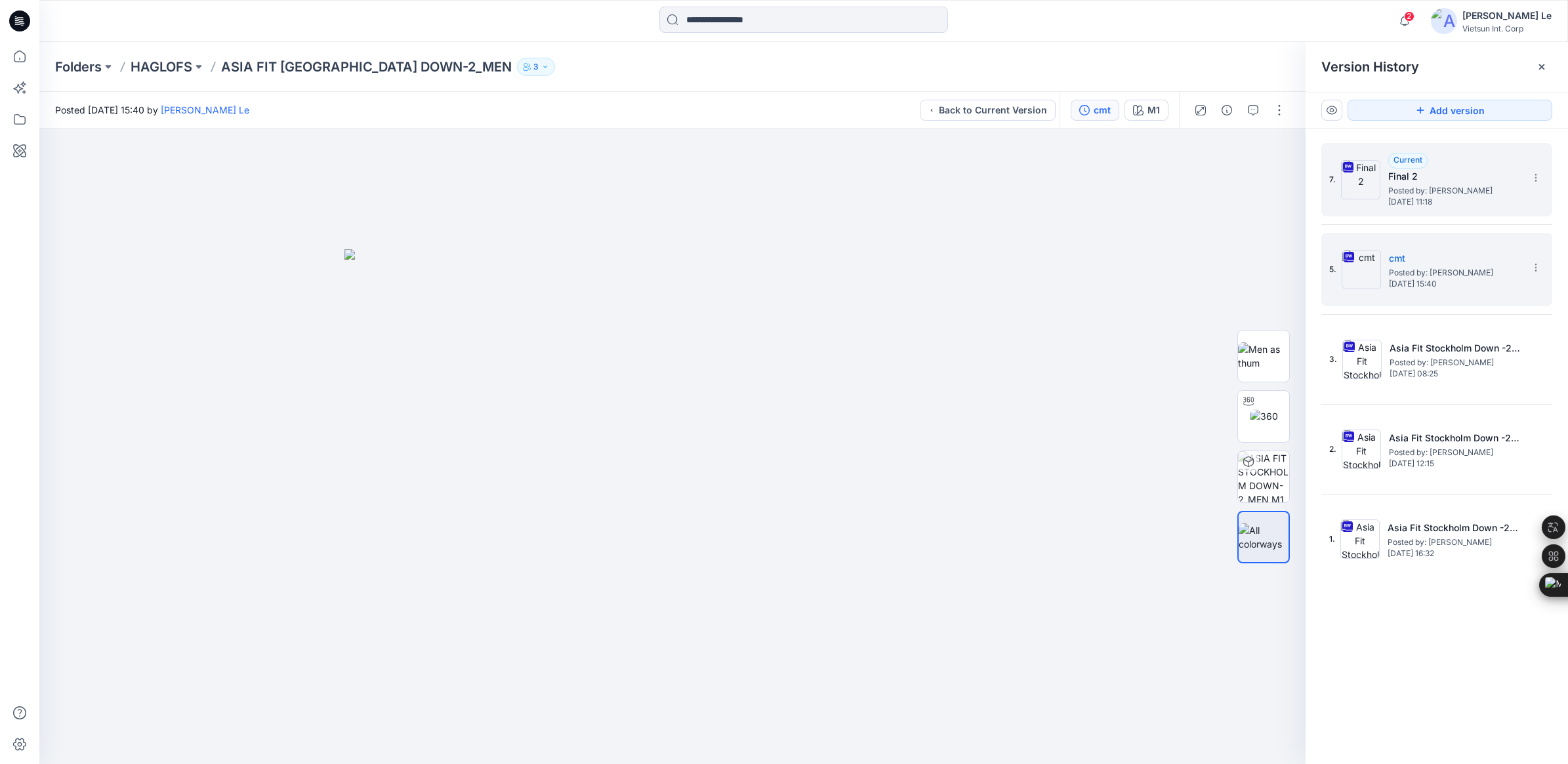
click at [1034, 196] on span "Posted by: [PERSON_NAME]" at bounding box center [1453, 191] width 131 height 13
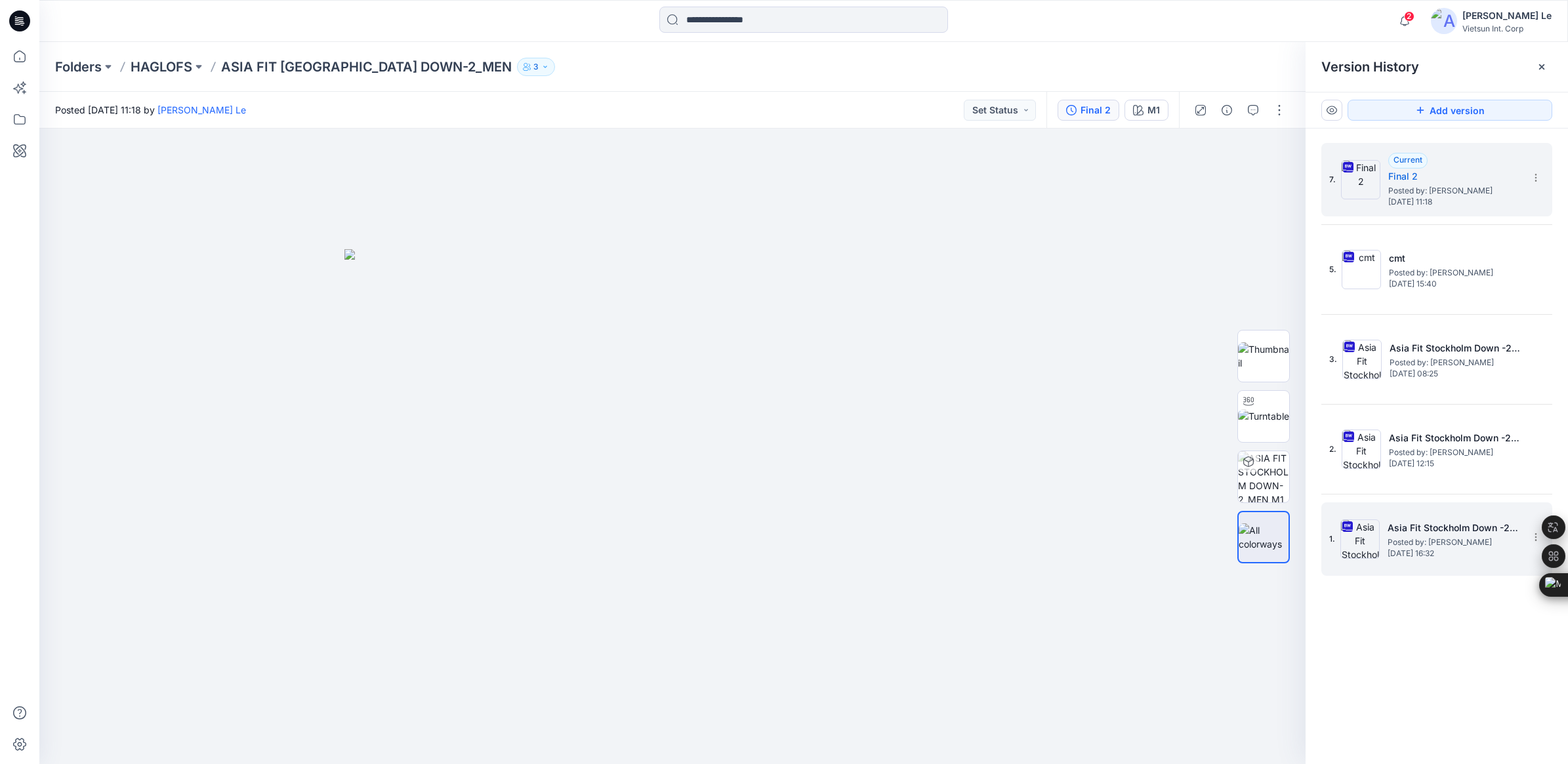
click at [1034, 533] on h5 "Asia Fit Stockholm Down -2​_OP2" at bounding box center [1453, 527] width 131 height 15
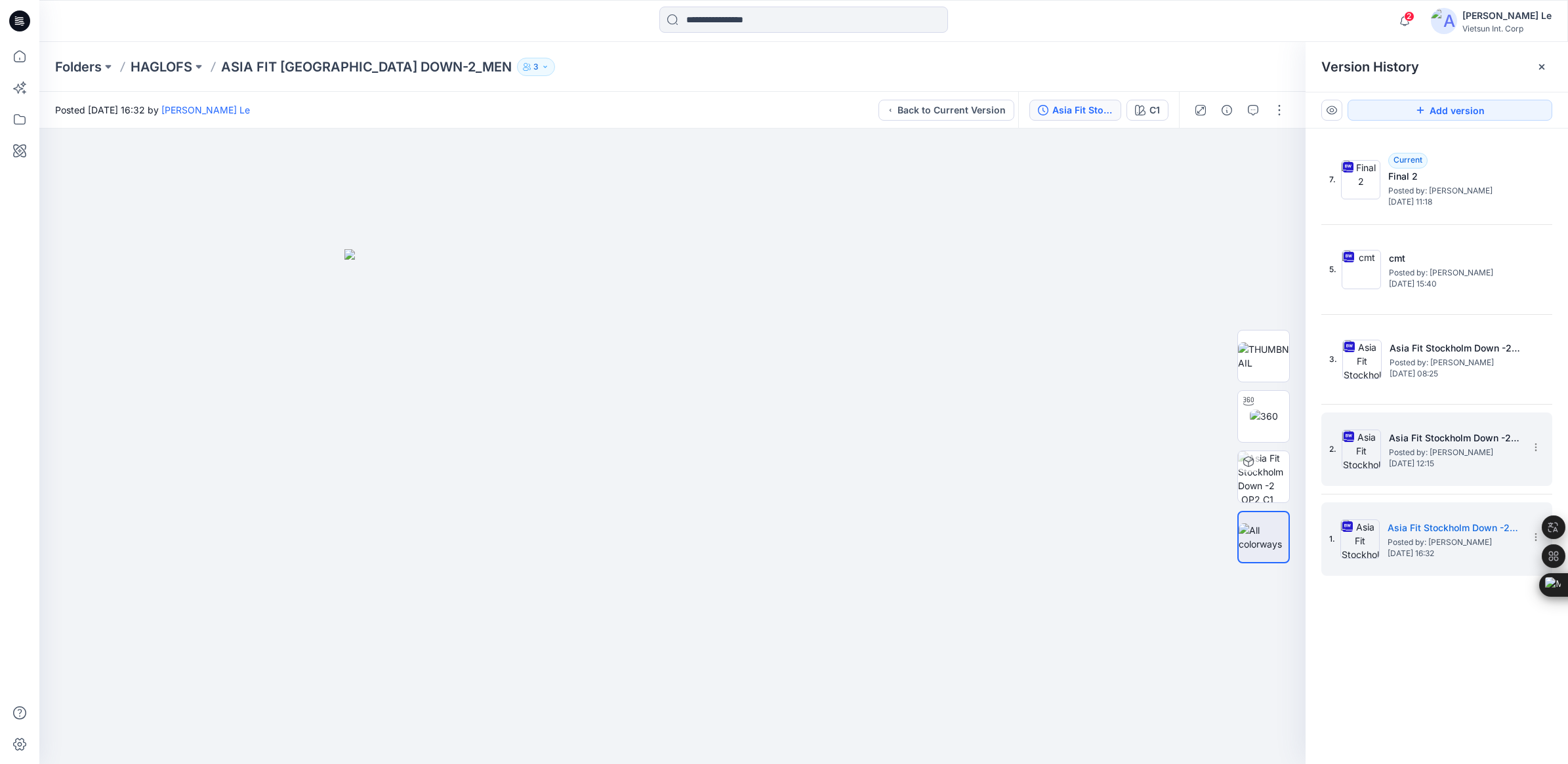
click at [1034, 439] on h5 "Asia Fit Stockholm Down -2​_OP2" at bounding box center [1454, 438] width 131 height 15
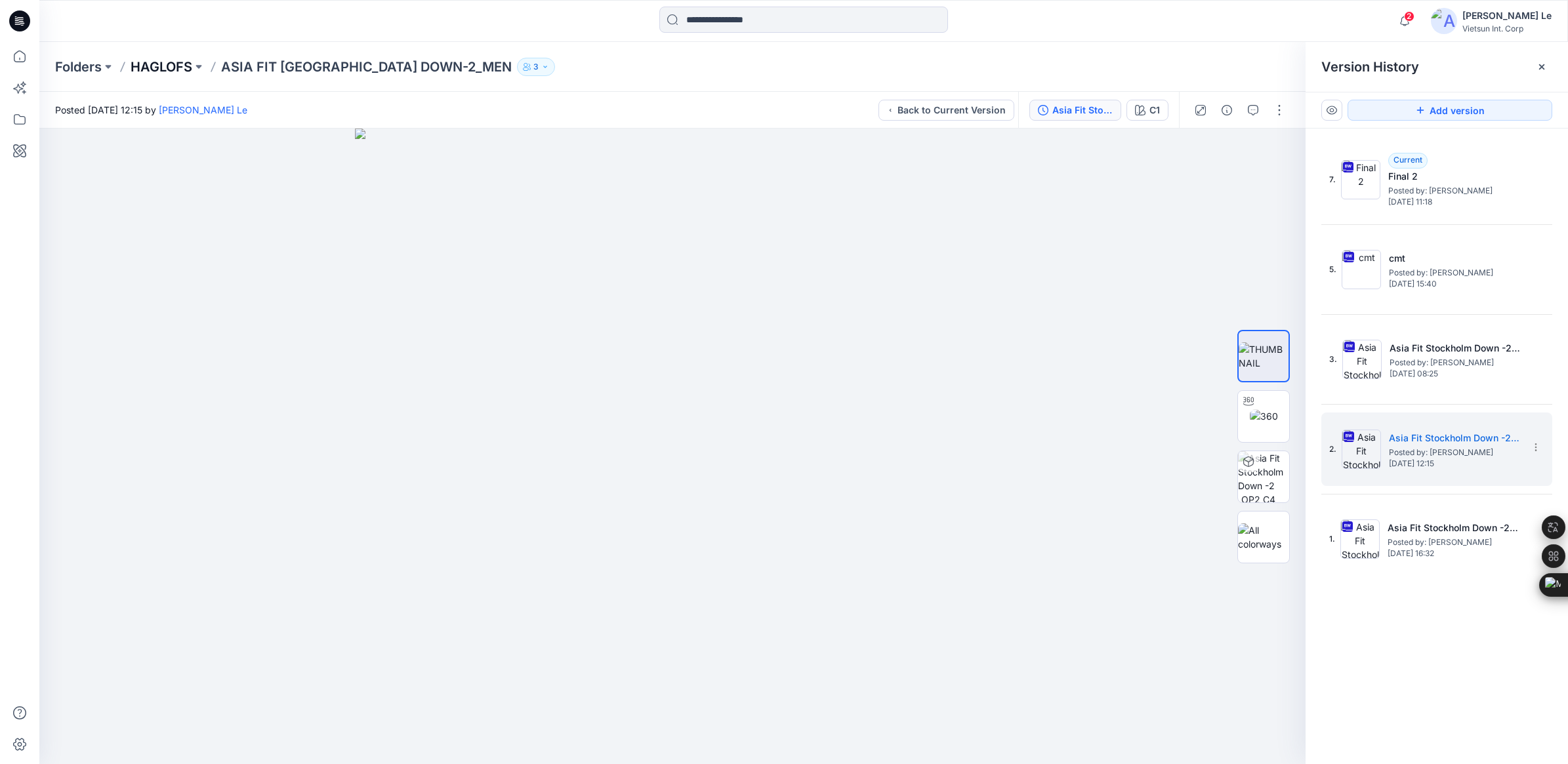
click at [161, 73] on p "HAGLOFS" at bounding box center [161, 67] width 62 height 18
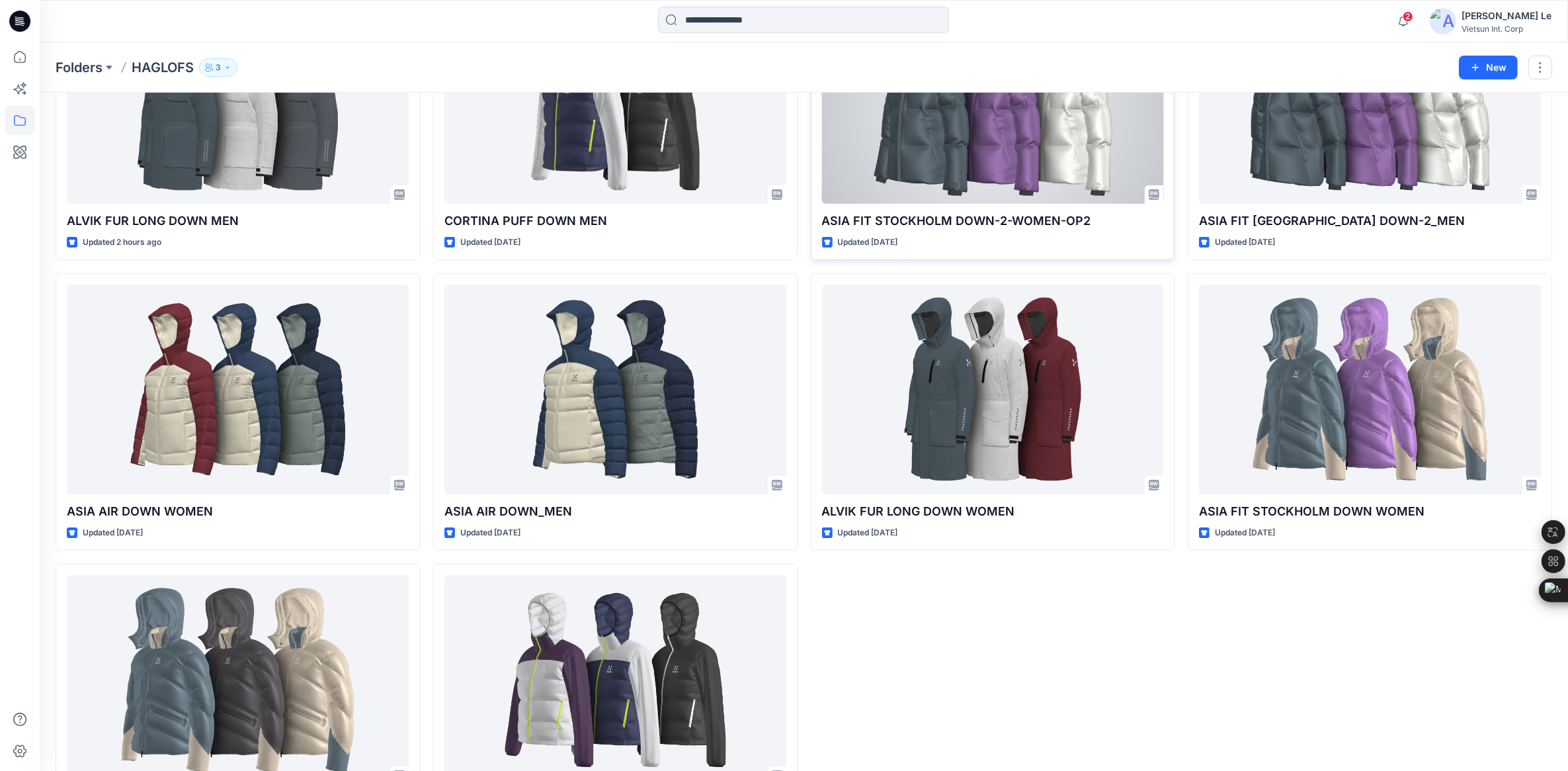
scroll to position [248, 0]
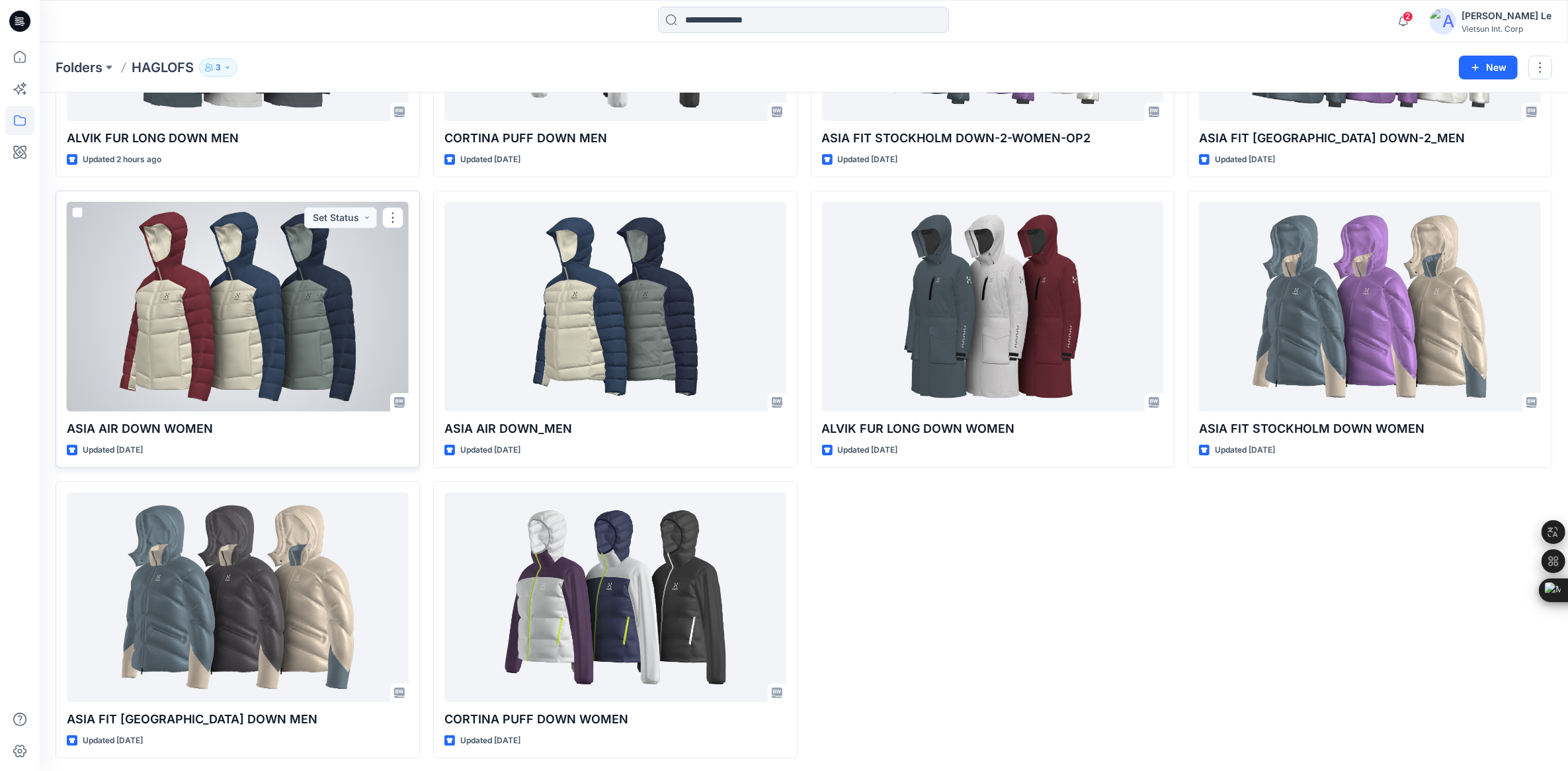
click at [137, 332] on div at bounding box center [237, 306] width 342 height 210
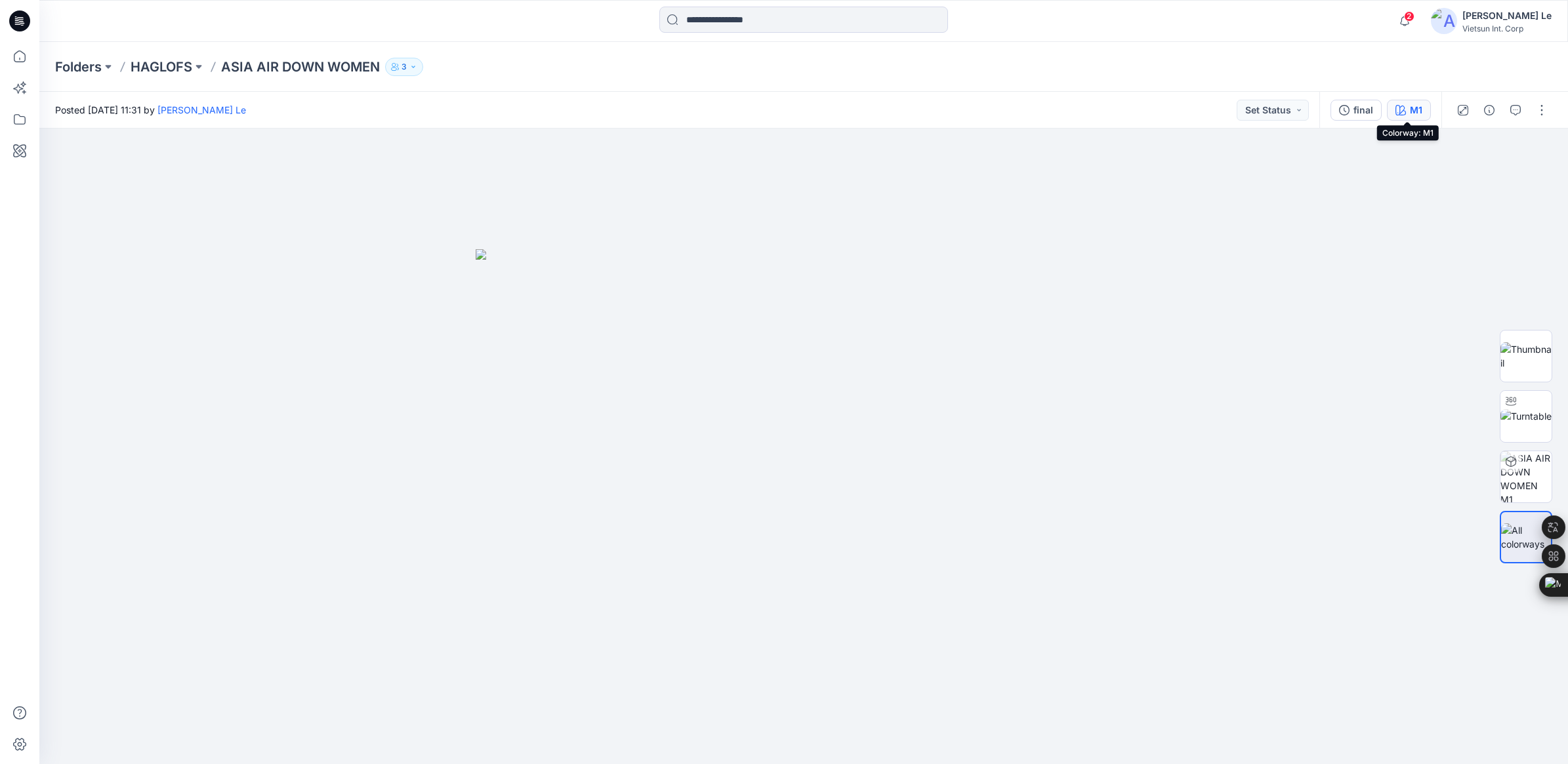
click at [1034, 106] on div "M1" at bounding box center [1416, 110] width 13 height 14
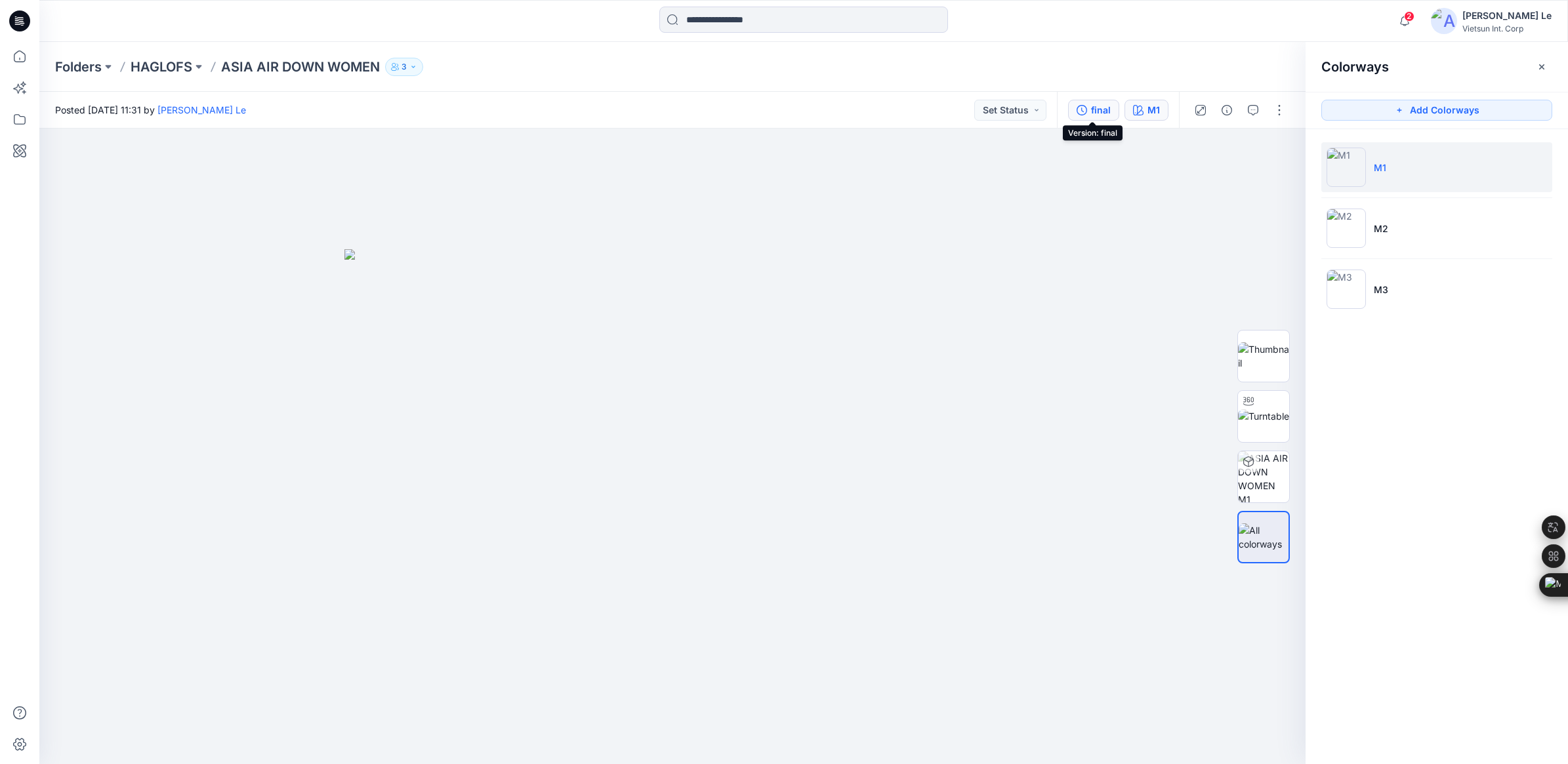
click at [1034, 106] on icon "button" at bounding box center [1081, 110] width 11 height 11
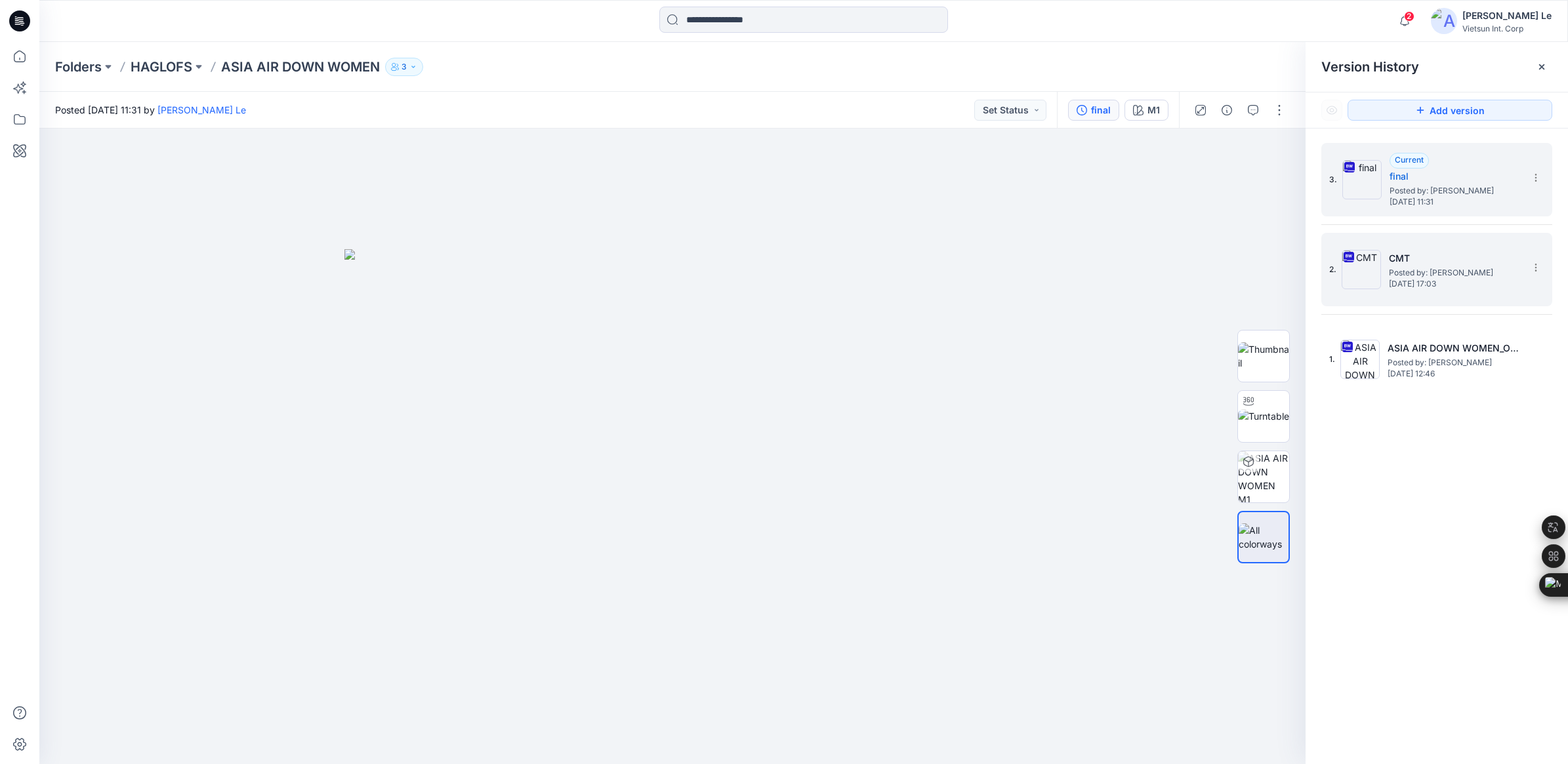
click at [1034, 258] on h5 "CMT" at bounding box center [1454, 258] width 131 height 15
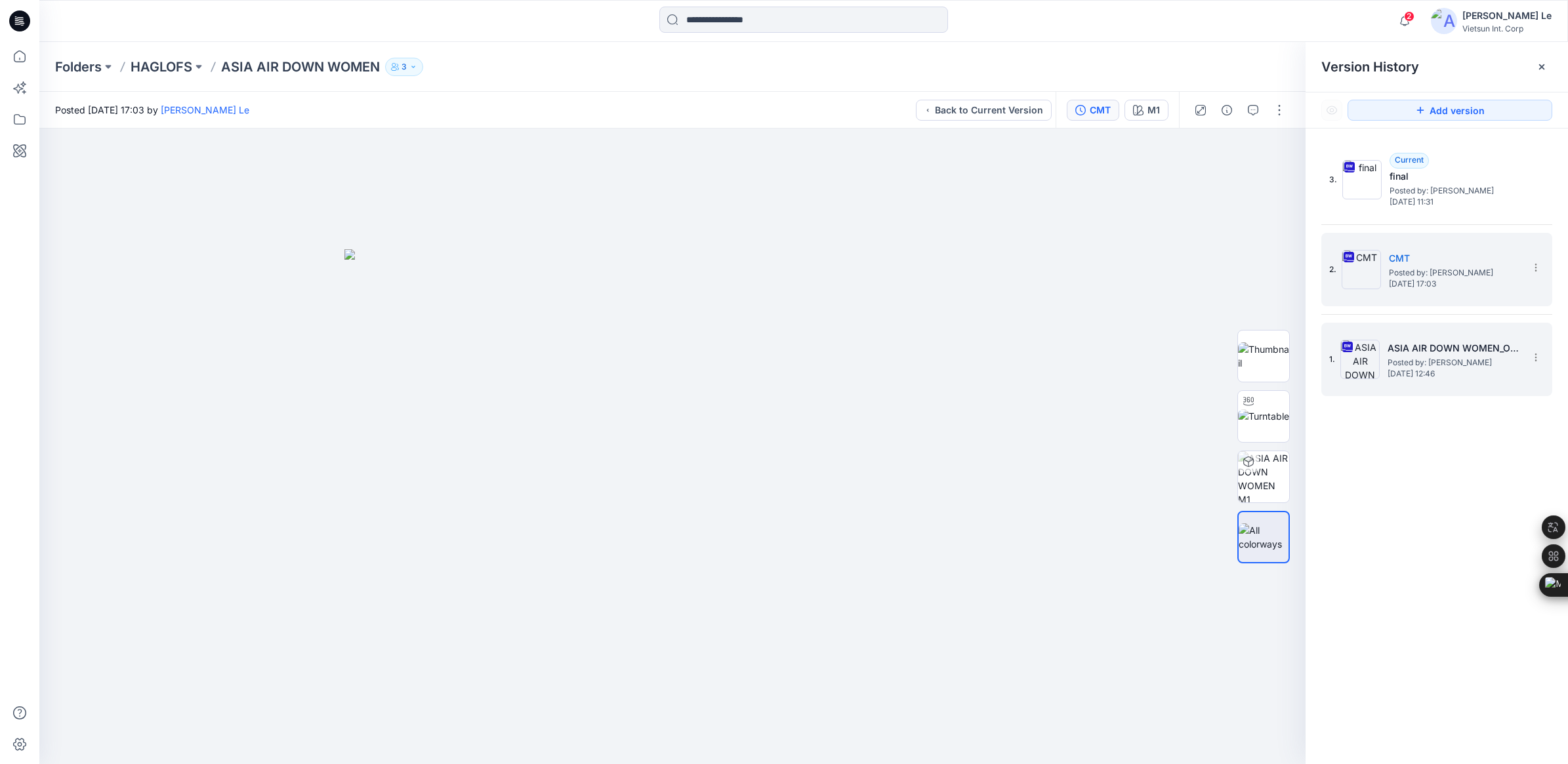
click at [1034, 348] on h5 "ASIA AIR DOWN WOMEN_OP2" at bounding box center [1453, 348] width 131 height 15
click at [1034, 272] on span "Posted by: [PERSON_NAME]" at bounding box center [1454, 273] width 131 height 13
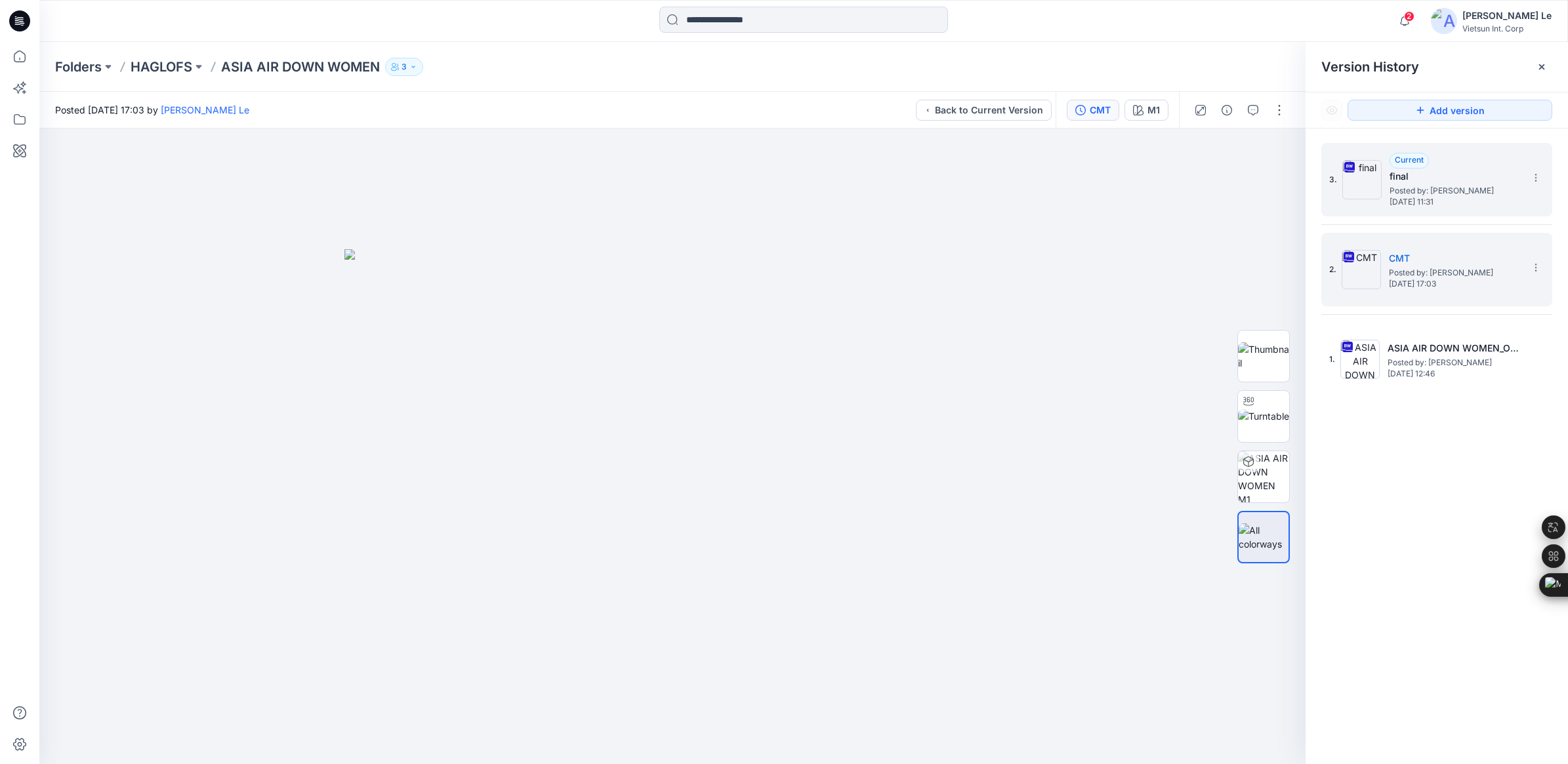
click at [1034, 188] on span "Posted by: [PERSON_NAME]" at bounding box center [1455, 191] width 131 height 13
click at [1034, 283] on span "[DATE] 17:03" at bounding box center [1454, 284] width 131 height 9
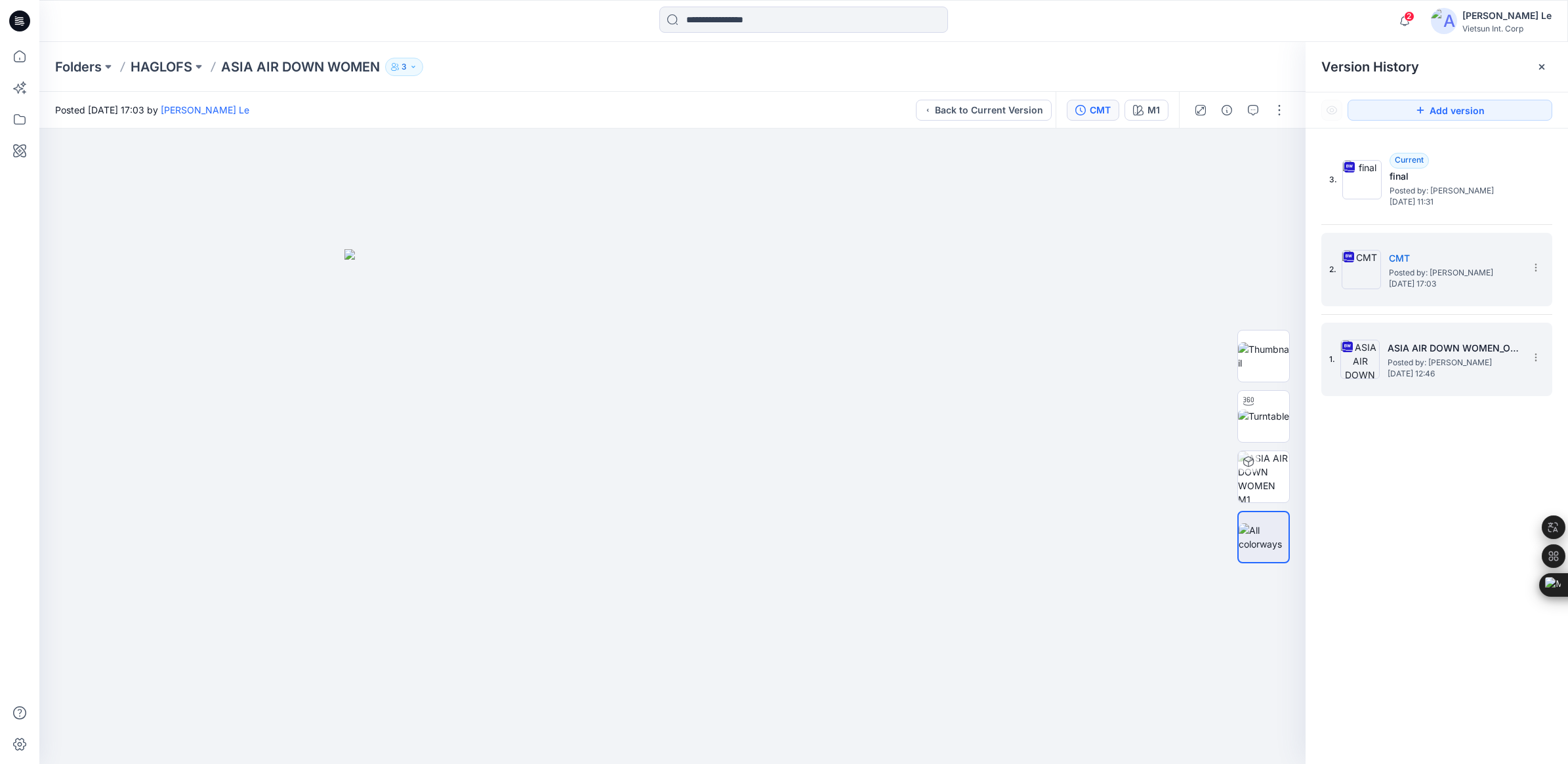
click at [1034, 363] on span "Posted by: [PERSON_NAME]" at bounding box center [1453, 363] width 131 height 13
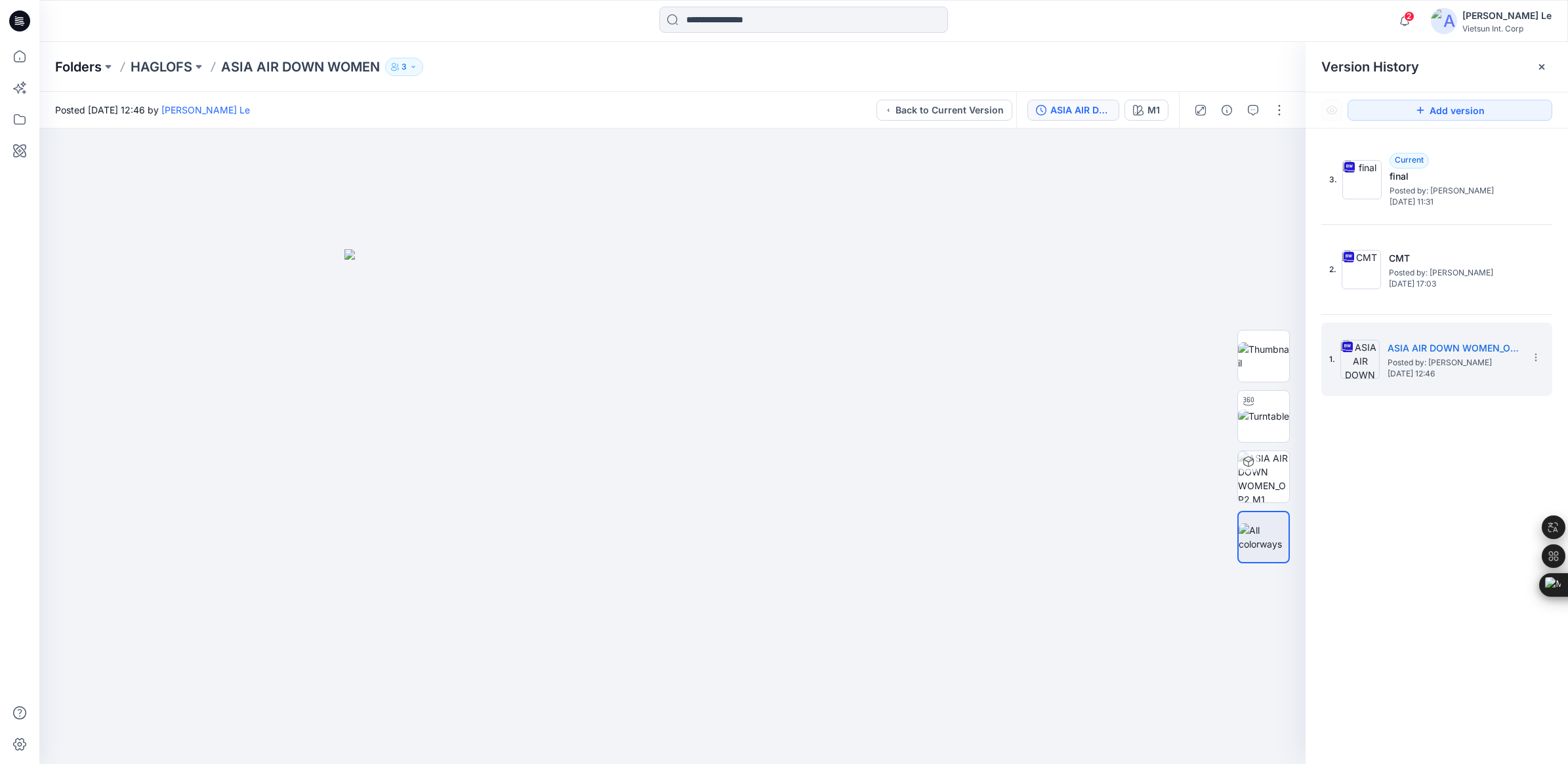
click at [82, 58] on p "Folders" at bounding box center [78, 67] width 46 height 18
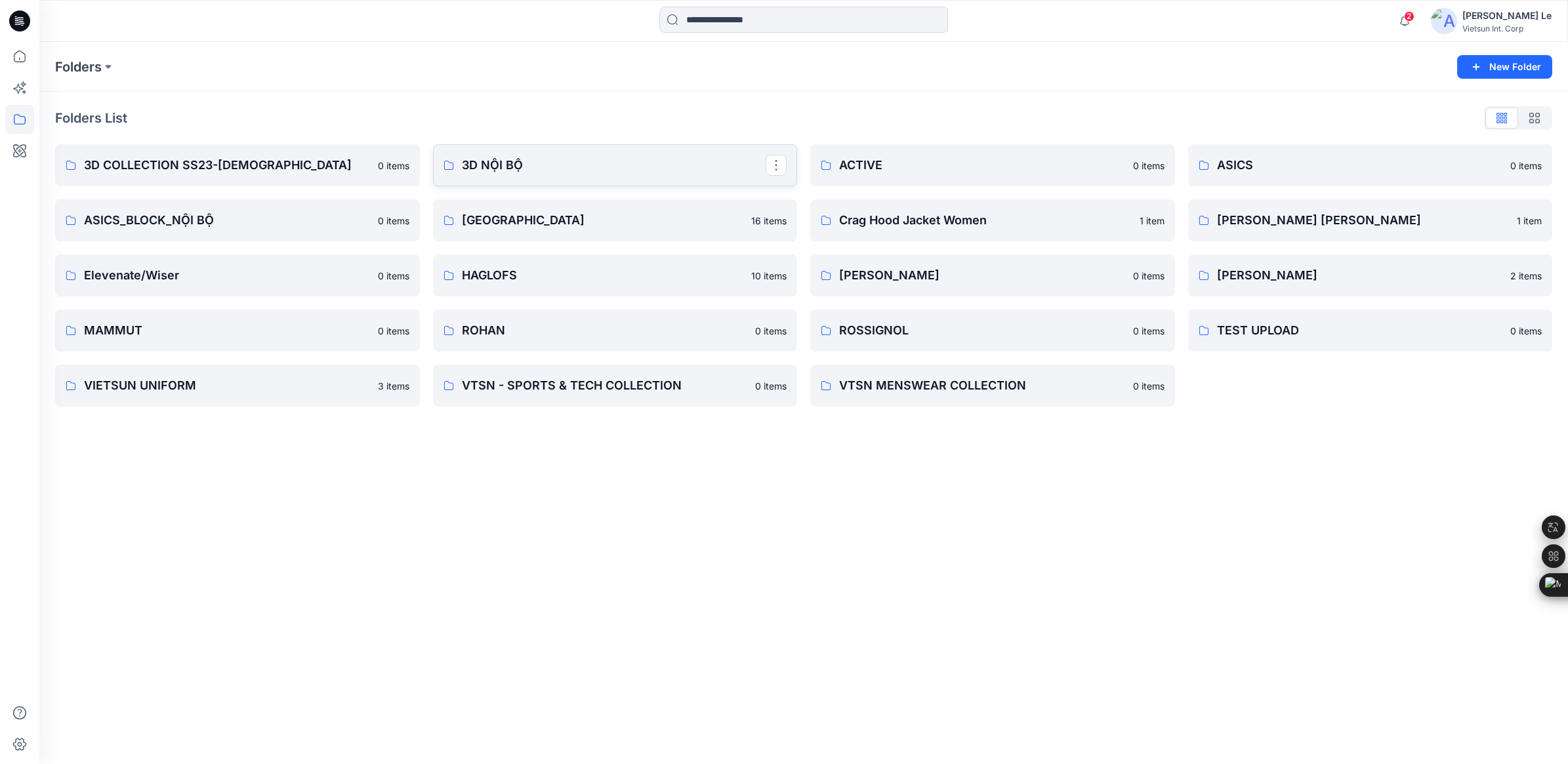
click at [535, 151] on link "3D NỘI BỘ" at bounding box center [616, 165] width 365 height 42
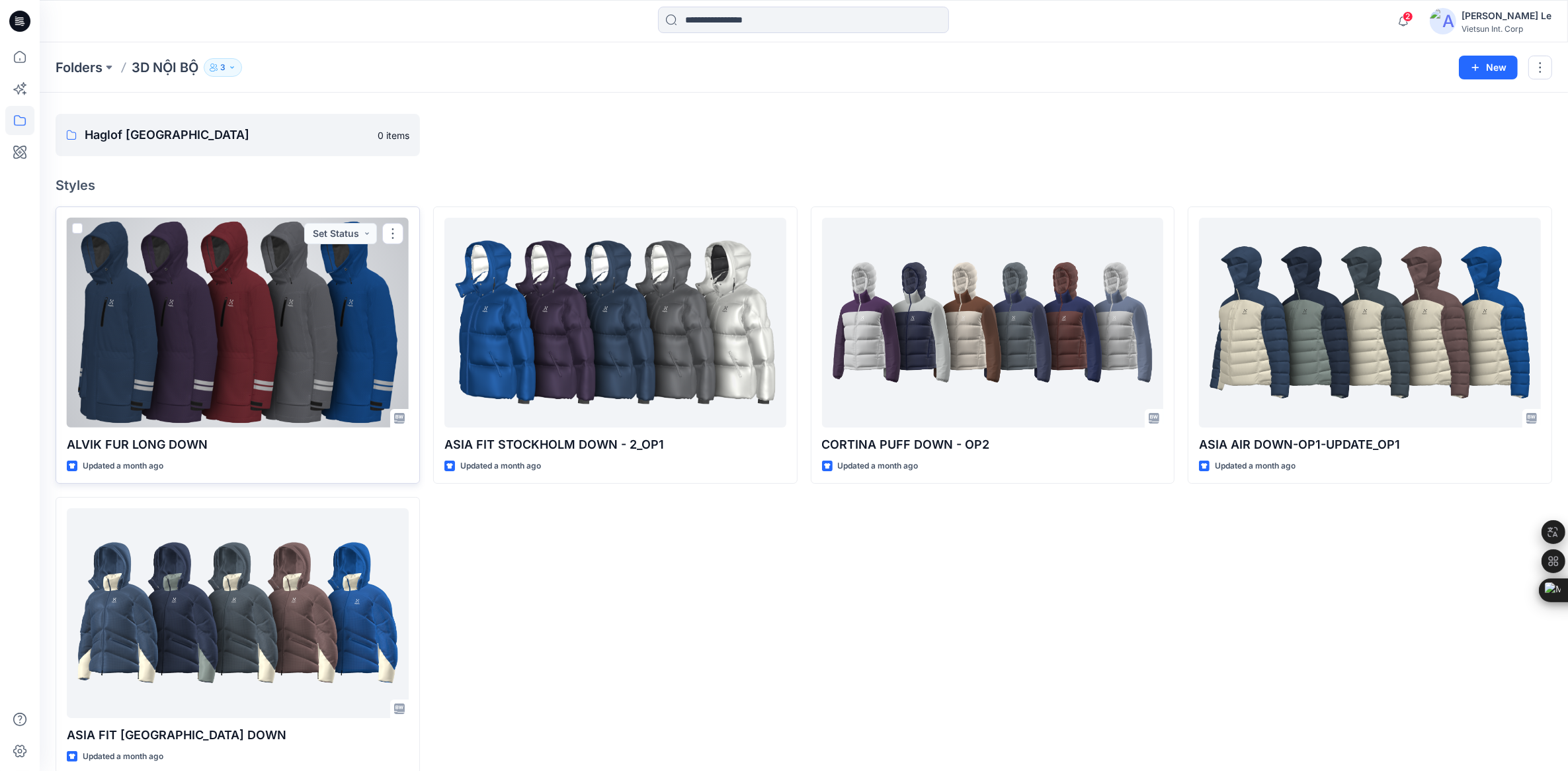
scroll to position [54, 0]
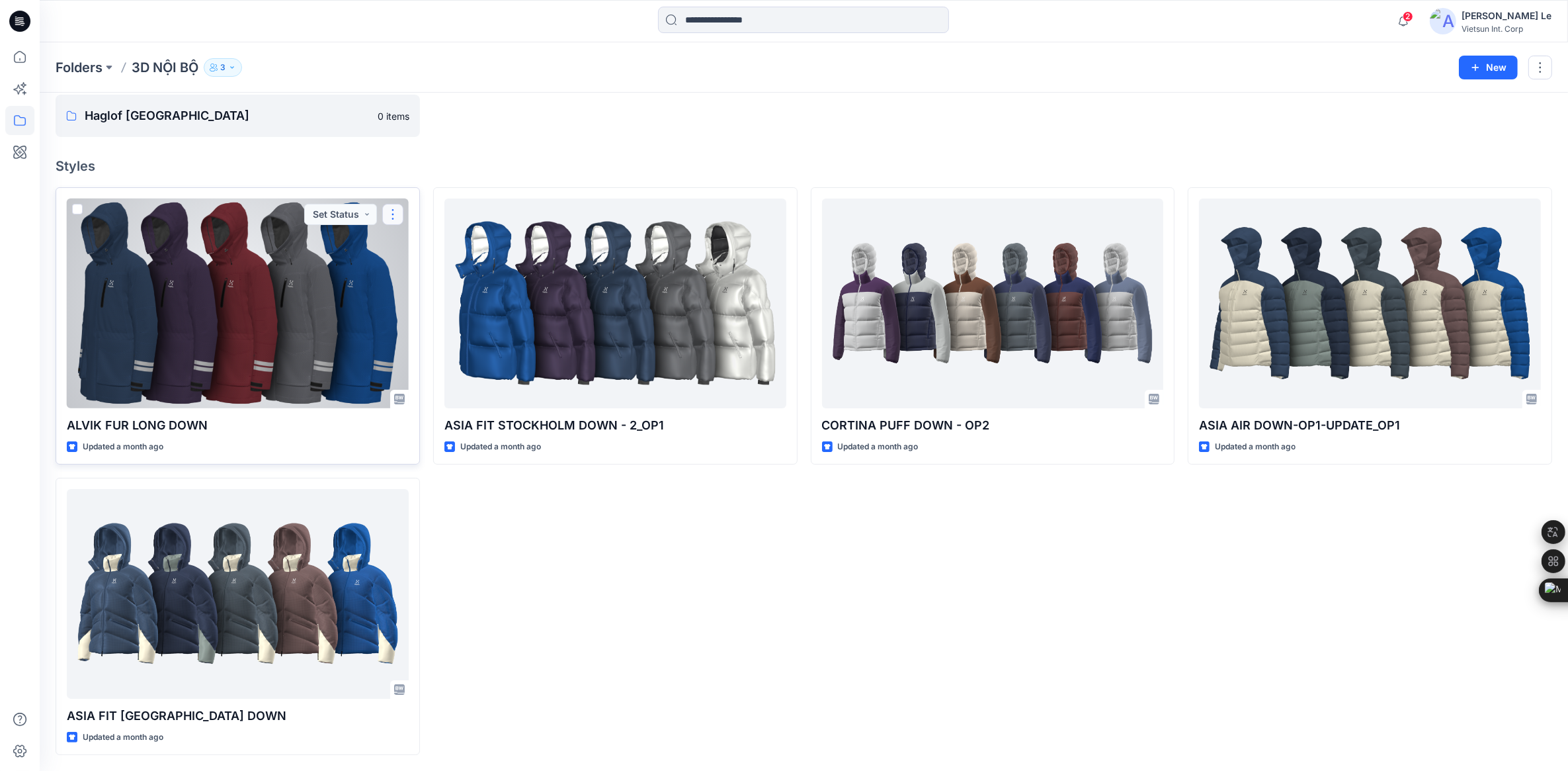
click at [392, 212] on button "button" at bounding box center [393, 215] width 21 height 21
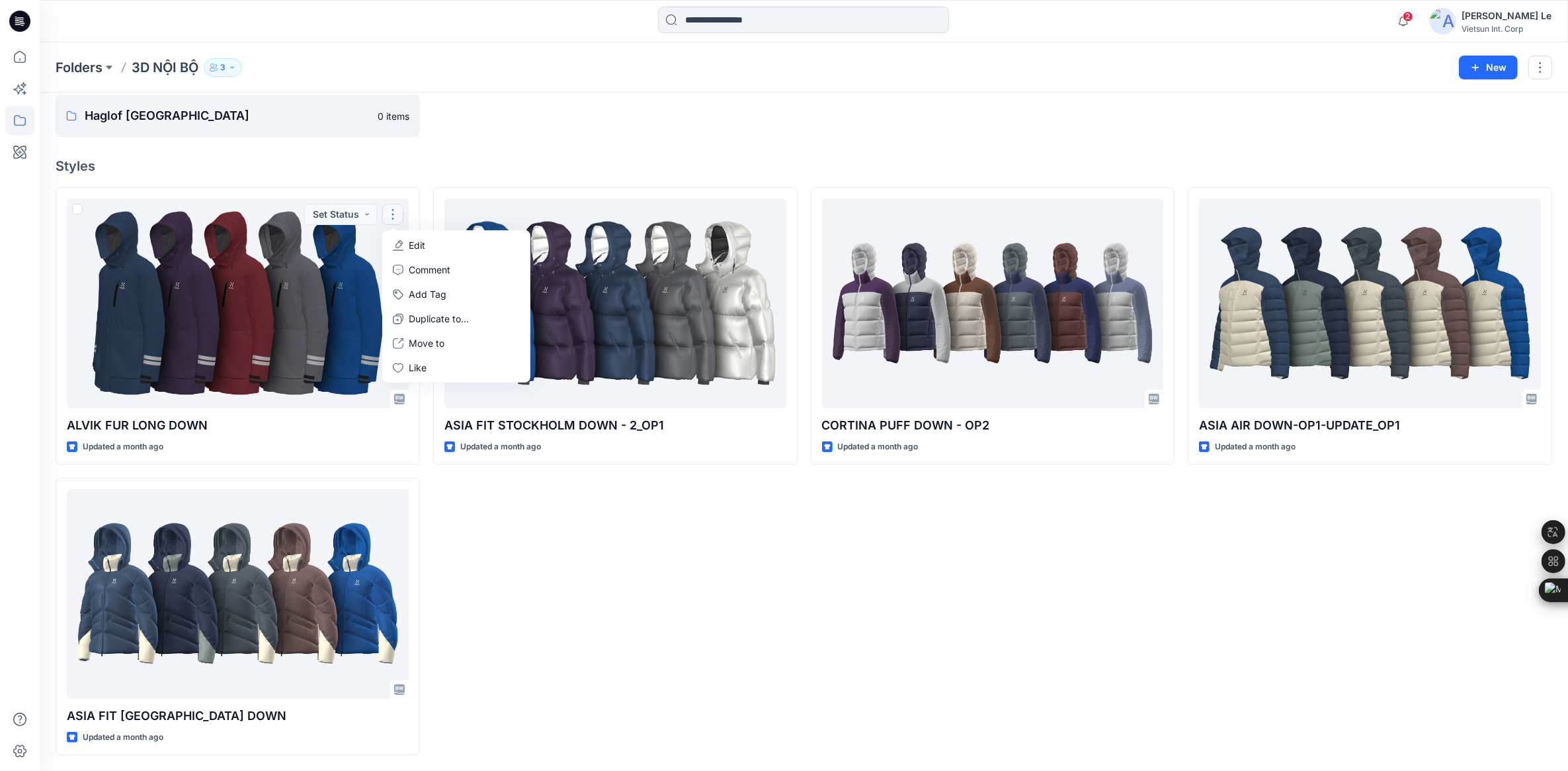
click at [754, 524] on div "ASIA FIT STOCKHOLM DOWN - 2​_OP1 Updated a month ago" at bounding box center [615, 471] width 364 height 568
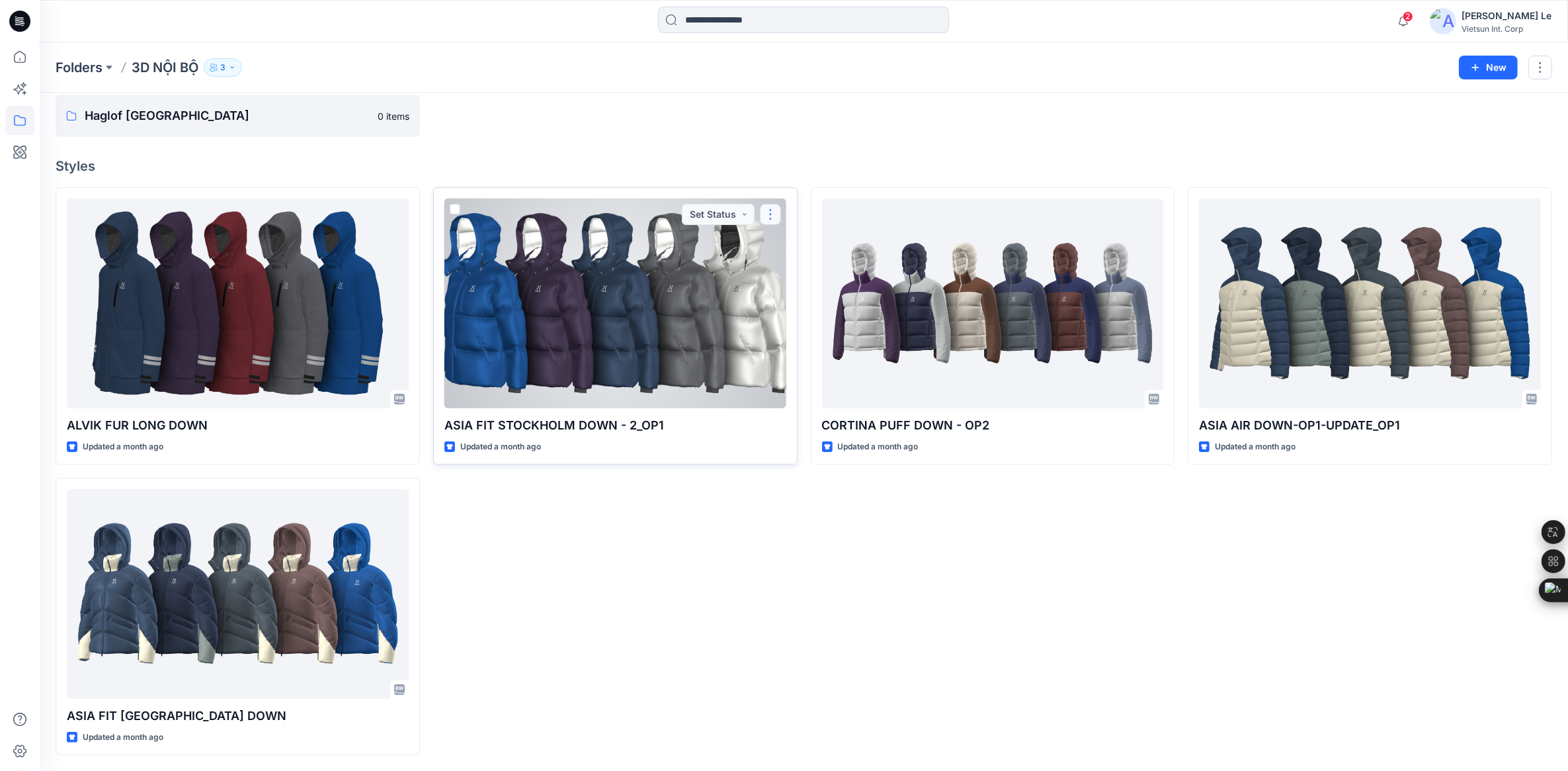
click at [772, 209] on button "button" at bounding box center [771, 215] width 21 height 21
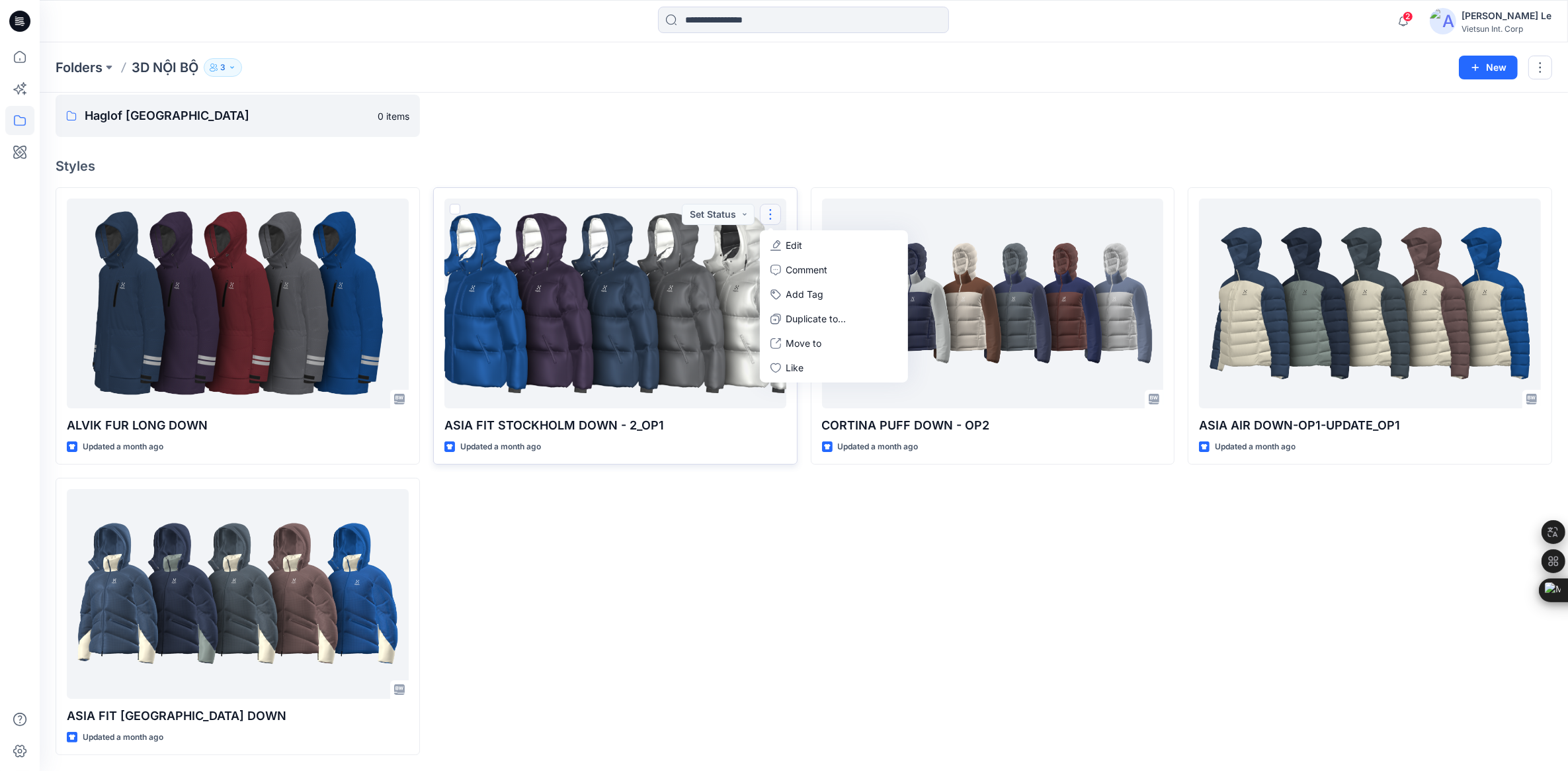
drag, startPoint x: 741, startPoint y: 600, endPoint x: 521, endPoint y: 460, distance: 260.8
click at [741, 576] on div "ASIA FIT STOCKHOLM DOWN - 2​_OP1 Updated a month ago Set Status Edit Comment Ad…" at bounding box center [615, 471] width 364 height 568
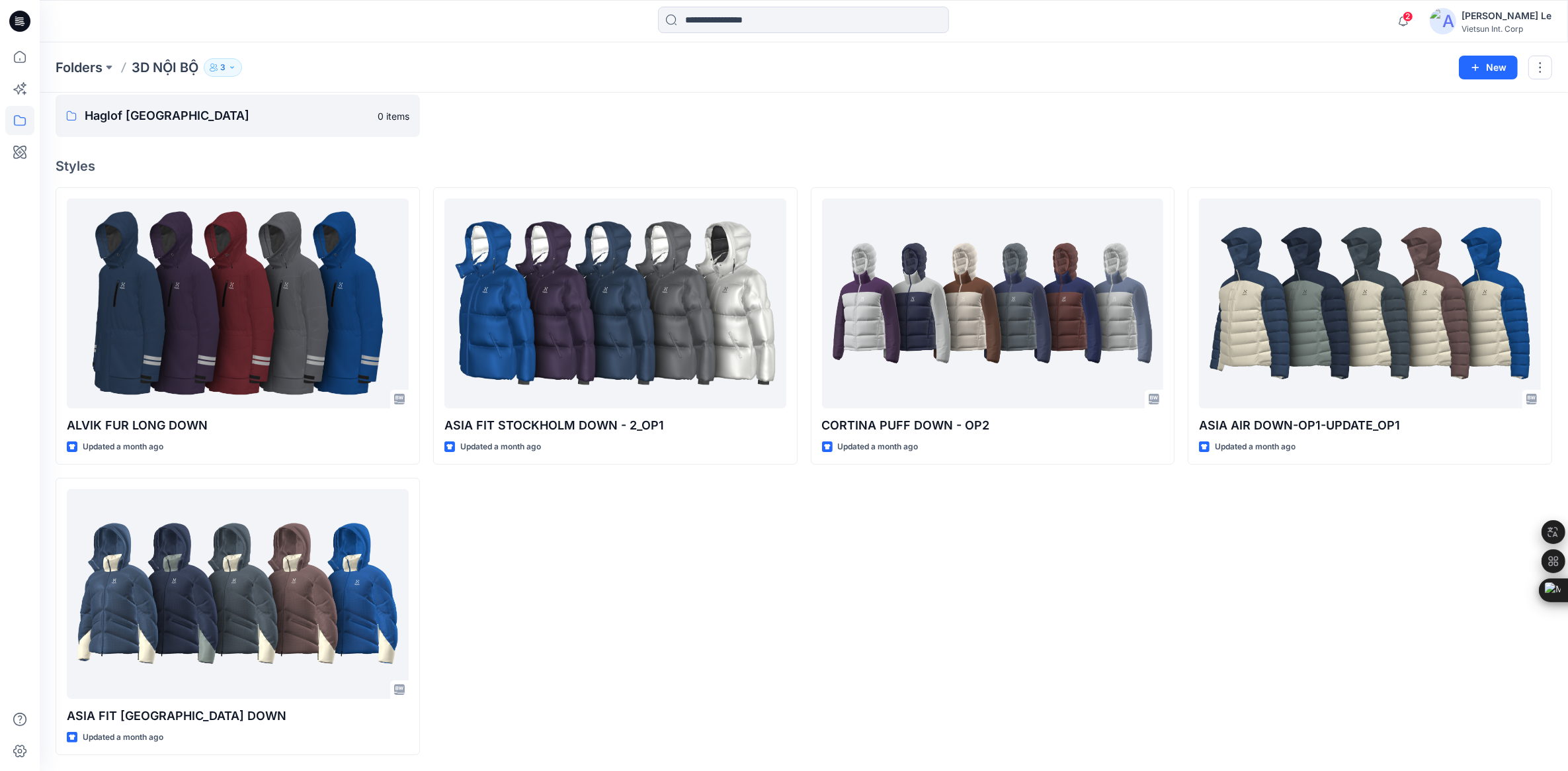
click at [224, 66] on p "3" at bounding box center [222, 68] width 5 height 14
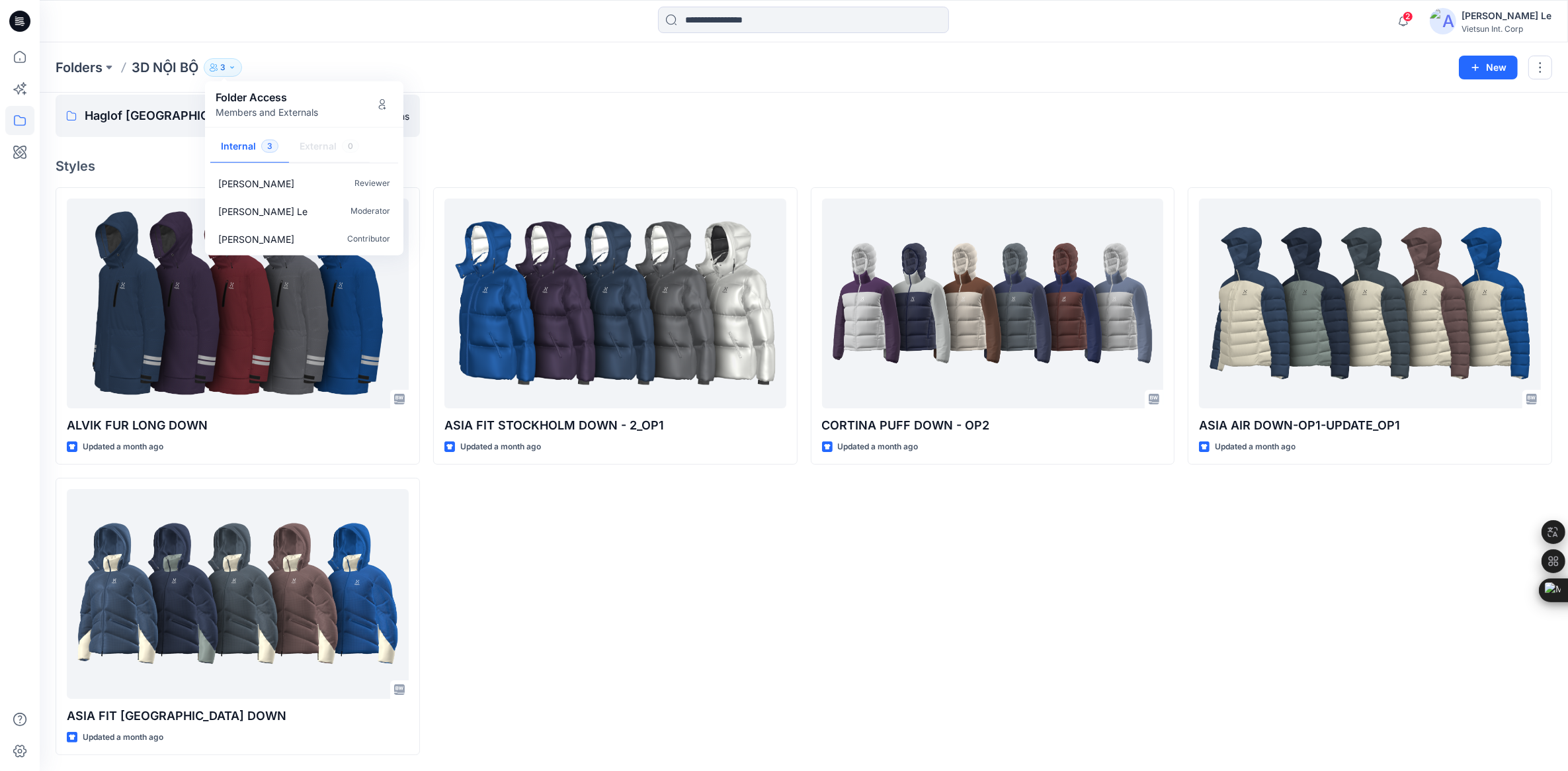
click at [737, 73] on div "Folders 3D NỘI BỘ 3 Folder Access Members and Externals Internal 3 External 0 […" at bounding box center [752, 68] width 1393 height 18
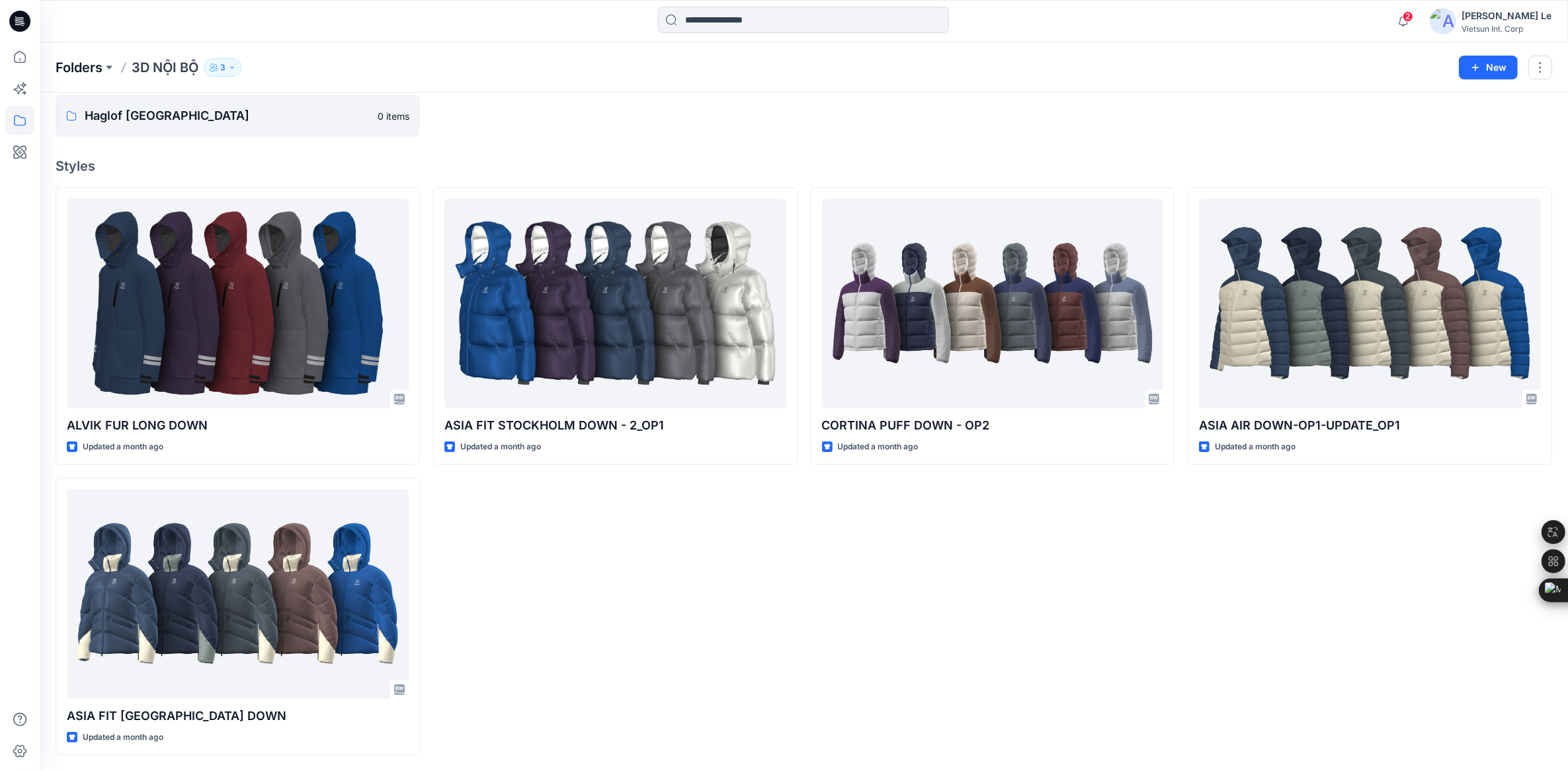
click at [70, 63] on p "Folders" at bounding box center [79, 68] width 47 height 18
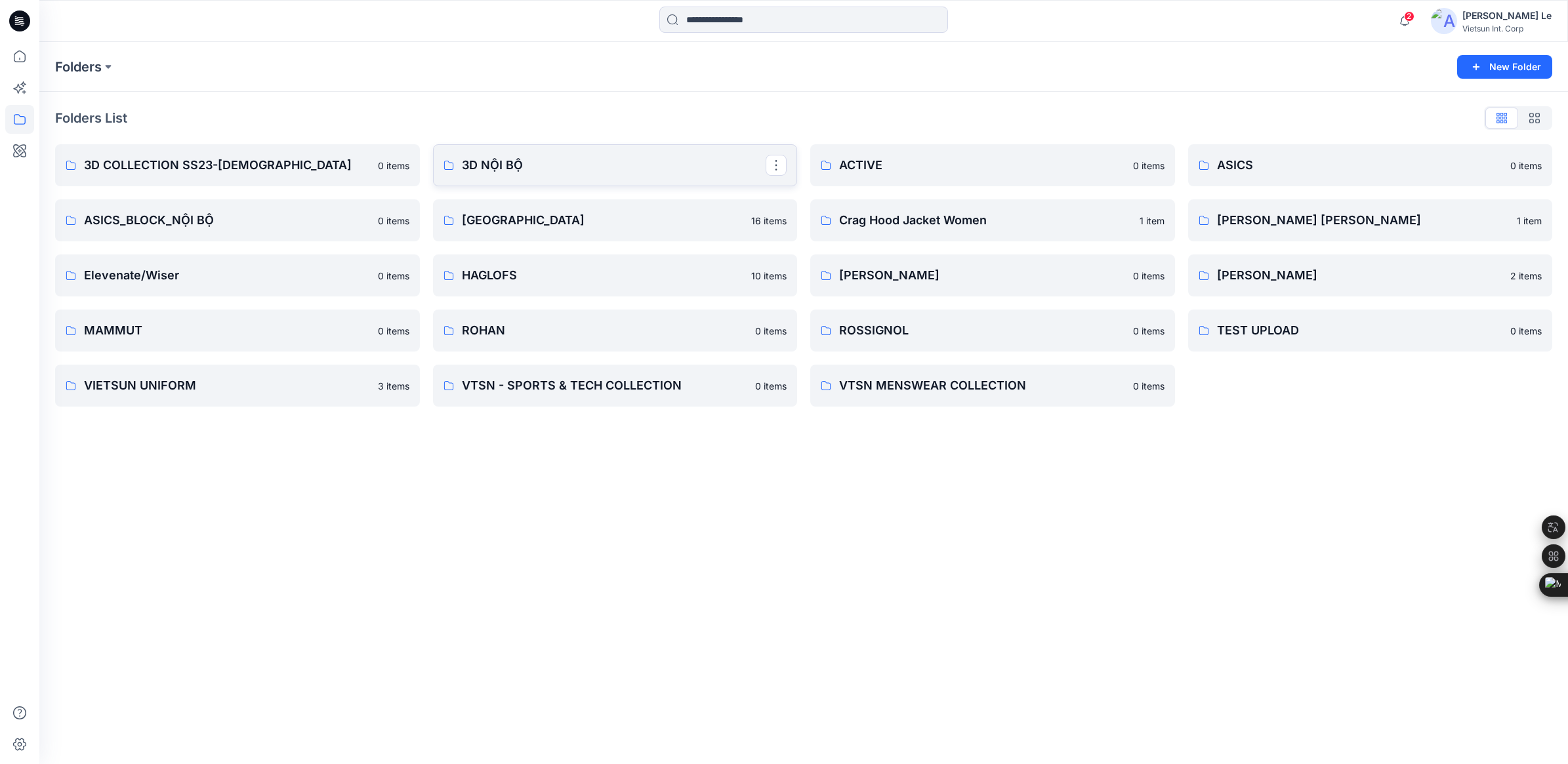
click at [733, 162] on p "3D NỘI BỘ" at bounding box center [614, 165] width 304 height 18
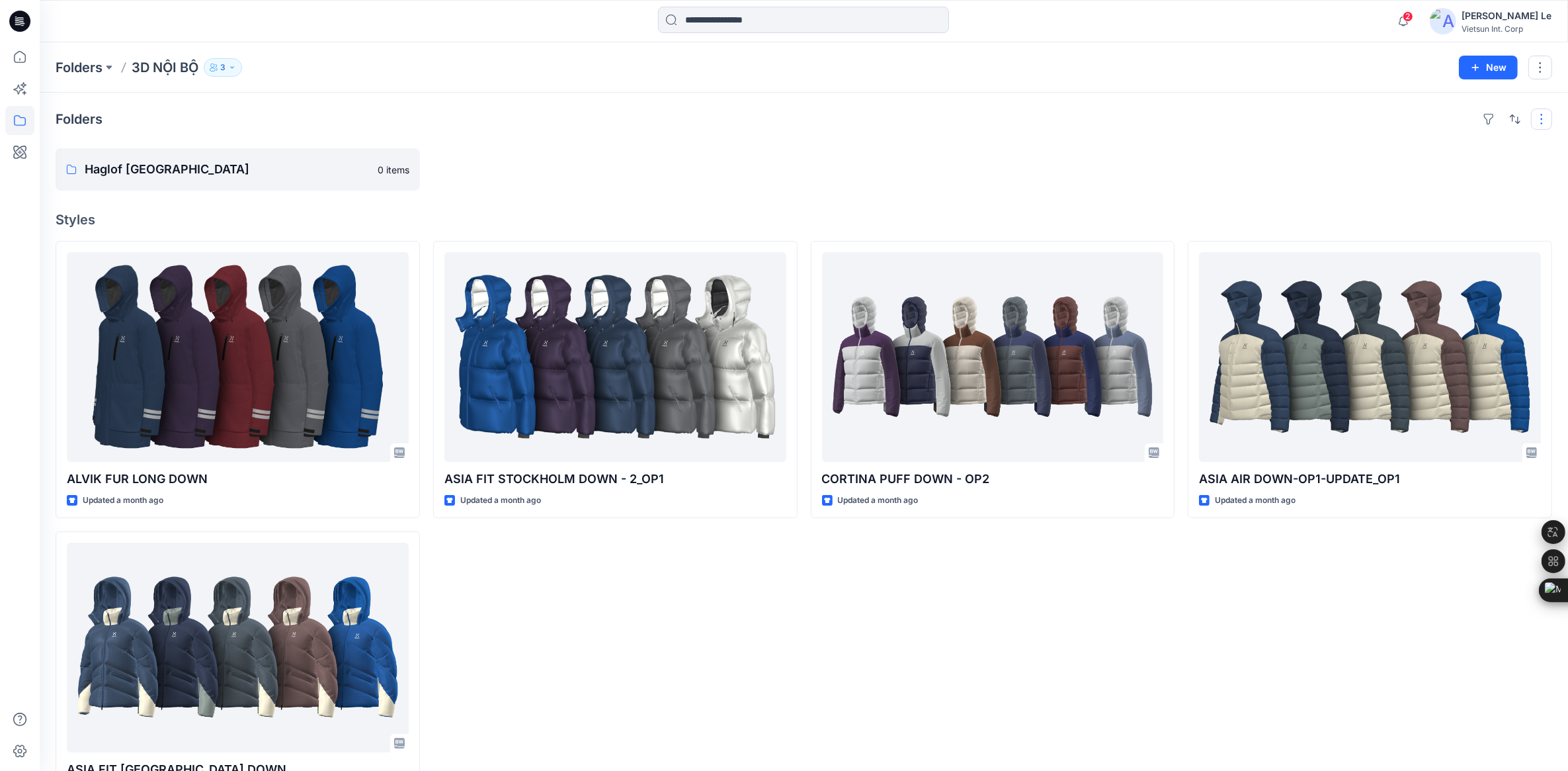
click at [1042, 119] on button "button" at bounding box center [1542, 119] width 21 height 21
click at [217, 63] on icon "button" at bounding box center [213, 67] width 8 height 8
click at [73, 68] on p "Folders" at bounding box center [79, 68] width 47 height 18
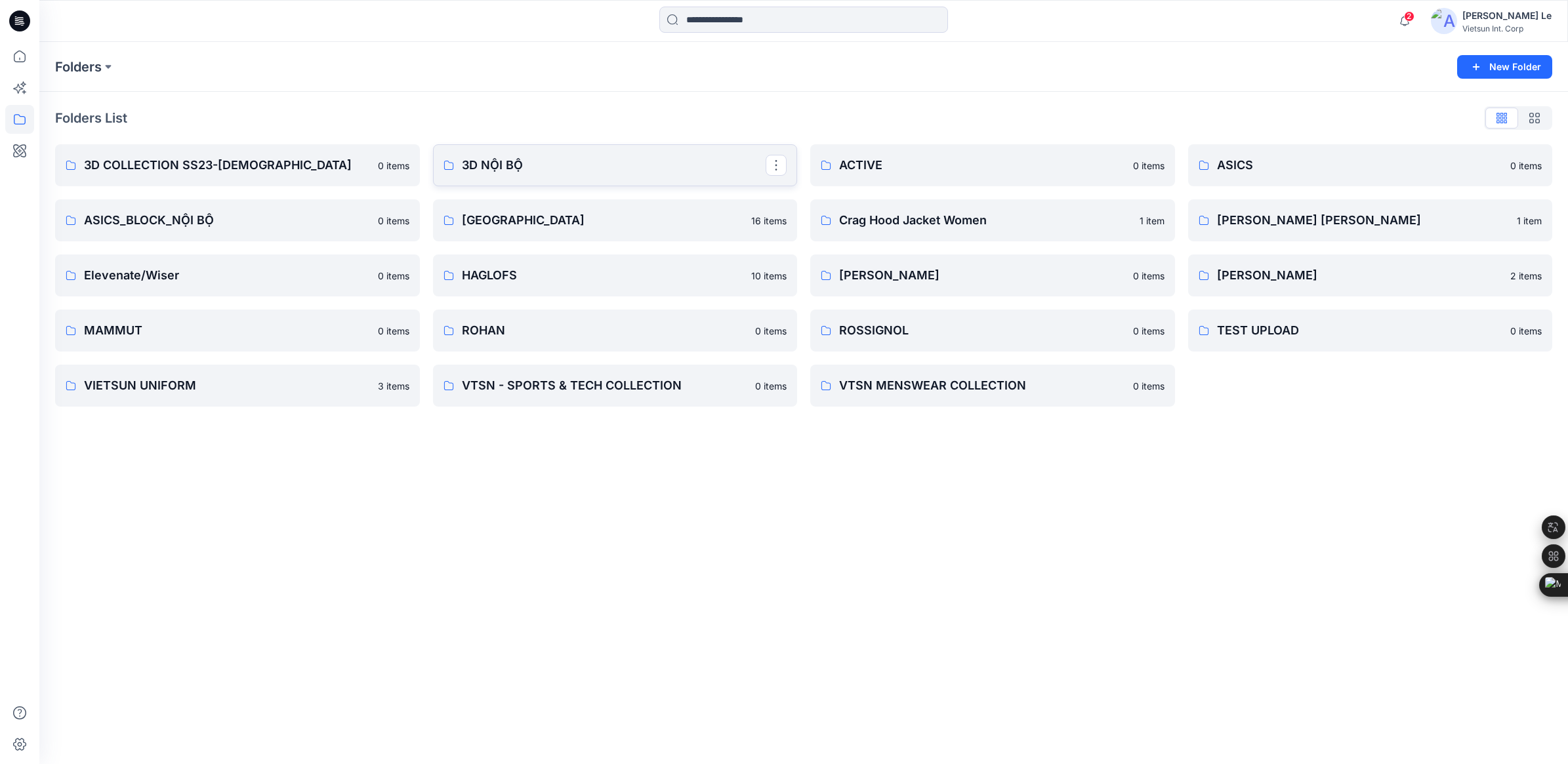
click at [657, 178] on link "3D NỘI BỘ" at bounding box center [616, 165] width 365 height 42
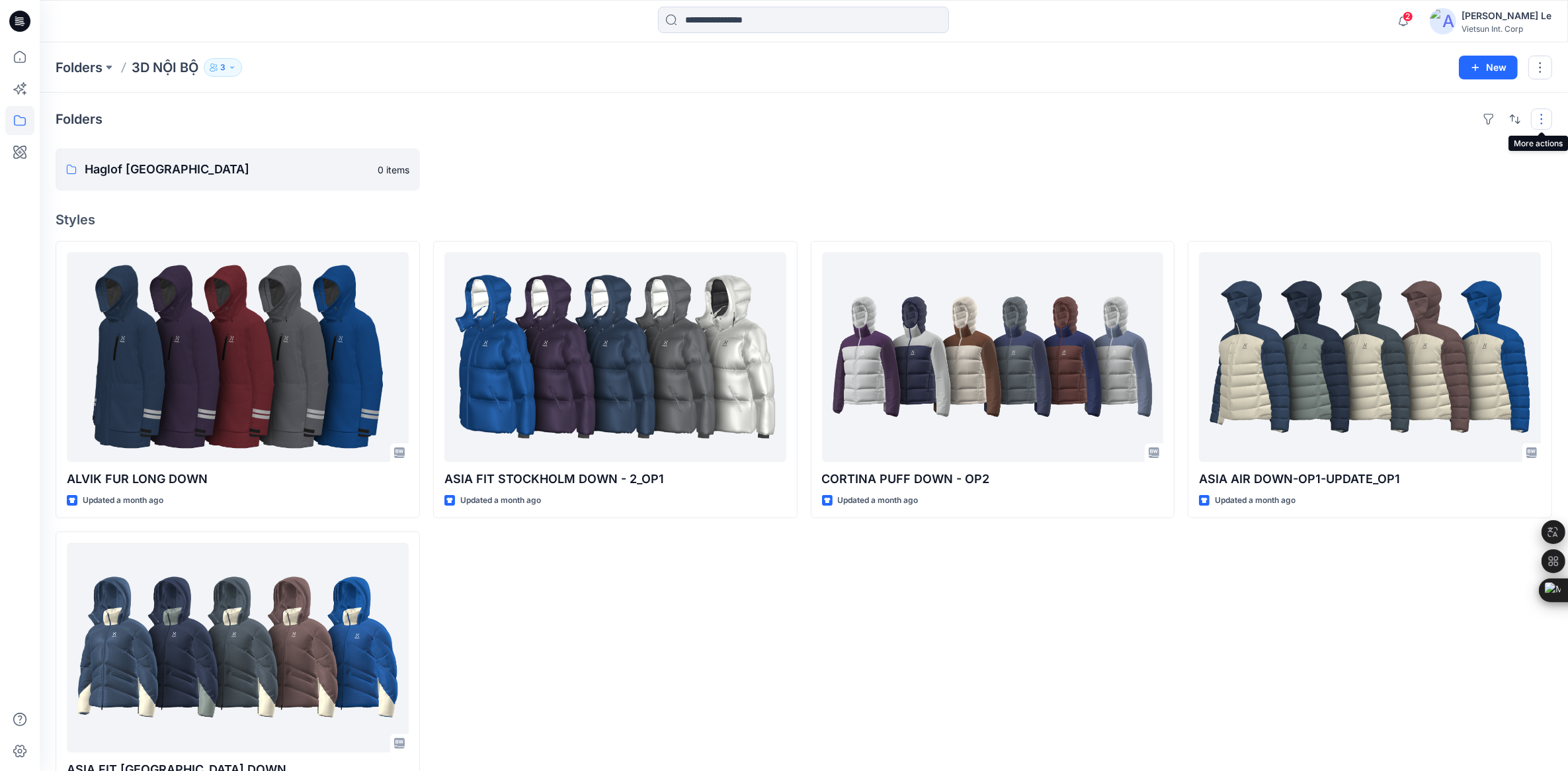
click at [1042, 117] on button "button" at bounding box center [1542, 119] width 21 height 21
click at [1042, 116] on button "button" at bounding box center [1542, 119] width 21 height 21
click at [229, 68] on icon "button" at bounding box center [232, 67] width 8 height 8
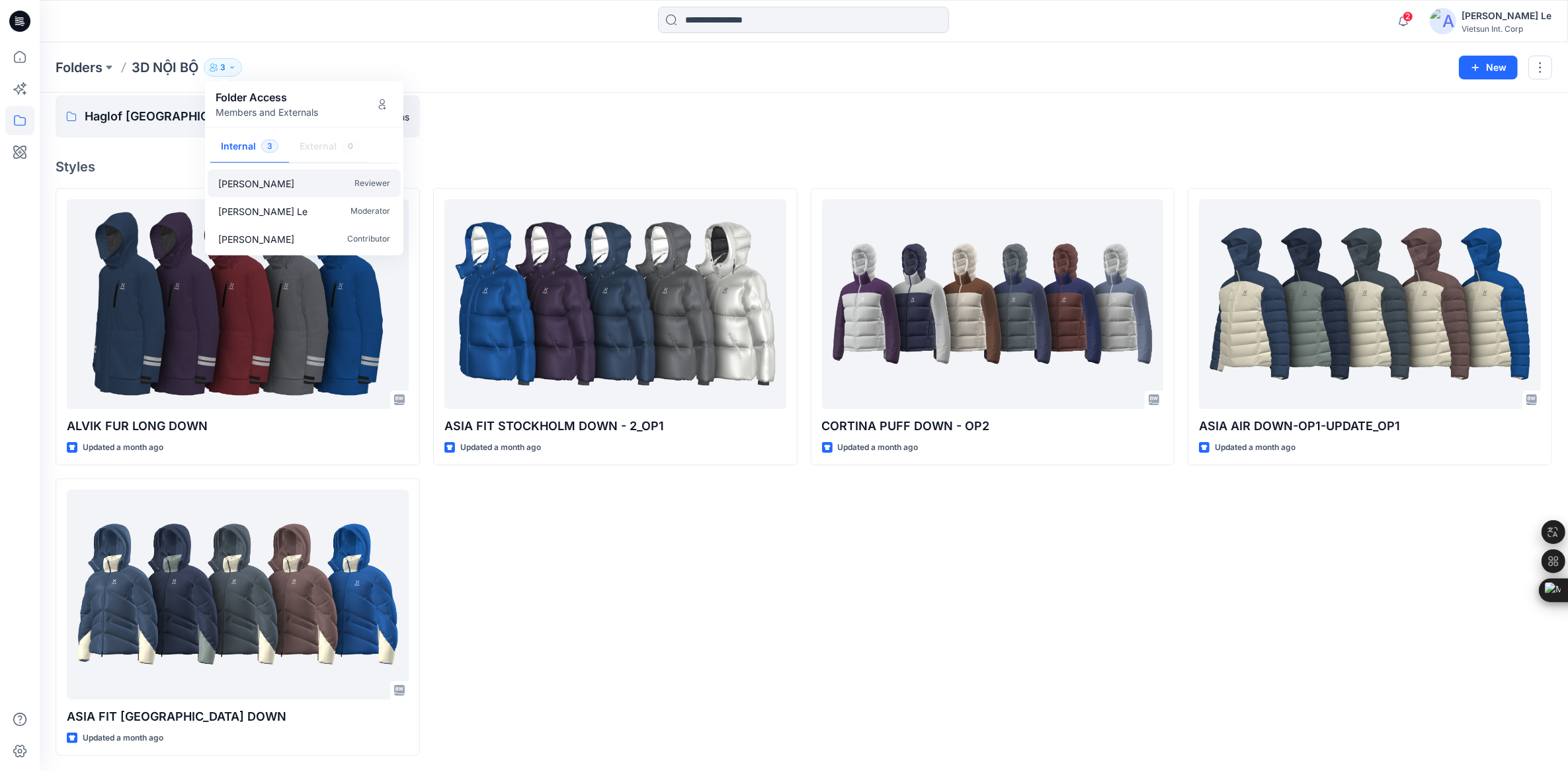
scroll to position [54, 0]
click at [356, 182] on p "Reviewer" at bounding box center [372, 183] width 36 height 14
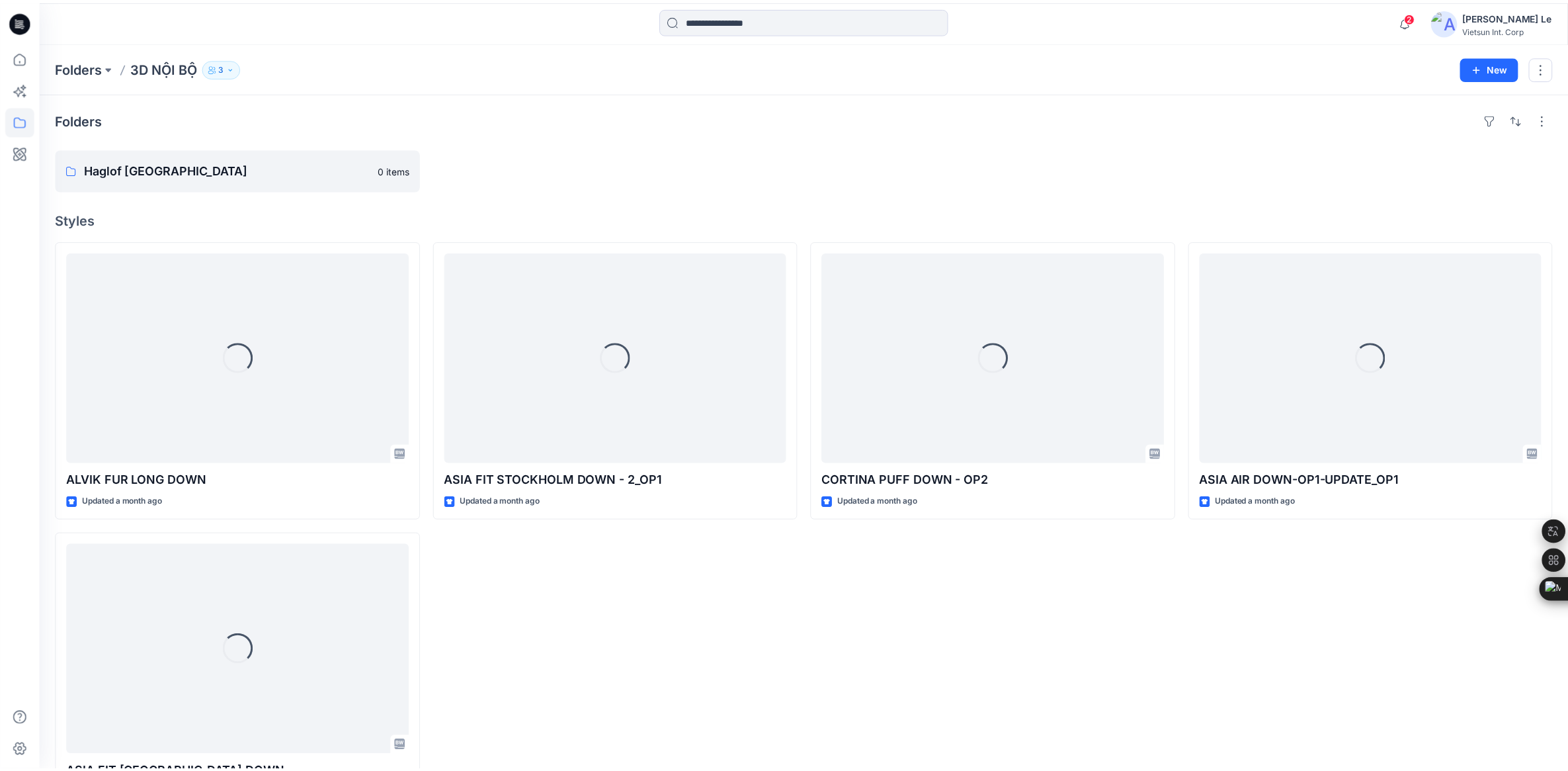
scroll to position [54, 0]
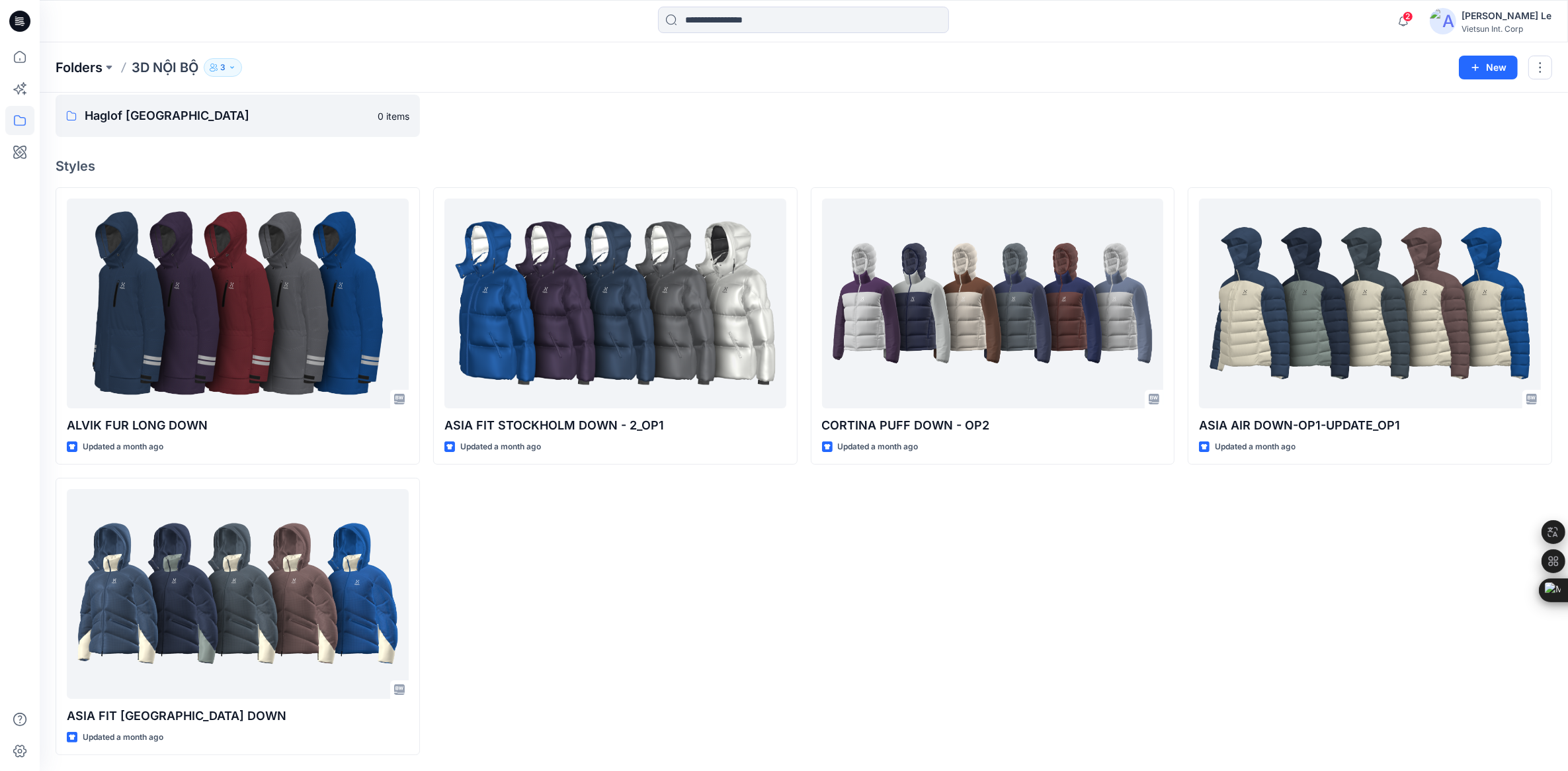
click at [66, 63] on p "Folders" at bounding box center [79, 68] width 47 height 18
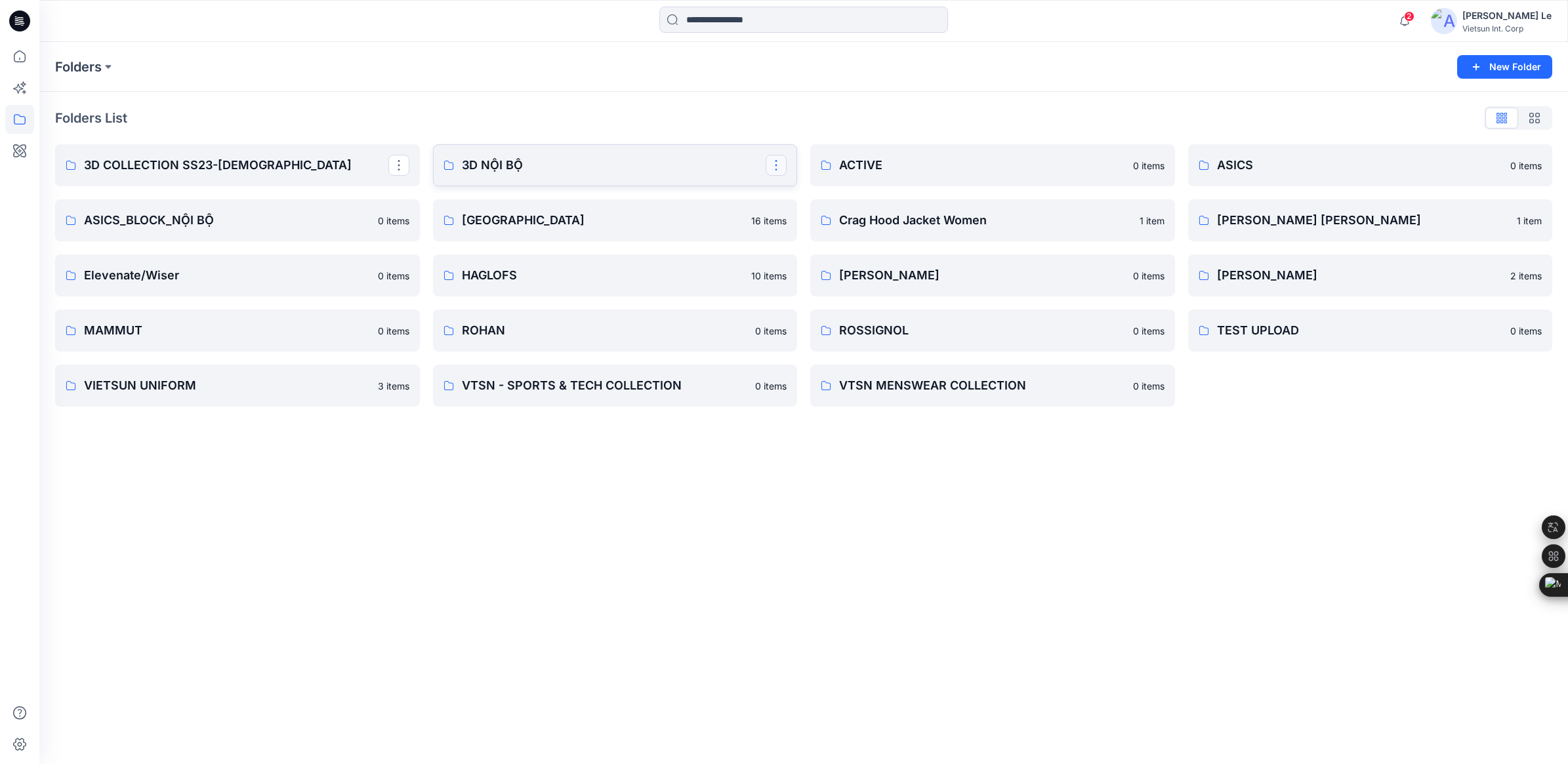
click at [778, 163] on button "button" at bounding box center [776, 165] width 21 height 21
click at [797, 247] on p "Manage Users" at bounding box center [823, 244] width 62 height 14
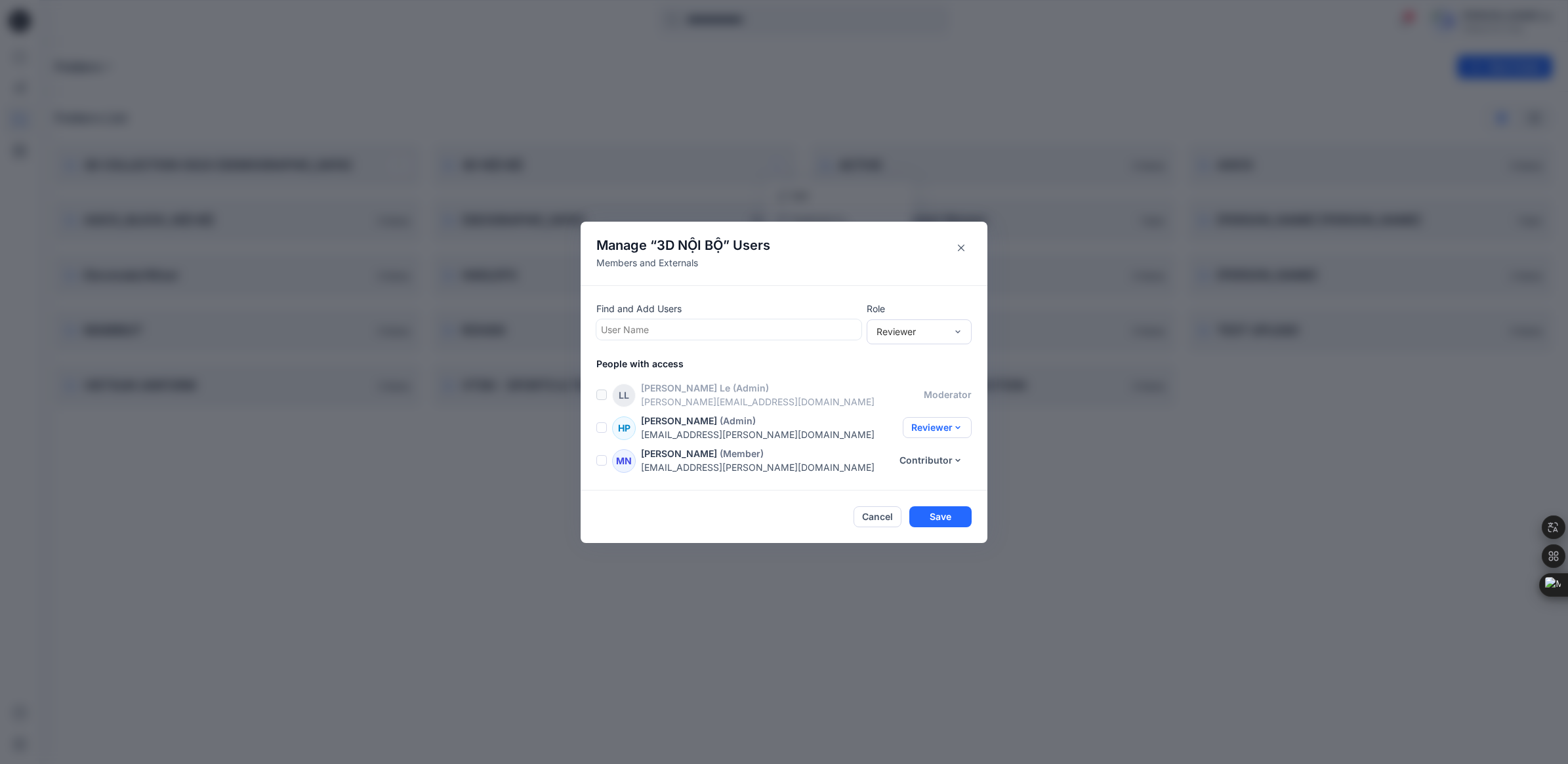
click at [945, 430] on button "Reviewer" at bounding box center [937, 427] width 69 height 21
click at [922, 511] on button "Moderator" at bounding box center [926, 506] width 87 height 24
click at [952, 457] on button "Contributor" at bounding box center [931, 461] width 81 height 21
click at [930, 545] on button "Moderator" at bounding box center [926, 539] width 87 height 24
click at [942, 519] on button "Save" at bounding box center [940, 517] width 62 height 21
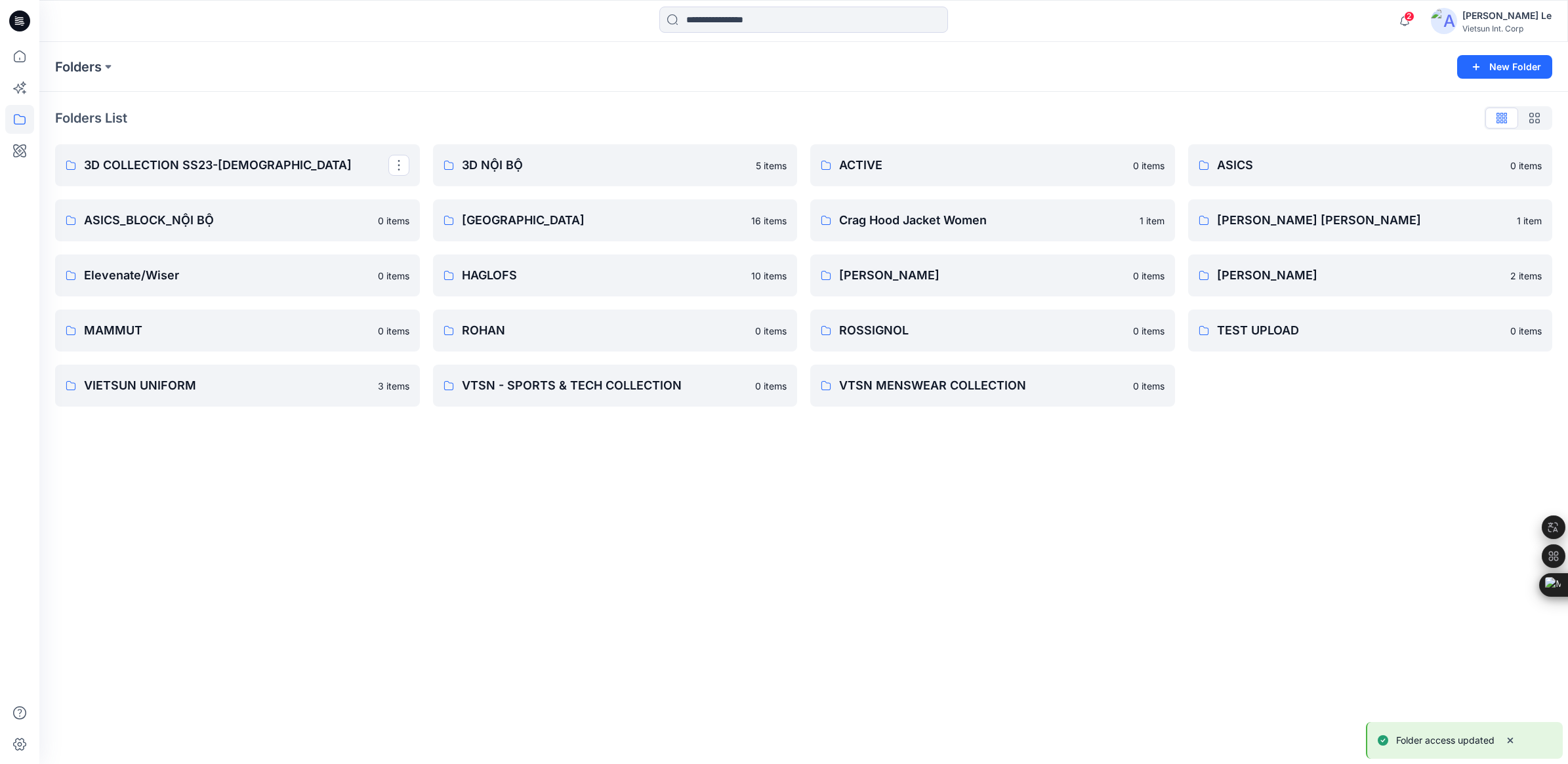
drag, startPoint x: 409, startPoint y: 457, endPoint x: 427, endPoint y: 327, distance: 131.2
click at [409, 457] on div "Folders New Folder Folders List 3D COLLECTION SS23-[DEMOGRAPHIC_DATA] ASICS_BLO…" at bounding box center [804, 403] width 1529 height 722
click at [604, 165] on p "3D NỘI BỘ" at bounding box center [614, 165] width 304 height 18
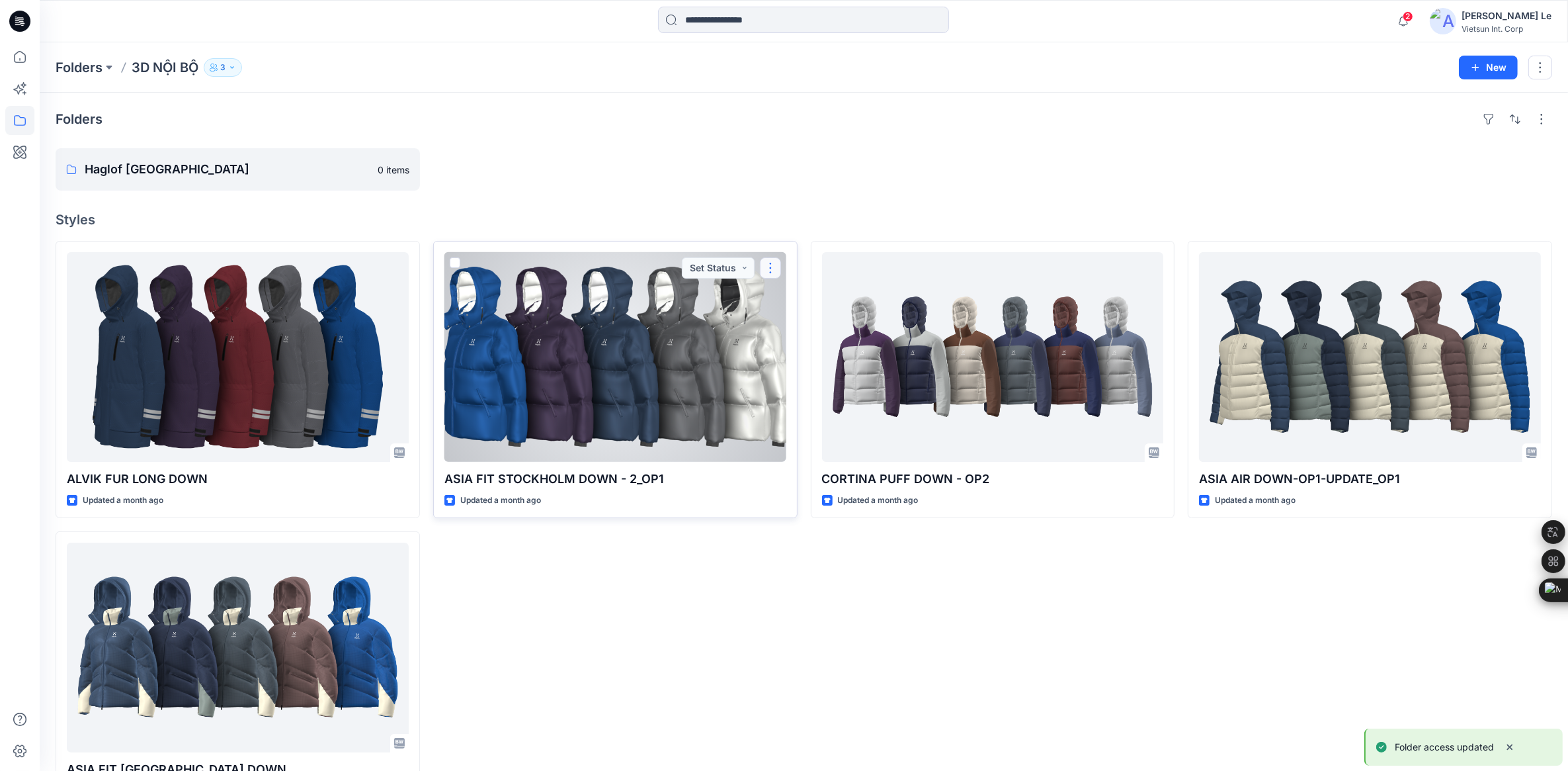
click at [766, 264] on button "button" at bounding box center [771, 268] width 21 height 21
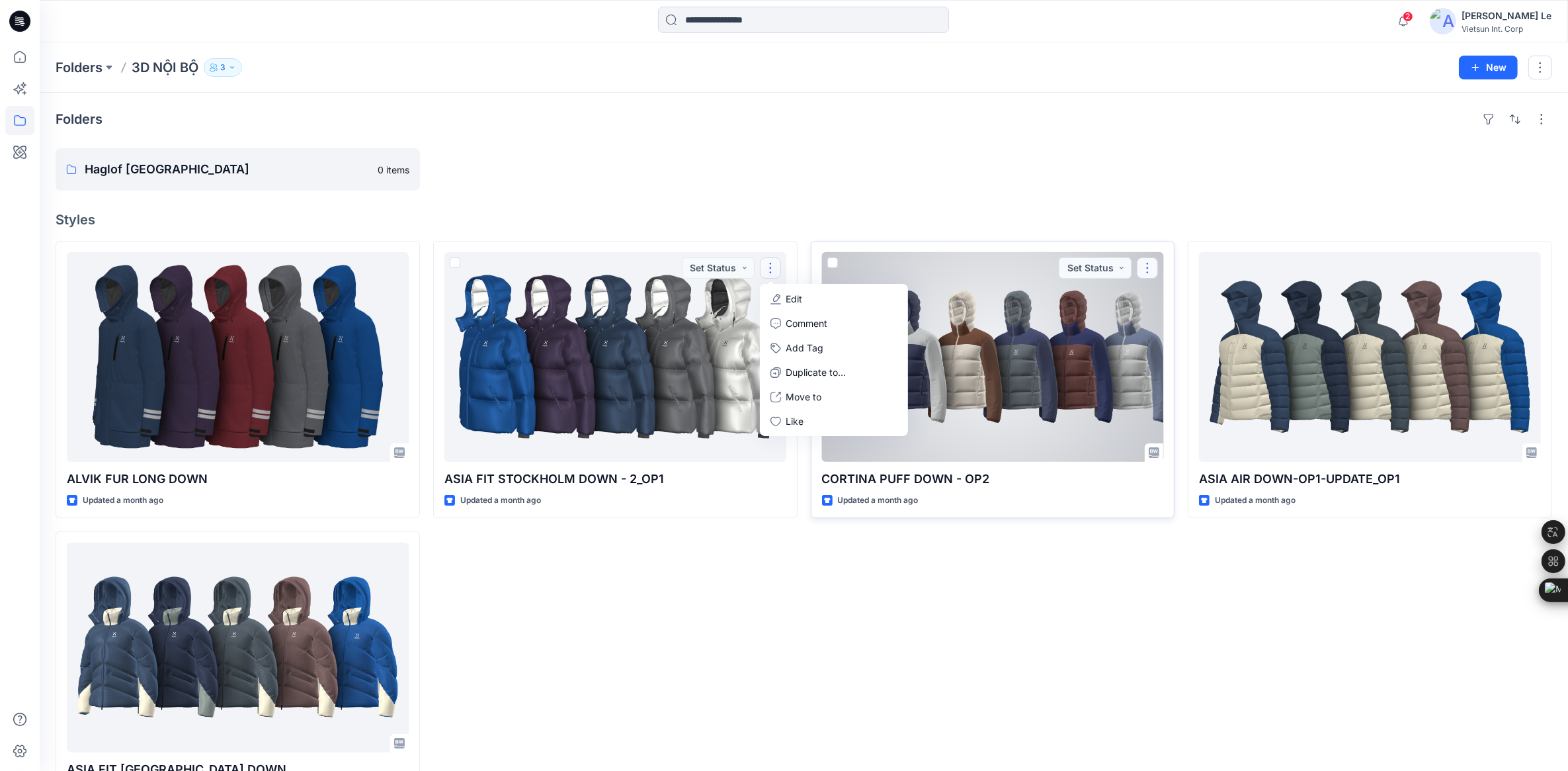
click at [1042, 275] on button "button" at bounding box center [1148, 268] width 21 height 21
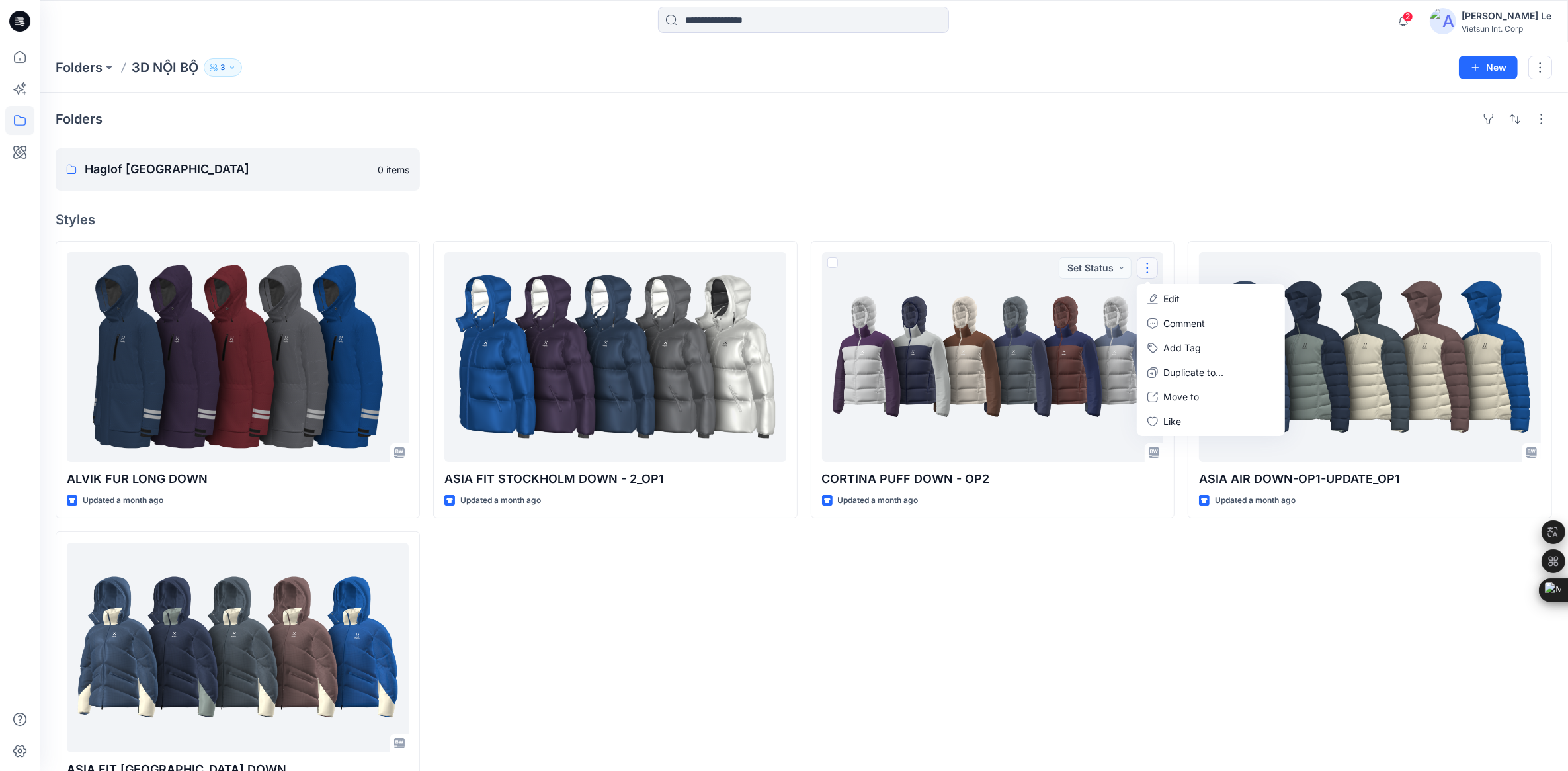
click at [969, 576] on div "CORTINA PUFF DOWN - OP2 Updated a month ago Set Status Edit Comment Add Tag Dup…" at bounding box center [993, 524] width 364 height 568
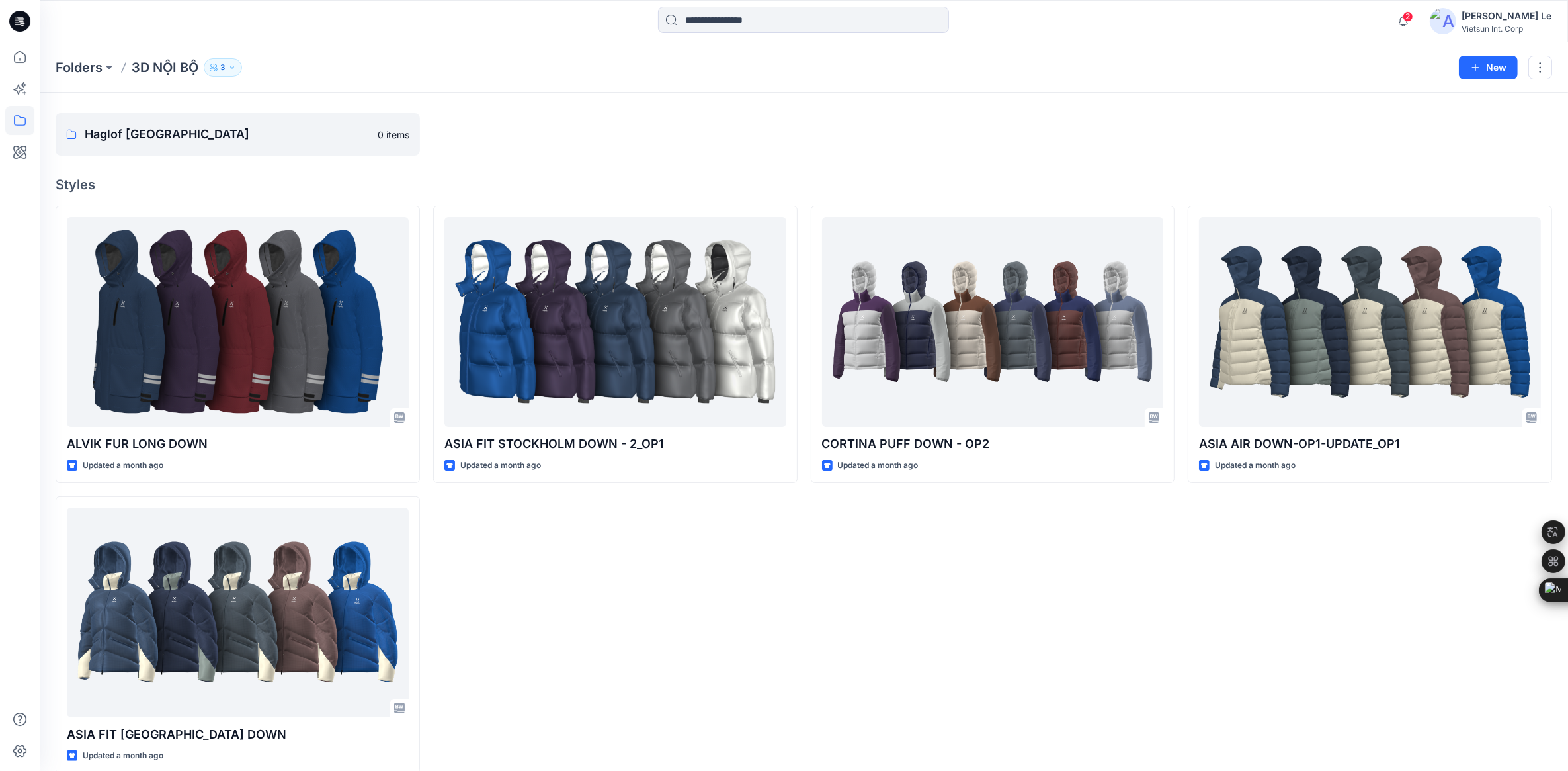
scroll to position [54, 0]
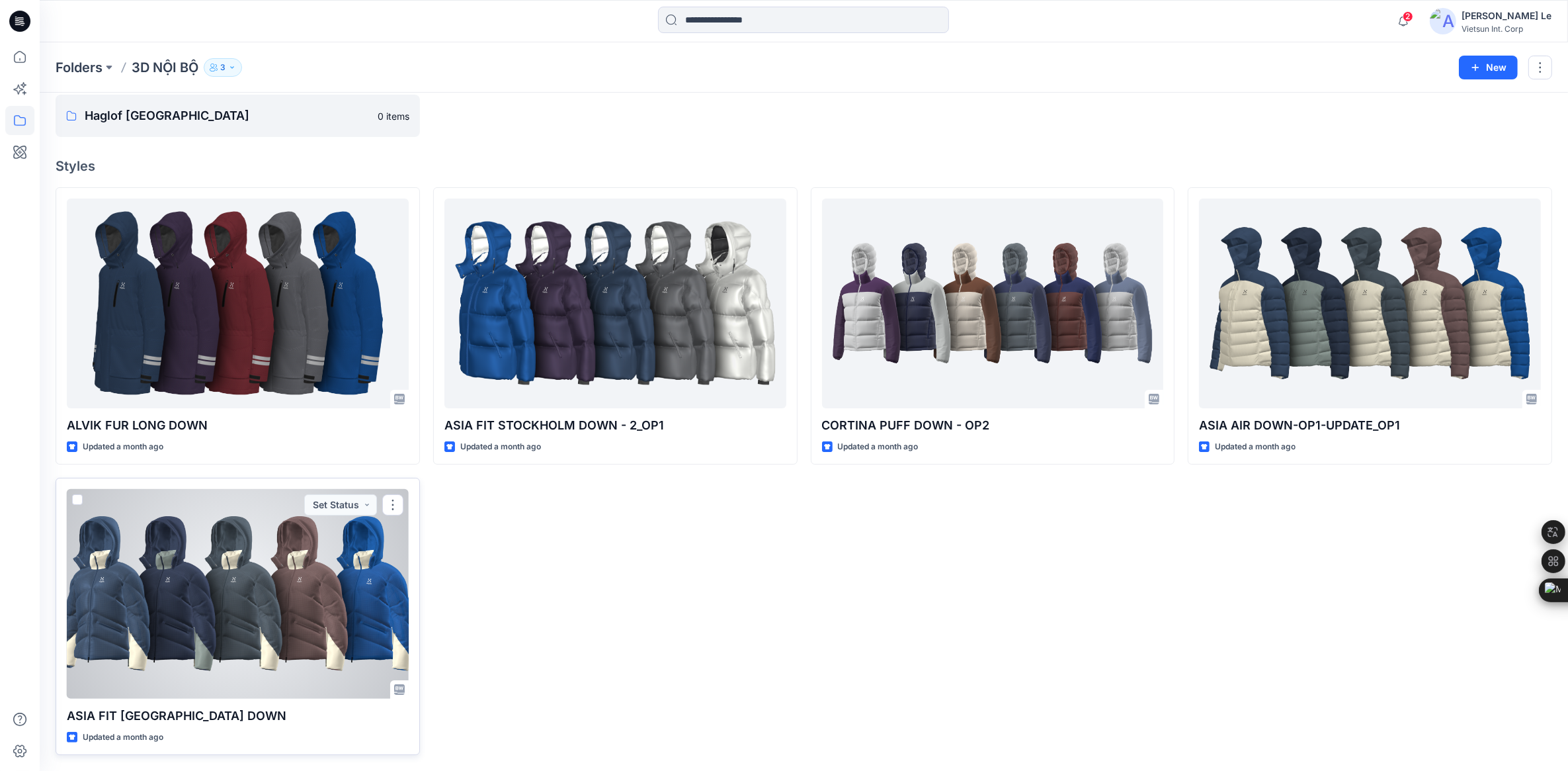
click at [150, 566] on div at bounding box center [237, 593] width 342 height 210
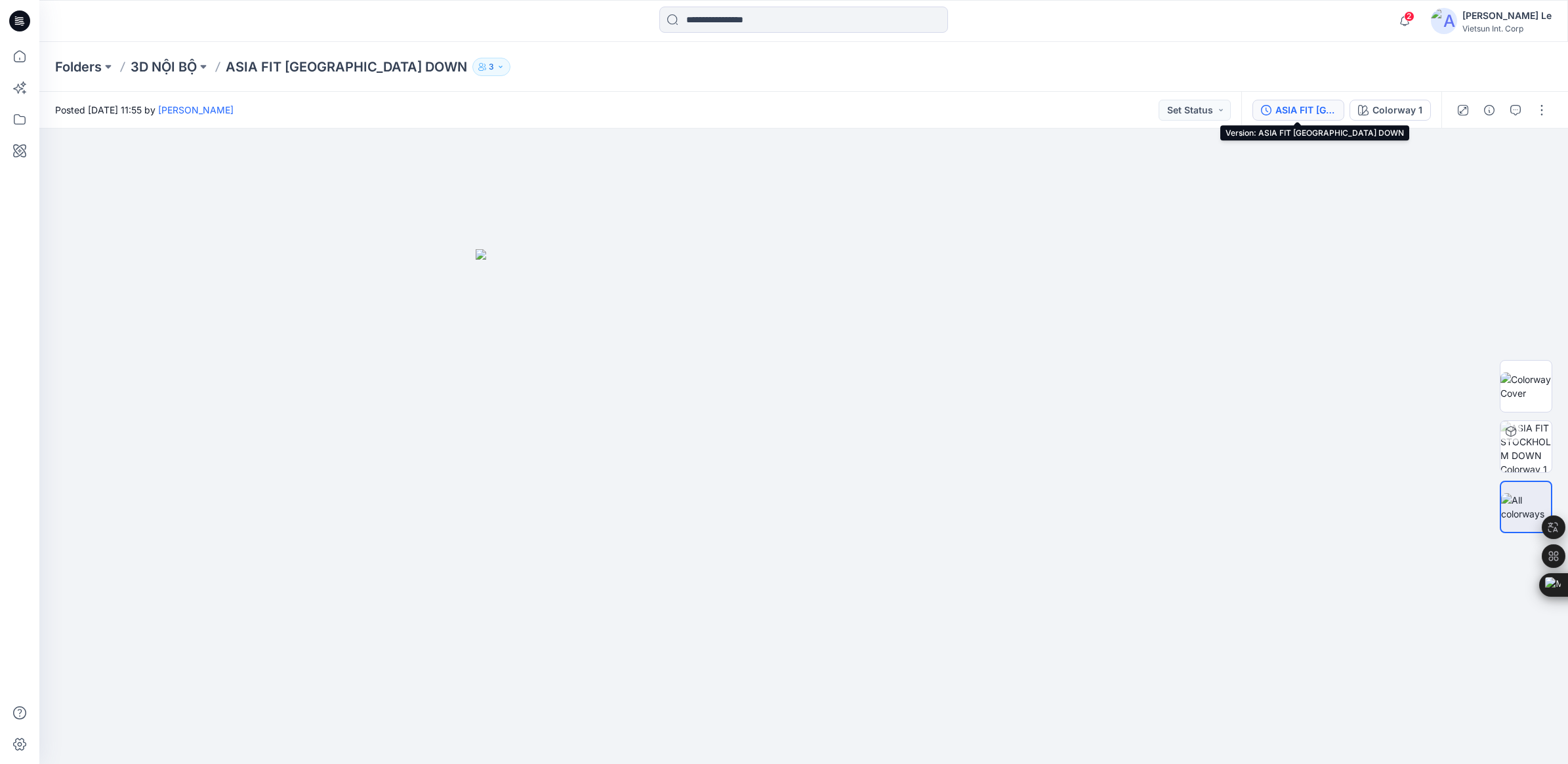
click at [1034, 108] on div "ASIA FIT [GEOGRAPHIC_DATA] DOWN" at bounding box center [1305, 110] width 61 height 14
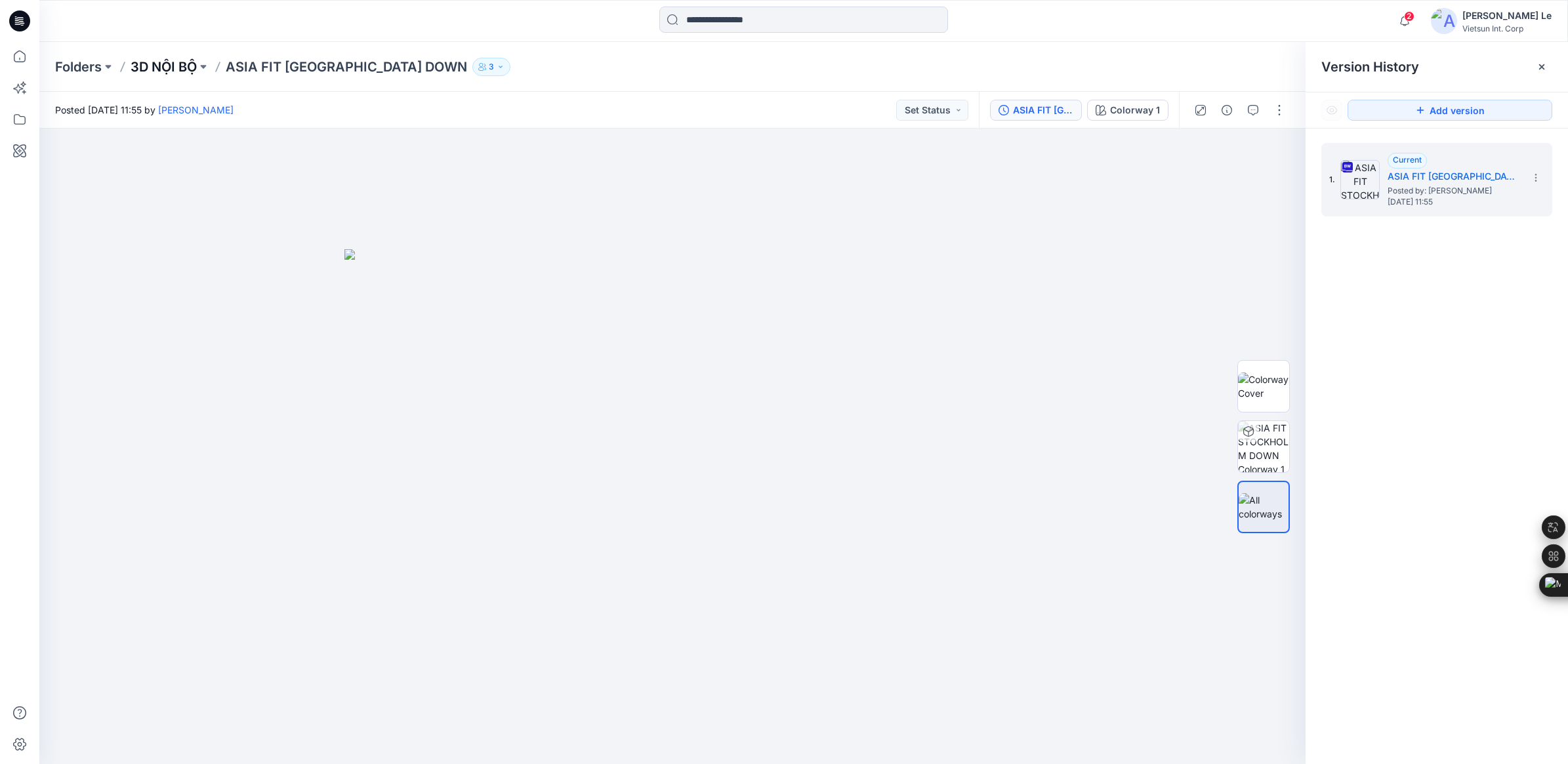
click at [187, 63] on p "3D NỘI BỘ" at bounding box center [163, 67] width 66 height 18
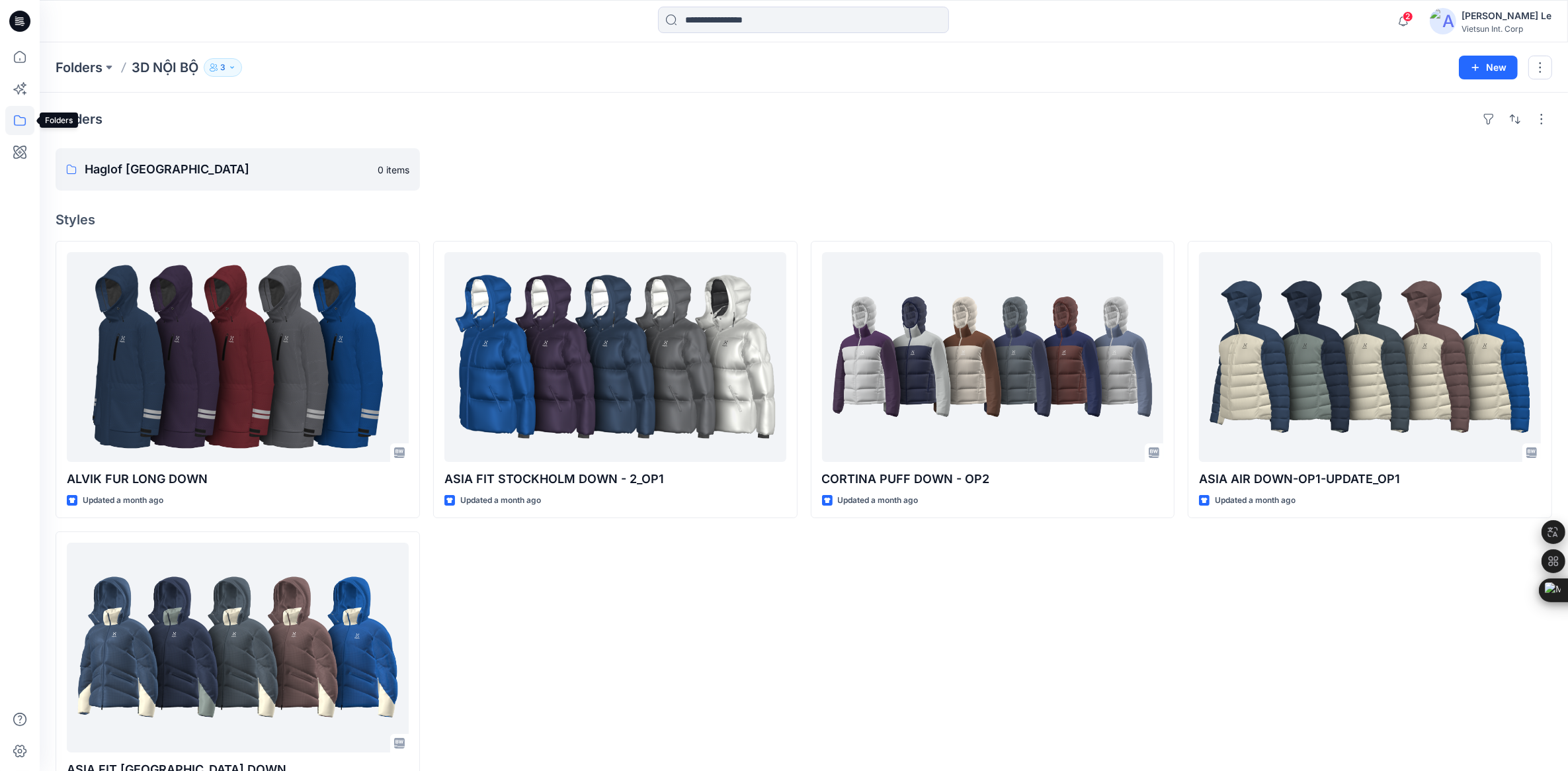
click at [15, 122] on icon at bounding box center [19, 120] width 29 height 29
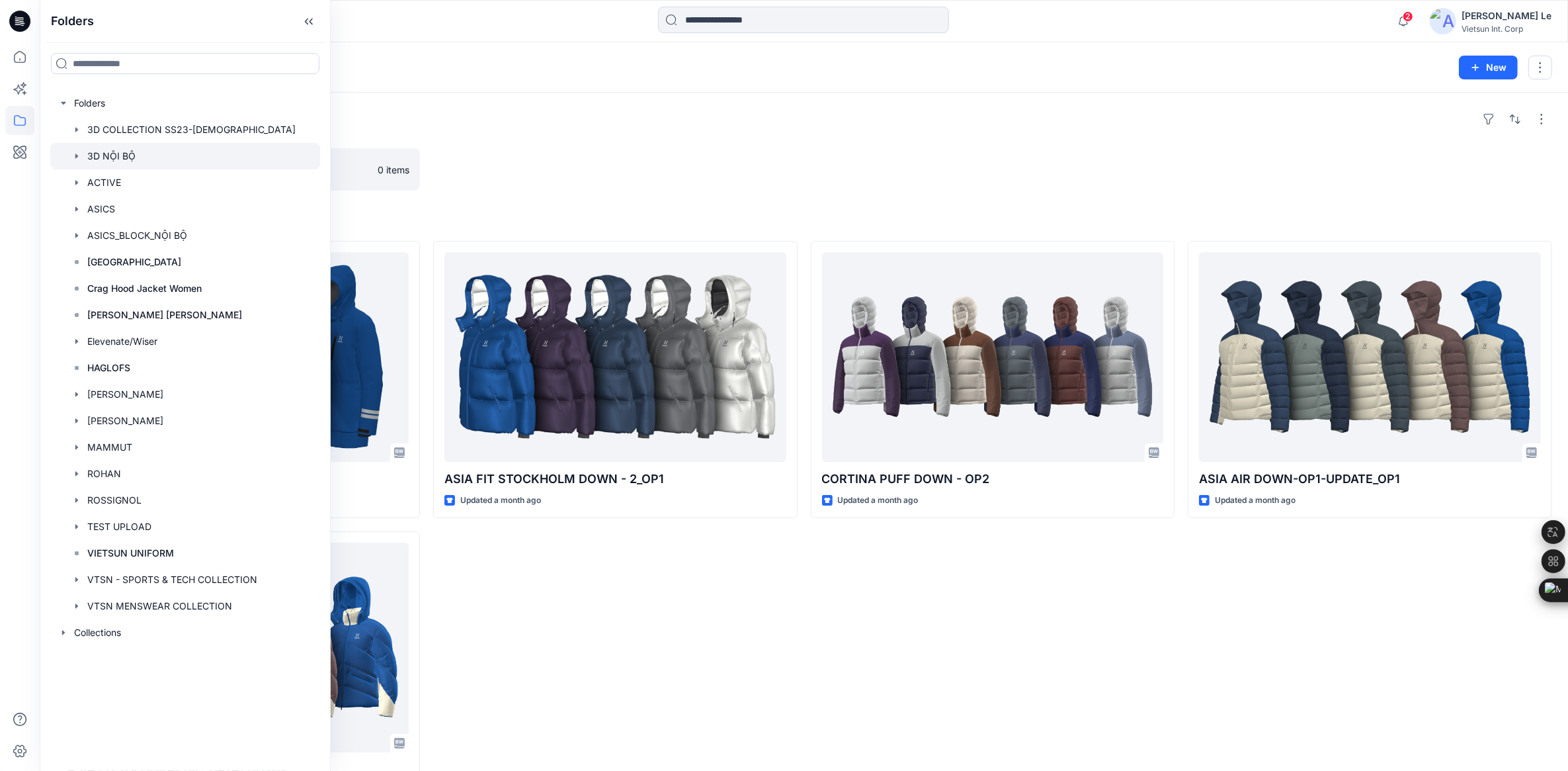
click at [651, 143] on div "Folders Haglof China 0 items Styles ALVIK FUR LONG DOWN Updated a month ago [GE…" at bounding box center [804, 458] width 1528 height 732
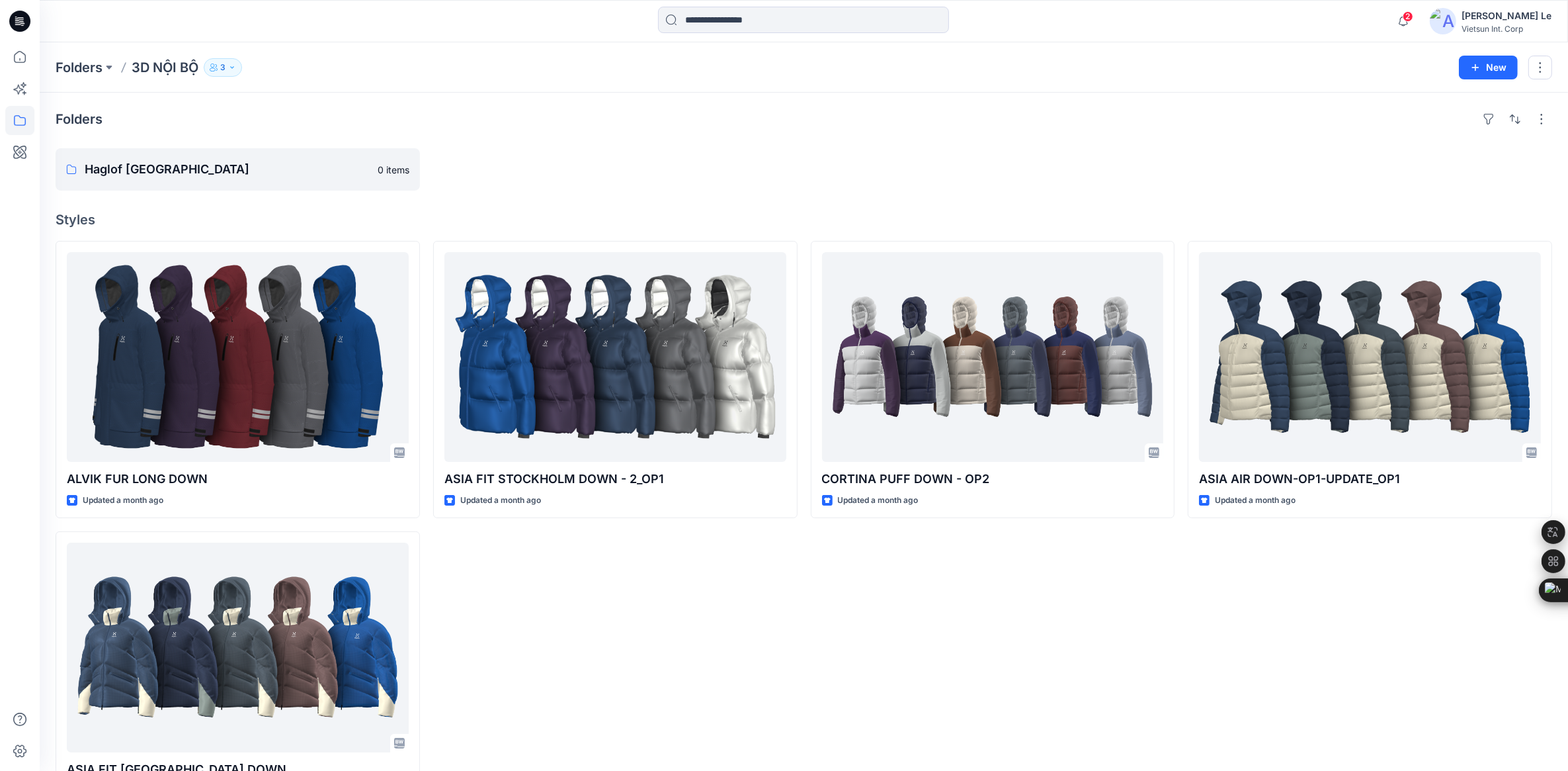
click at [649, 142] on div "Folders Haglof China 0 items Styles ALVIK FUR LONG DOWN Updated a month ago [GE…" at bounding box center [804, 458] width 1528 height 732
click at [227, 66] on button "3" at bounding box center [223, 68] width 38 height 18
click at [650, 164] on div at bounding box center [615, 170] width 364 height 43
